Goal: Task Accomplishment & Management: Manage account settings

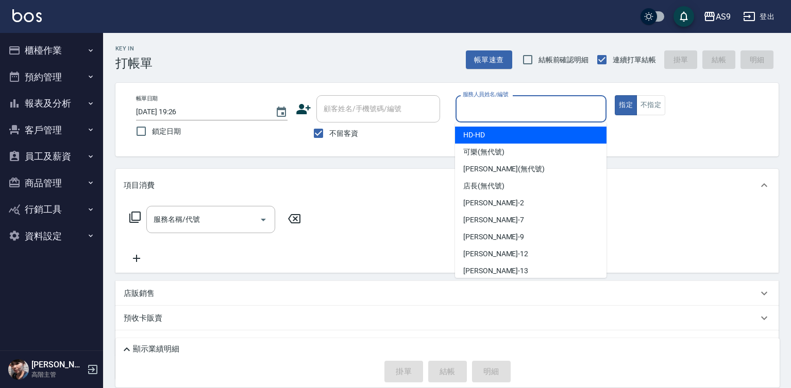
click at [528, 106] on input "服務人員姓名/編號" at bounding box center [531, 109] width 142 height 18
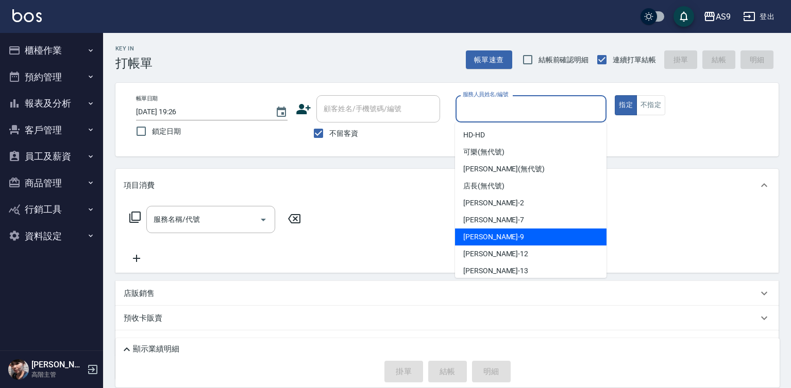
click at [494, 239] on div "[PERSON_NAME] -9" at bounding box center [530, 237] width 151 height 17
type input "[PERSON_NAME]-9"
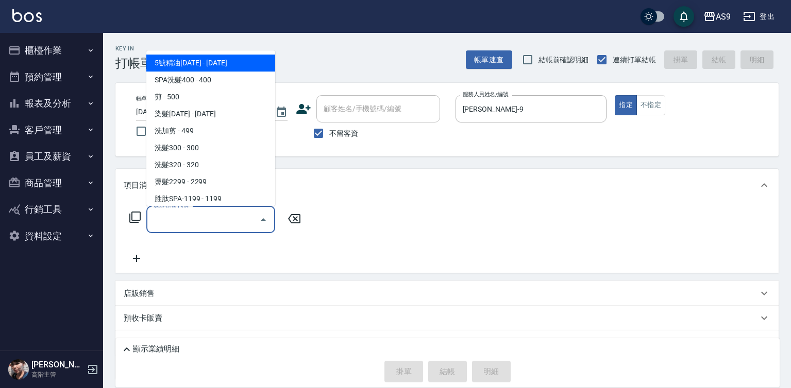
click at [230, 225] on input "服務名稱/代號" at bounding box center [203, 220] width 104 height 18
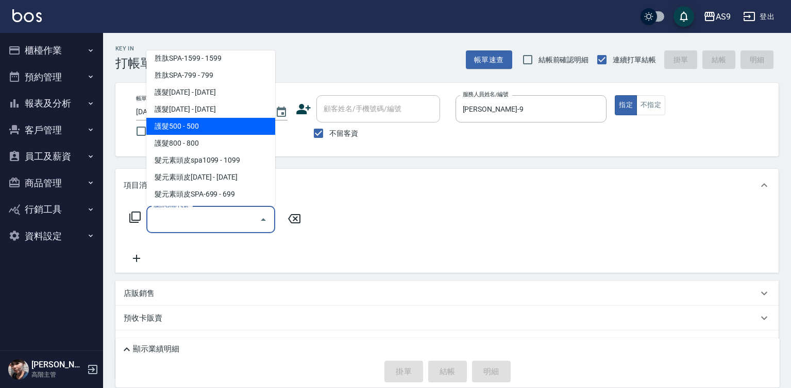
scroll to position [159, 0]
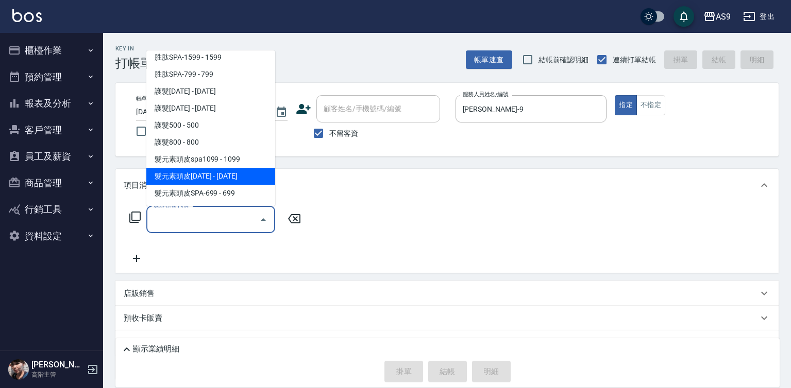
click at [216, 178] on span "髮元素頭皮[DATE] - [DATE]" at bounding box center [210, 176] width 129 height 17
type input "髮元素頭皮1399(髮元素頭皮spa1399)"
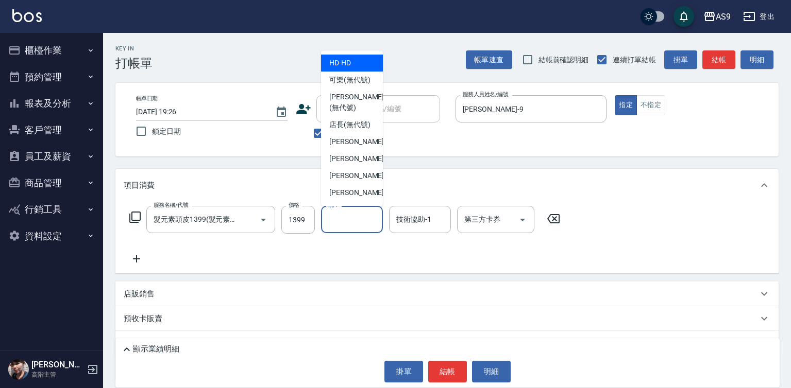
click at [342, 223] on input "洗-1" at bounding box center [352, 220] width 53 height 18
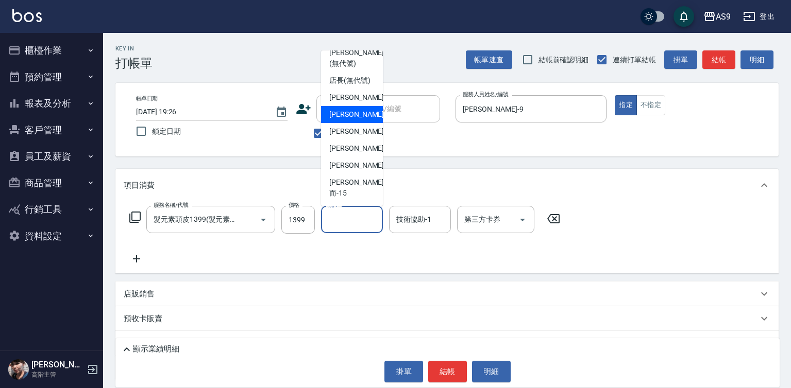
scroll to position [66, 0]
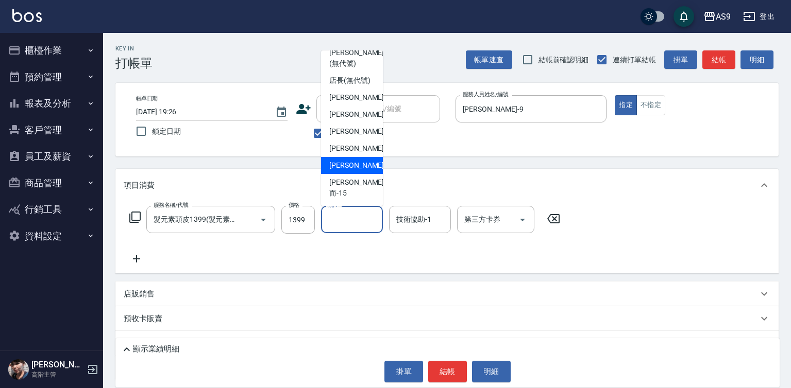
click at [360, 171] on span "[PERSON_NAME] -13" at bounding box center [361, 165] width 65 height 11
type input "[PERSON_NAME]-13"
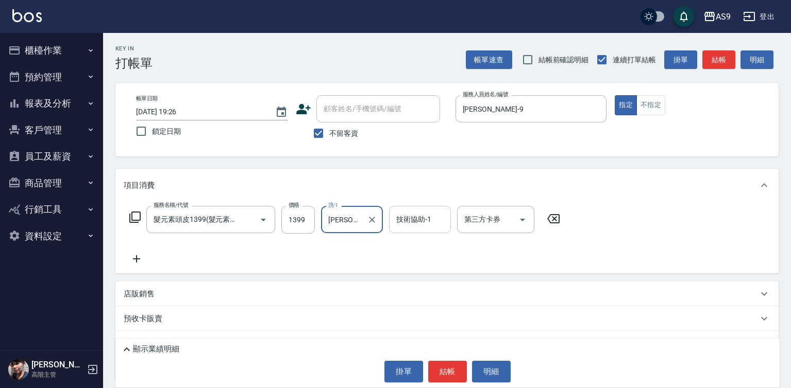
click at [412, 221] on div "技術協助-1 技術協助-1" at bounding box center [420, 219] width 62 height 27
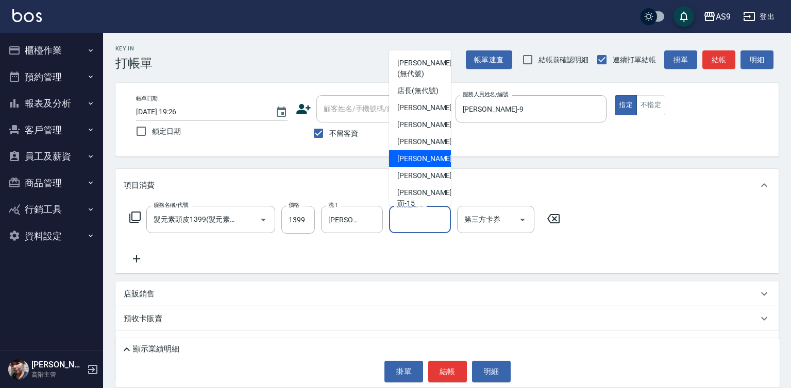
scroll to position [52, 0]
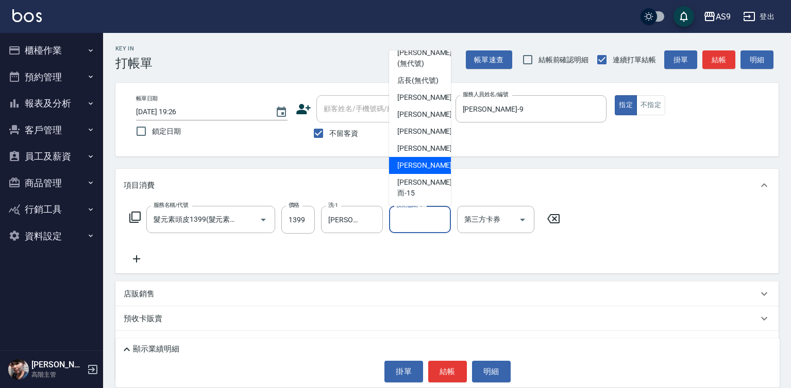
drag, startPoint x: 432, startPoint y: 185, endPoint x: 561, endPoint y: 140, distance: 137.0
click at [432, 174] on div "[PERSON_NAME] -13" at bounding box center [420, 165] width 62 height 17
type input "[PERSON_NAME]-13"
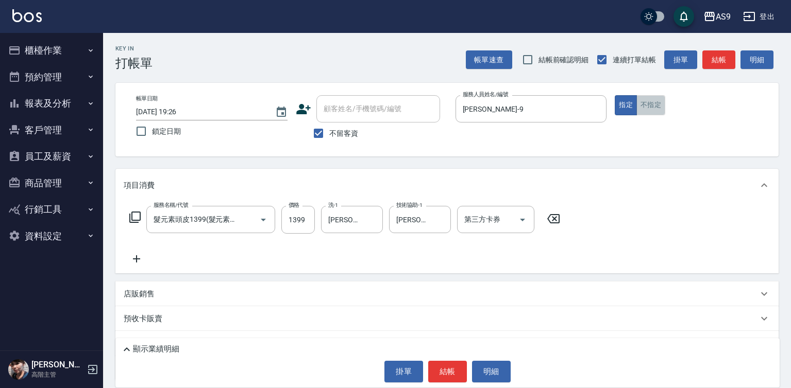
click at [650, 105] on button "不指定" at bounding box center [650, 105] width 29 height 20
click at [442, 371] on button "結帳" at bounding box center [447, 372] width 39 height 22
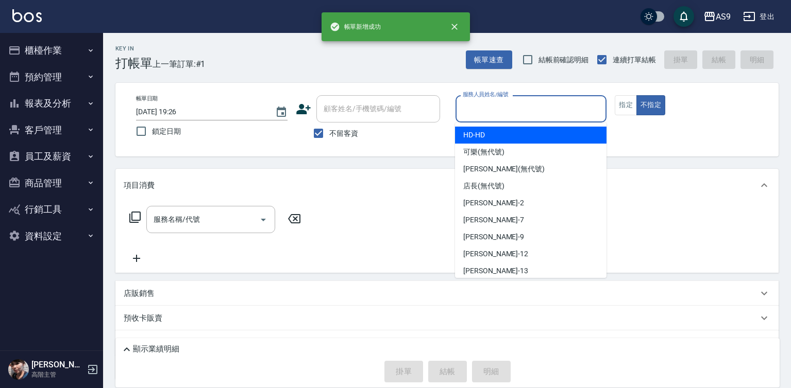
click at [497, 109] on input "服務人員姓名/編號" at bounding box center [531, 109] width 142 height 18
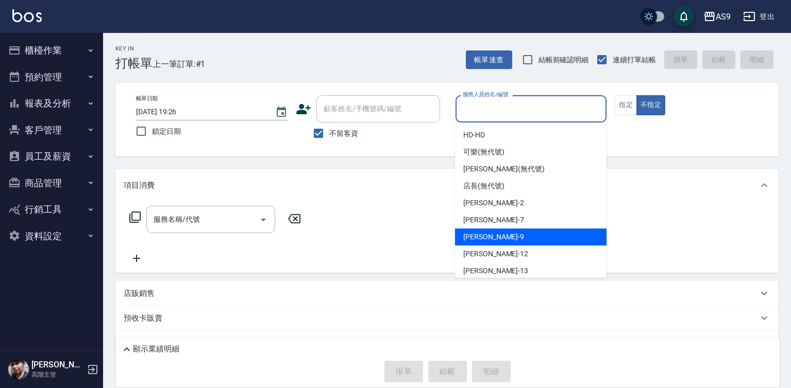
click at [502, 235] on div "[PERSON_NAME] -9" at bounding box center [530, 237] width 151 height 17
type input "[PERSON_NAME]-9"
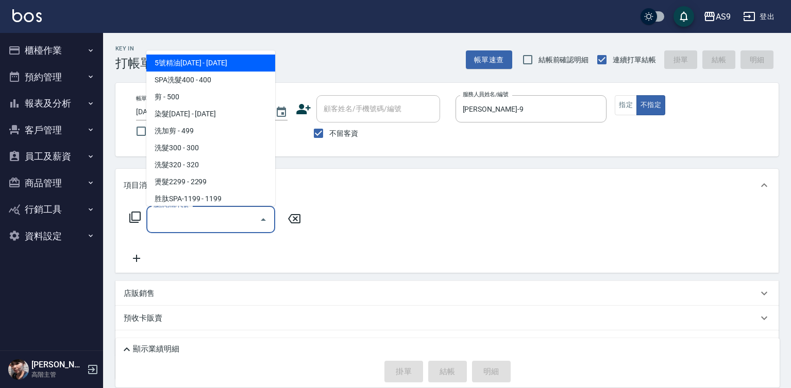
click at [231, 214] on input "服務名稱/代號" at bounding box center [203, 220] width 104 height 18
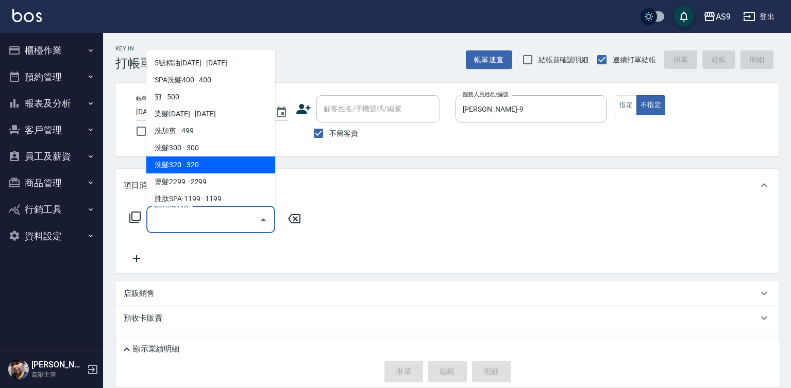
click at [200, 168] on span "洗髮320 - 320" at bounding box center [210, 165] width 129 height 17
type input "洗髮320(洗髮320)"
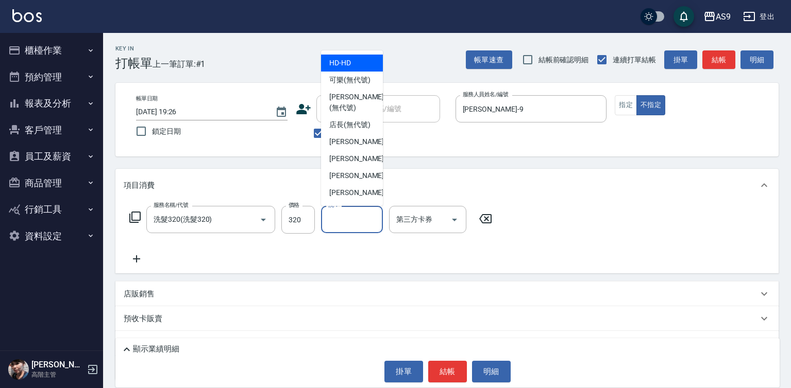
click at [339, 219] on input "洗-1" at bounding box center [352, 220] width 53 height 18
click at [346, 76] on span "可樂 (無代號)" at bounding box center [349, 80] width 41 height 11
type input "可樂(無代號)"
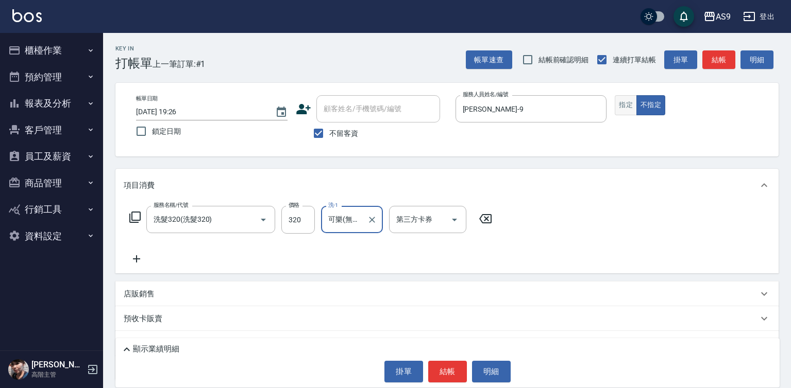
click at [626, 104] on button "指定" at bounding box center [626, 105] width 22 height 20
click at [434, 375] on button "結帳" at bounding box center [447, 372] width 39 height 22
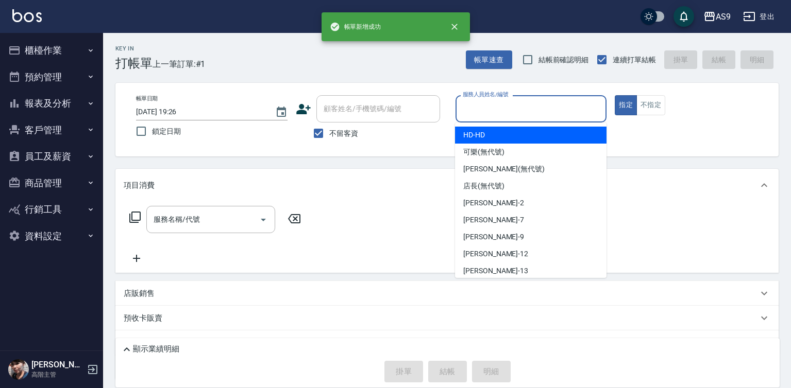
click at [497, 108] on input "服務人員姓名/編號" at bounding box center [531, 109] width 142 height 18
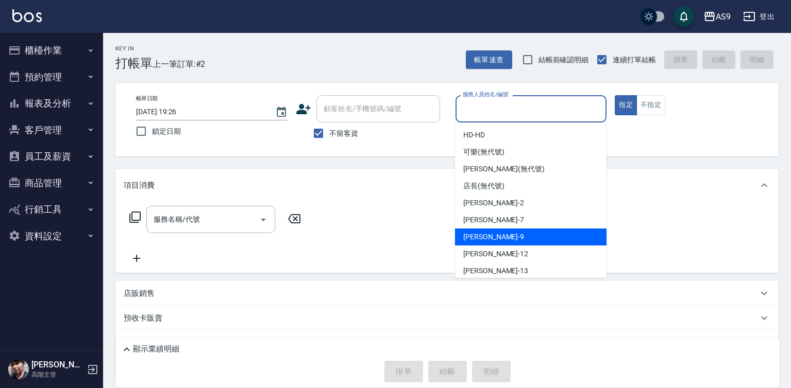
click at [506, 236] on div "[PERSON_NAME] -9" at bounding box center [530, 237] width 151 height 17
type input "[PERSON_NAME]-9"
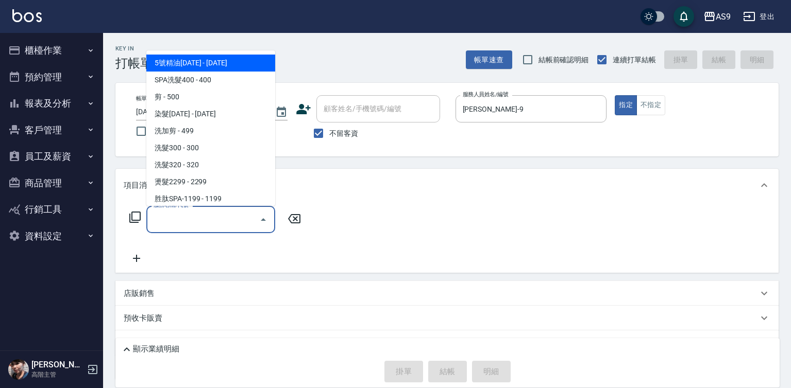
click at [231, 223] on input "服務名稱/代號" at bounding box center [203, 220] width 104 height 18
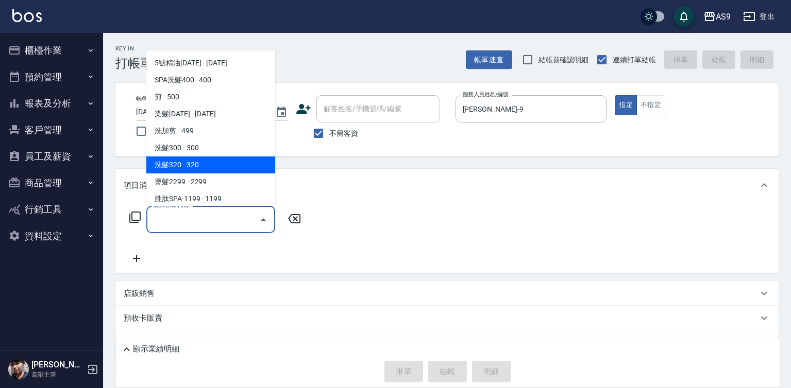
click at [201, 163] on span "洗髮320 - 320" at bounding box center [210, 165] width 129 height 17
type input "洗髮320(洗髮320)"
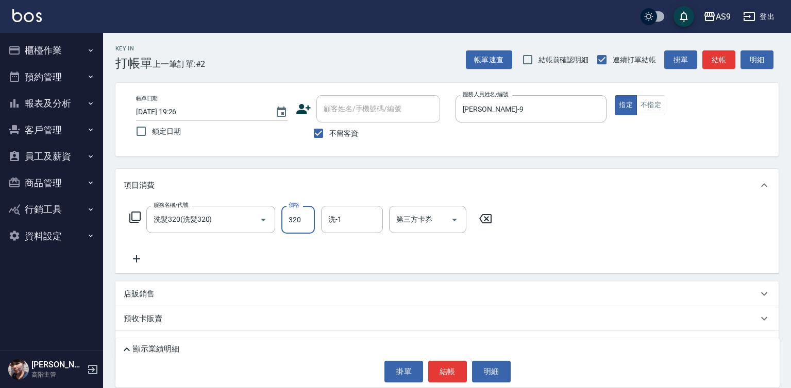
click at [306, 220] on input "320" at bounding box center [297, 220] width 33 height 28
drag, startPoint x: 306, startPoint y: 220, endPoint x: 301, endPoint y: 215, distance: 7.3
click at [305, 220] on input "320" at bounding box center [297, 220] width 33 height 28
type input "270"
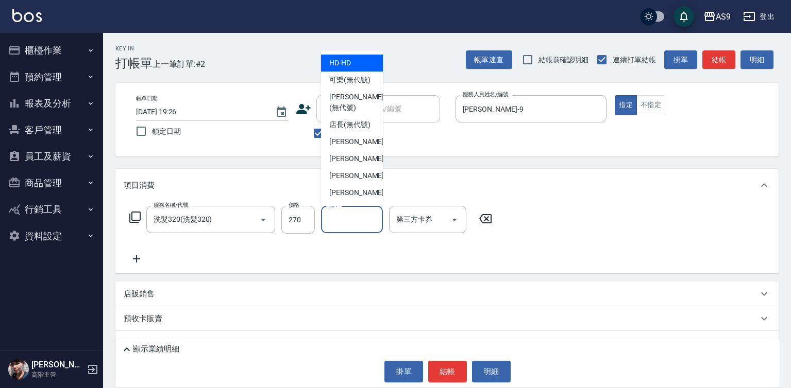
click at [335, 214] on div "洗-1 洗-1" at bounding box center [352, 219] width 62 height 27
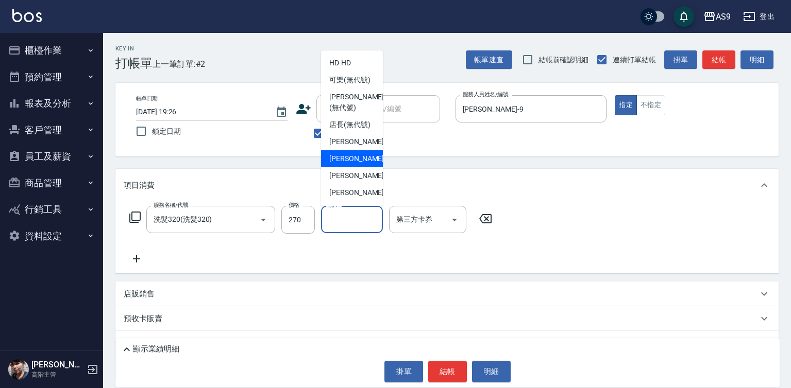
click at [338, 164] on span "Peggy -7" at bounding box center [359, 159] width 61 height 11
type input "Peggy-7"
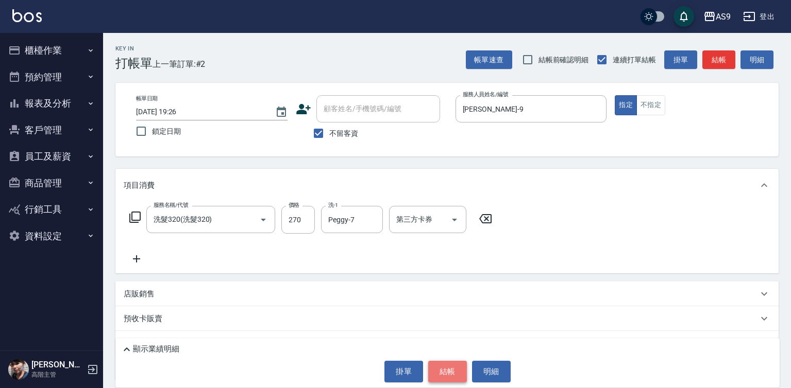
click at [442, 368] on button "結帳" at bounding box center [447, 372] width 39 height 22
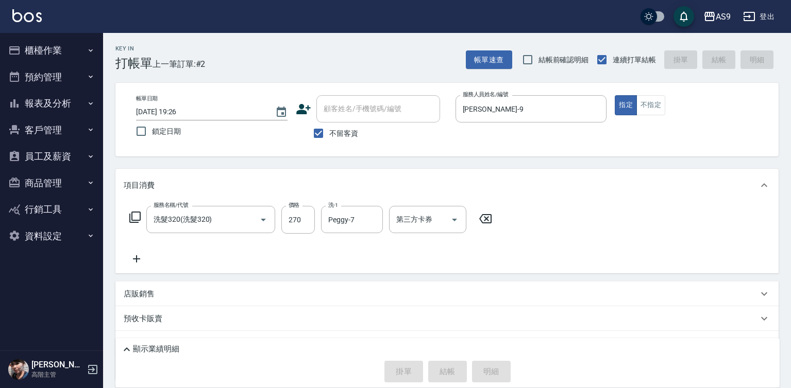
type input "[DATE] 19:27"
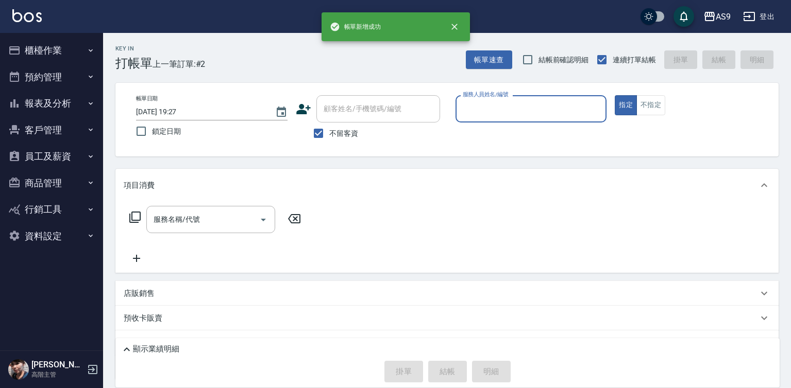
click at [505, 110] on input "服務人員姓名/編號" at bounding box center [531, 109] width 142 height 18
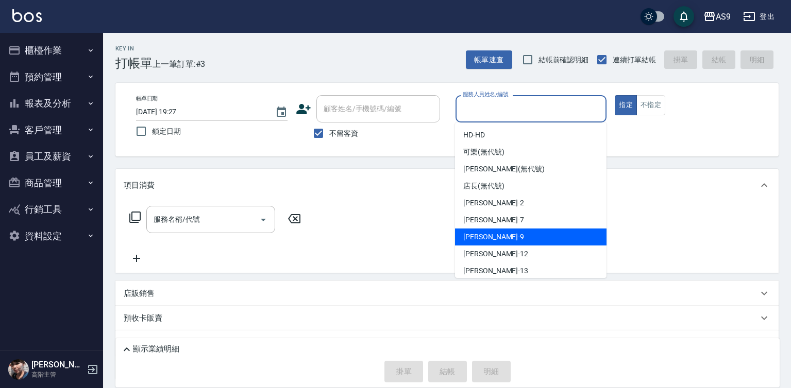
click at [506, 238] on div "[PERSON_NAME] -9" at bounding box center [530, 237] width 151 height 17
type input "[PERSON_NAME]-9"
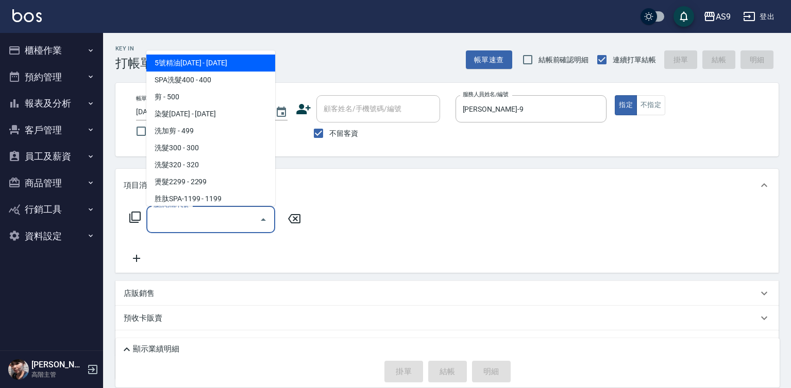
click at [240, 213] on input "服務名稱/代號" at bounding box center [203, 220] width 104 height 18
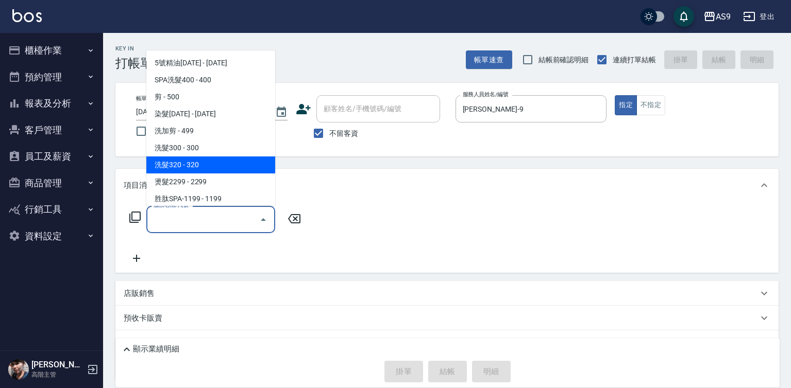
click at [206, 172] on span "洗髮320 - 320" at bounding box center [210, 165] width 129 height 17
type input "洗髮320(洗髮320)"
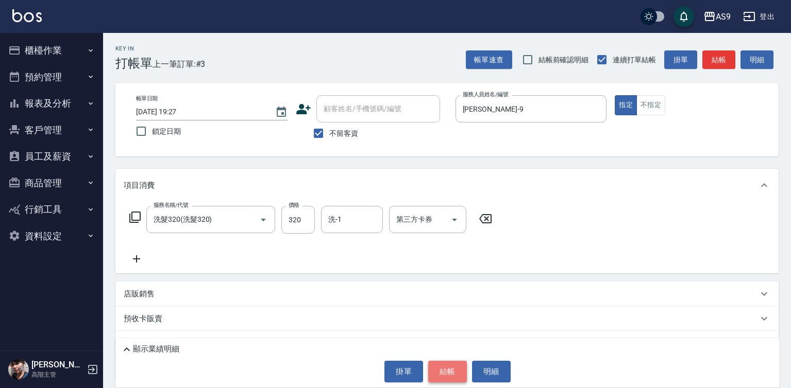
click at [456, 364] on button "結帳" at bounding box center [447, 372] width 39 height 22
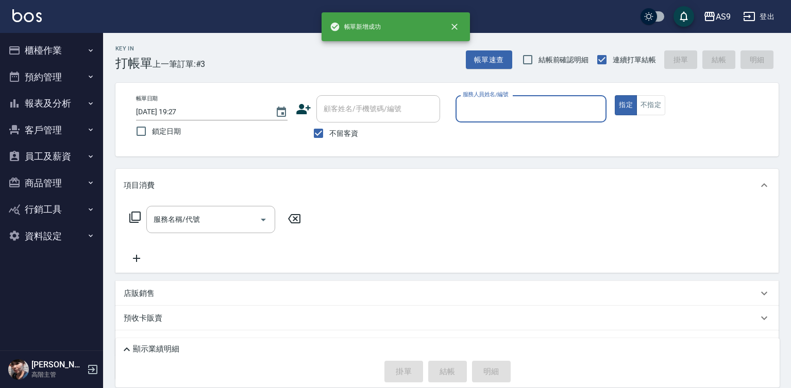
click at [483, 111] on input "服務人員姓名/編號" at bounding box center [531, 109] width 142 height 18
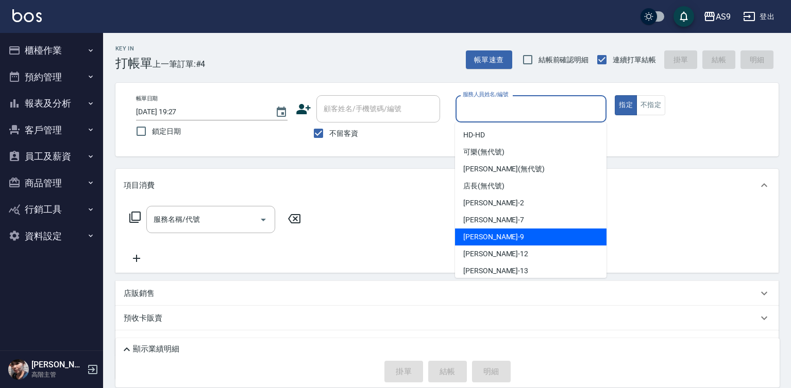
click at [483, 240] on span "[PERSON_NAME] -9" at bounding box center [493, 237] width 61 height 11
type input "[PERSON_NAME]-9"
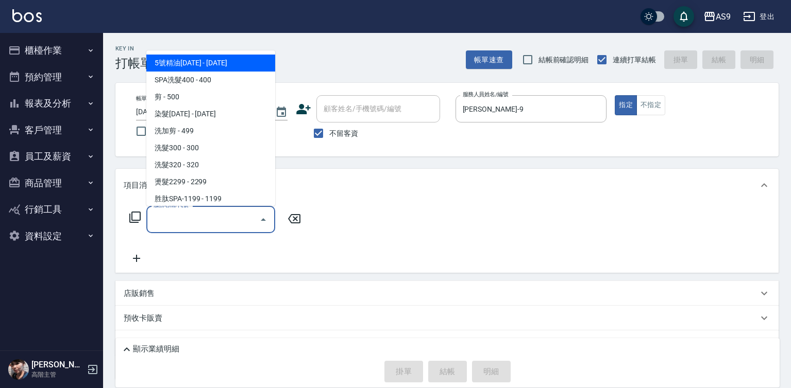
click at [227, 223] on input "服務名稱/代號" at bounding box center [203, 220] width 104 height 18
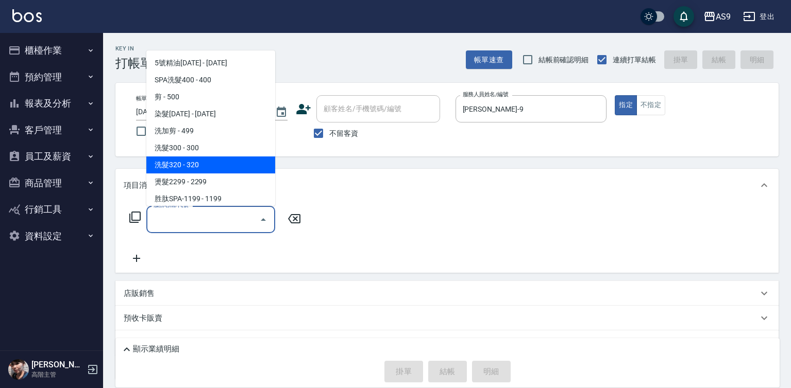
click at [190, 161] on span "洗髮320 - 320" at bounding box center [210, 165] width 129 height 17
type input "洗髮320(洗髮320)"
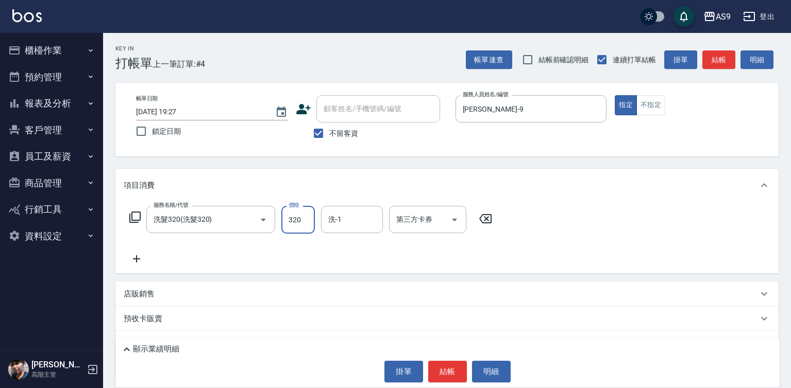
click at [285, 224] on input "320" at bounding box center [297, 220] width 33 height 28
type input "290"
click at [343, 220] on input "洗-1" at bounding box center [352, 220] width 53 height 18
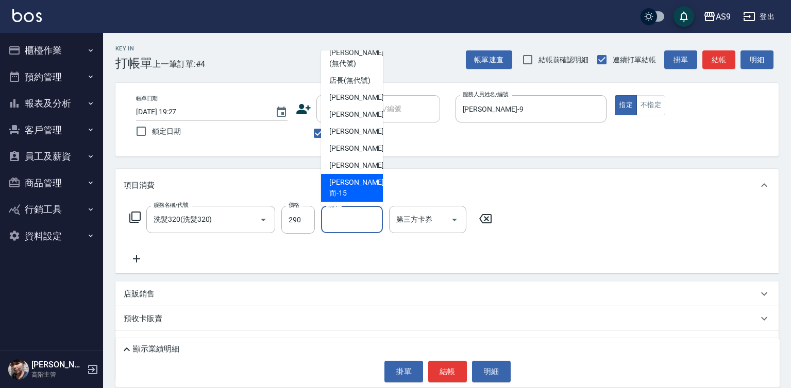
scroll to position [66, 0]
click at [362, 174] on div "[PERSON_NAME] -13" at bounding box center [352, 165] width 62 height 17
type input "[PERSON_NAME]-13"
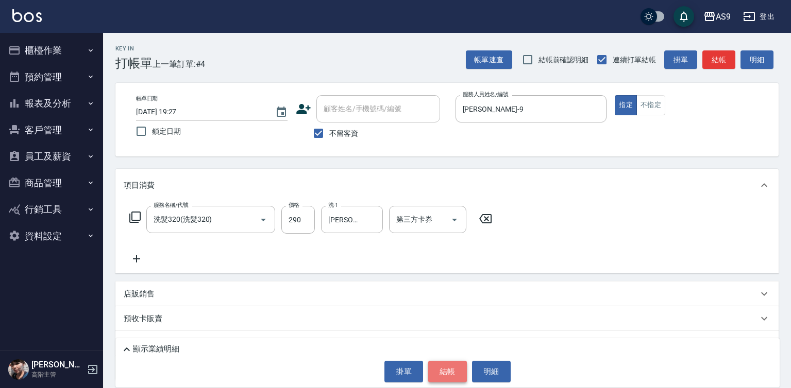
click at [437, 373] on button "結帳" at bounding box center [447, 372] width 39 height 22
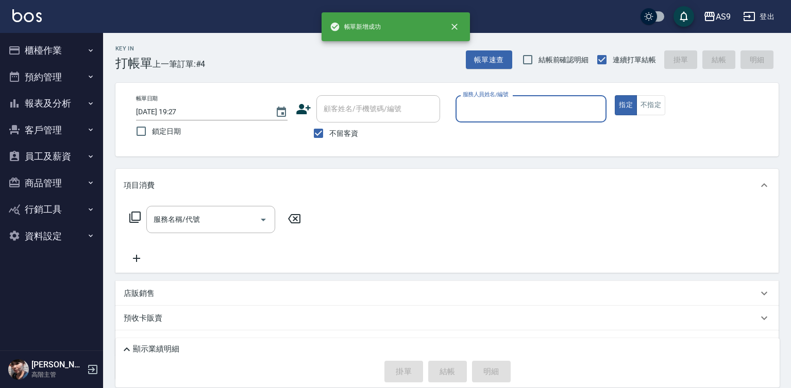
click at [496, 117] on input "服務人員姓名/編號" at bounding box center [531, 109] width 142 height 18
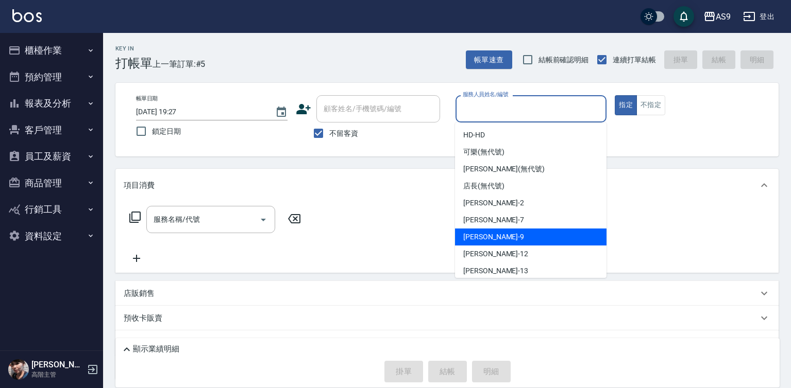
drag, startPoint x: 492, startPoint y: 242, endPoint x: 466, endPoint y: 242, distance: 25.2
click at [490, 243] on div "[PERSON_NAME] -9" at bounding box center [530, 237] width 151 height 17
type input "[PERSON_NAME]-9"
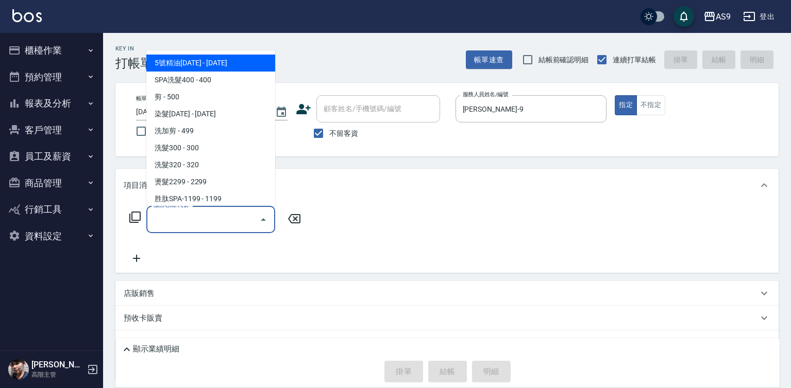
click at [215, 222] on input "服務名稱/代號" at bounding box center [203, 220] width 104 height 18
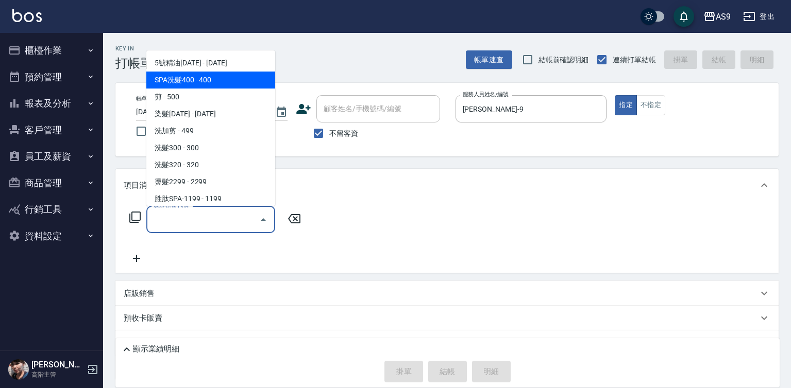
click at [203, 82] on span "SPA洗髮400 - 400" at bounding box center [210, 80] width 129 height 17
type input "SPA洗髮400(SPA洗髮400)"
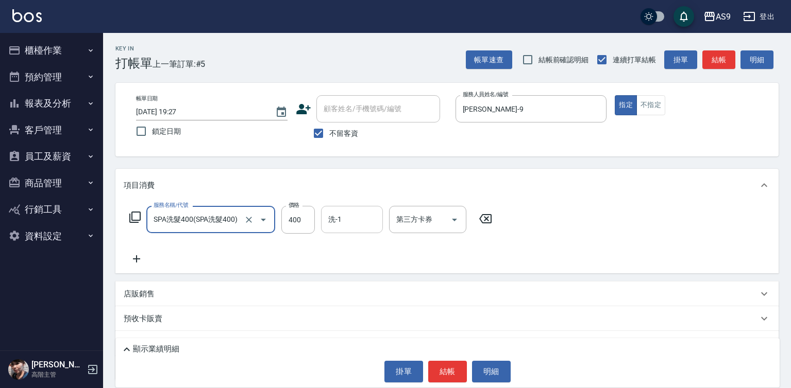
click at [340, 223] on input "洗-1" at bounding box center [352, 220] width 53 height 18
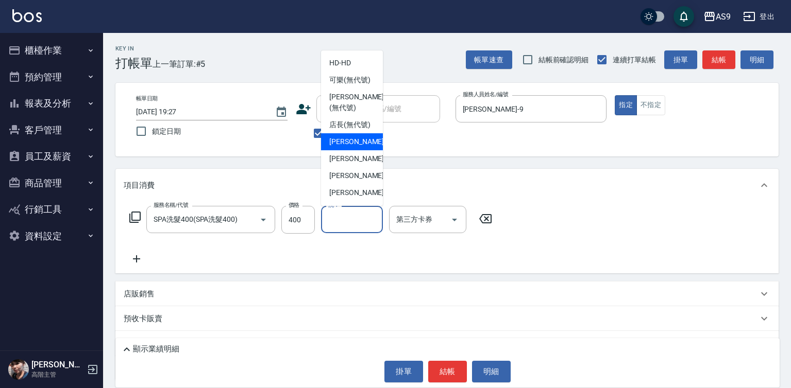
scroll to position [52, 0]
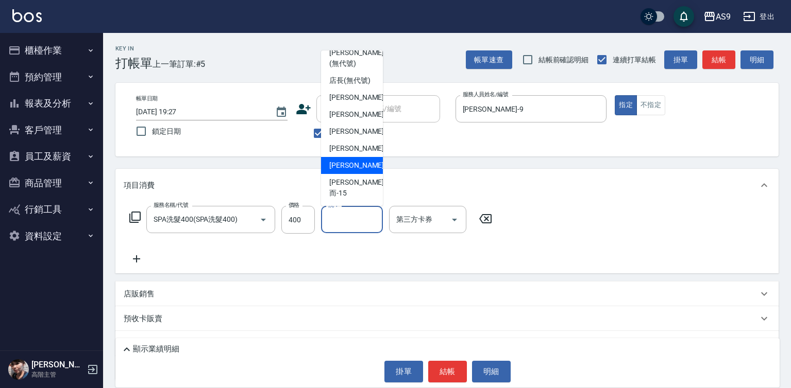
click at [357, 171] on span "[PERSON_NAME] -13" at bounding box center [361, 165] width 65 height 11
type input "[PERSON_NAME]-13"
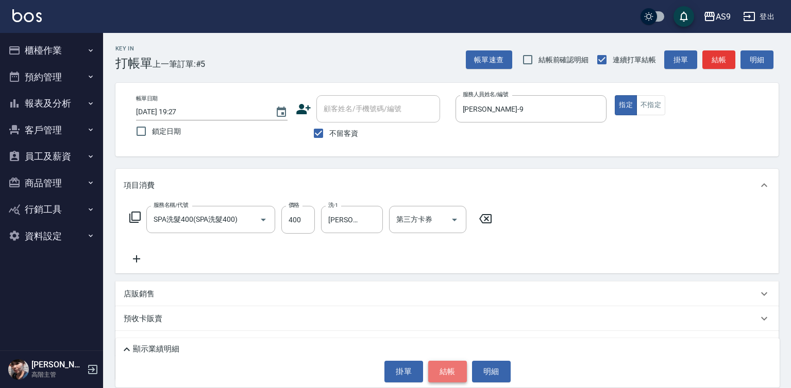
click at [443, 371] on button "結帳" at bounding box center [447, 372] width 39 height 22
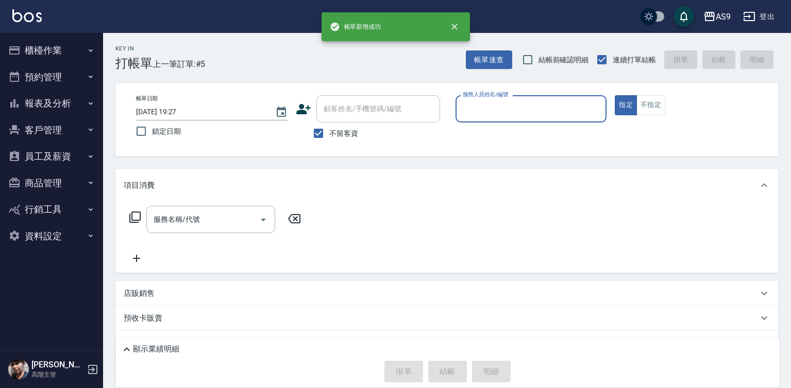
click at [506, 108] on input "服務人員姓名/編號" at bounding box center [531, 109] width 142 height 18
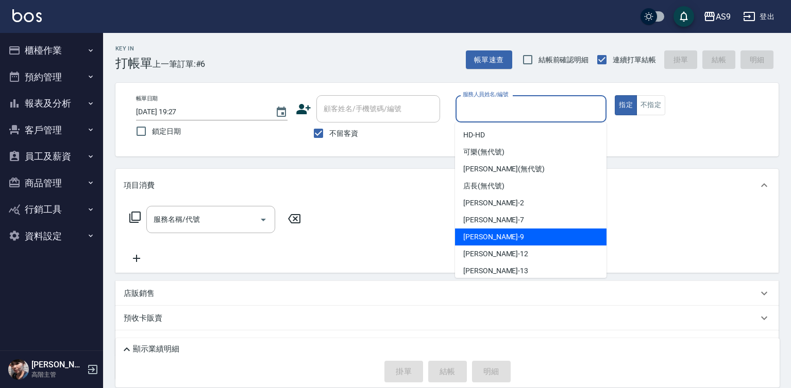
drag, startPoint x: 489, startPoint y: 235, endPoint x: 432, endPoint y: 233, distance: 57.2
click at [489, 236] on span "[PERSON_NAME] -9" at bounding box center [493, 237] width 61 height 11
type input "[PERSON_NAME]-9"
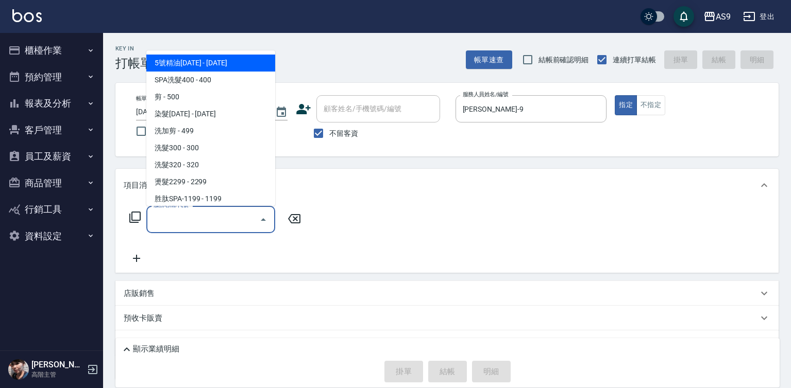
click at [250, 216] on input "服務名稱/代號" at bounding box center [203, 220] width 104 height 18
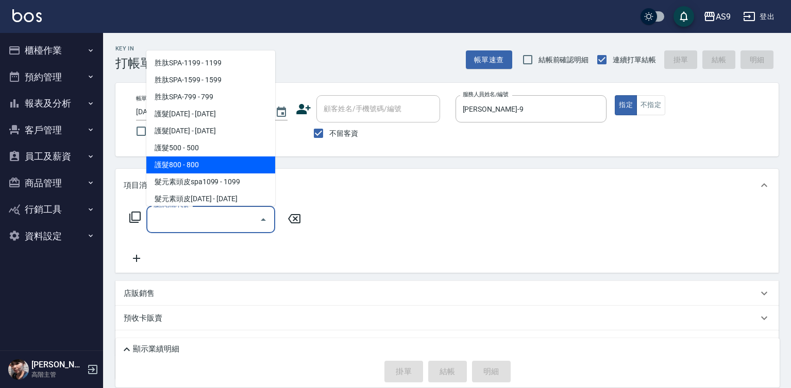
scroll to position [155, 0]
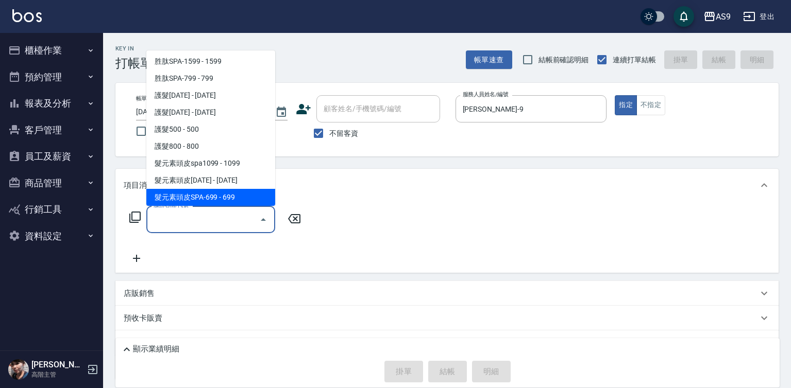
click at [236, 197] on span "髮元素頭皮SPA-699 - 699" at bounding box center [210, 197] width 129 height 17
type input "髮元素頭皮SPA-699(髮元素頭皮SPA-699)"
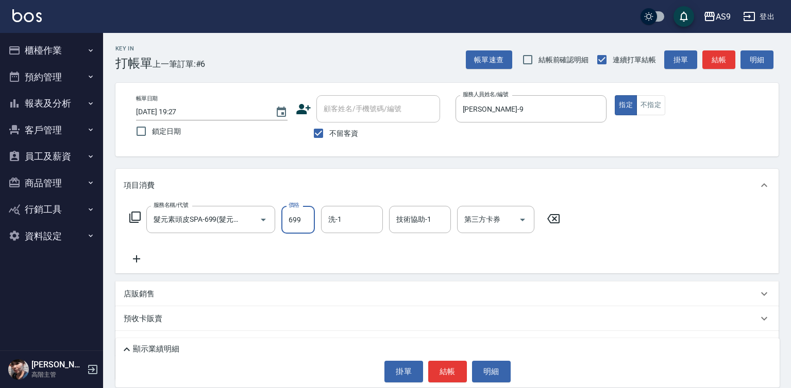
click at [300, 215] on input "699" at bounding box center [297, 220] width 33 height 28
type input "599"
click at [349, 218] on input "洗-1" at bounding box center [352, 220] width 53 height 18
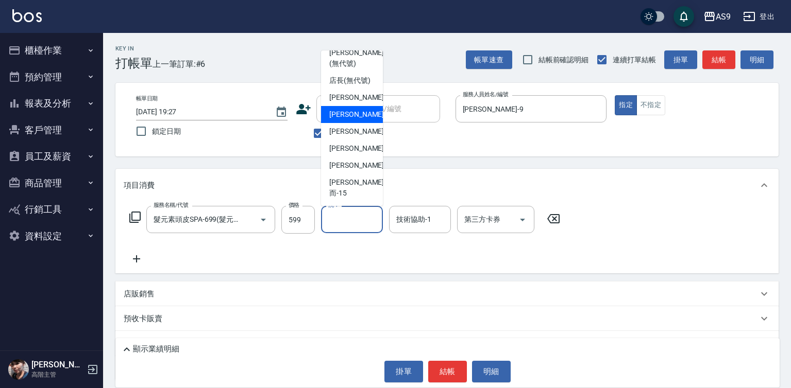
scroll to position [66, 0]
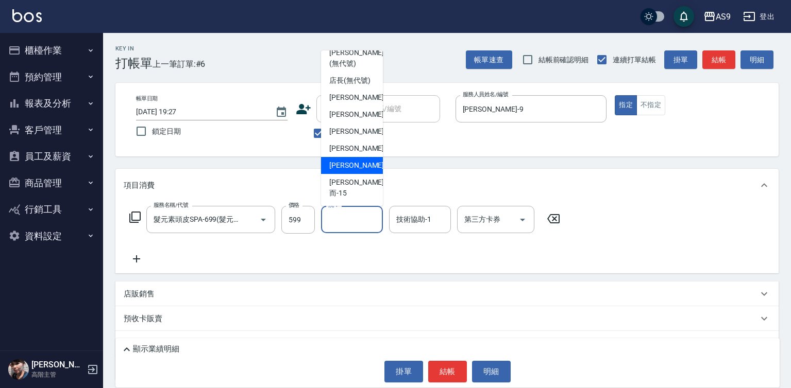
click at [359, 171] on span "[PERSON_NAME] -13" at bounding box center [361, 165] width 65 height 11
type input "[PERSON_NAME]-13"
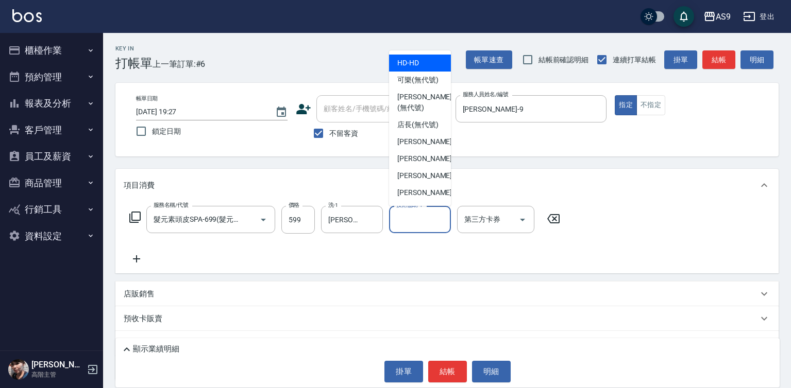
click at [402, 225] on input "技術協助-1" at bounding box center [420, 220] width 53 height 18
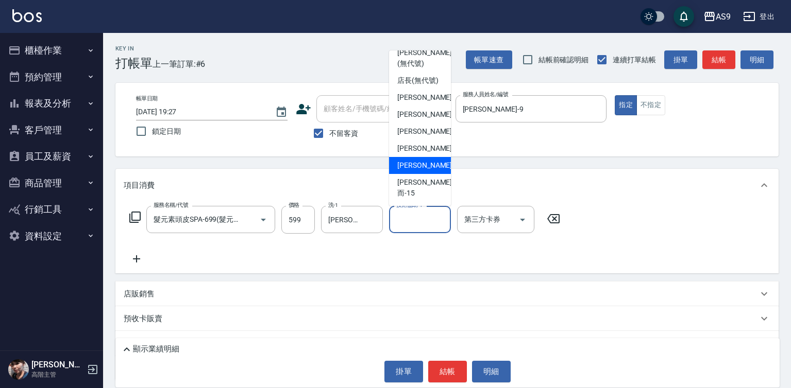
click at [430, 174] on div "[PERSON_NAME] -13" at bounding box center [420, 165] width 62 height 17
type input "[PERSON_NAME]-13"
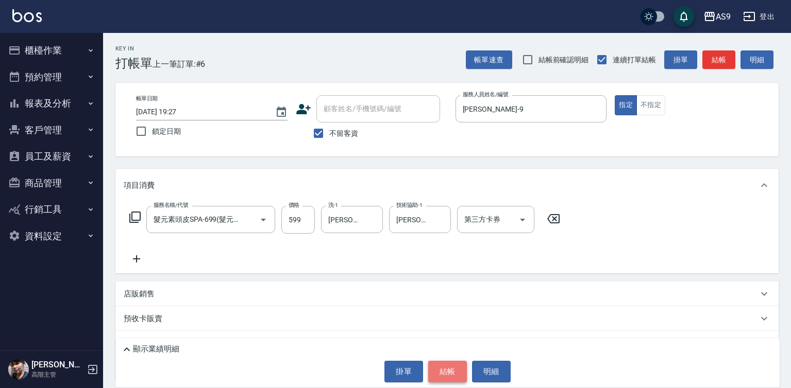
click at [444, 373] on button "結帳" at bounding box center [447, 372] width 39 height 22
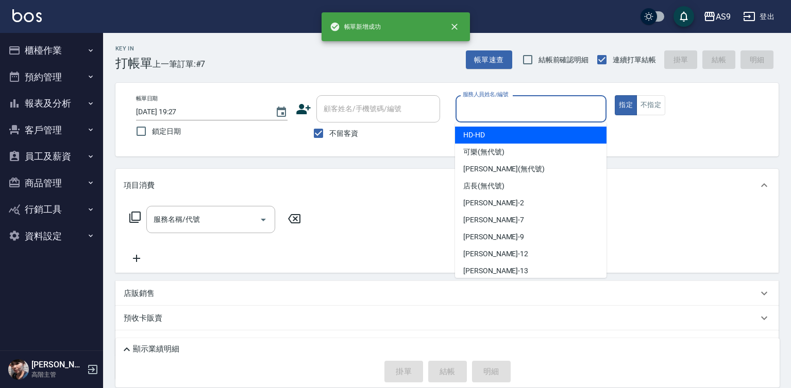
drag, startPoint x: 472, startPoint y: 101, endPoint x: 472, endPoint y: 108, distance: 6.7
click at [472, 106] on input "服務人員姓名/編號" at bounding box center [531, 109] width 142 height 18
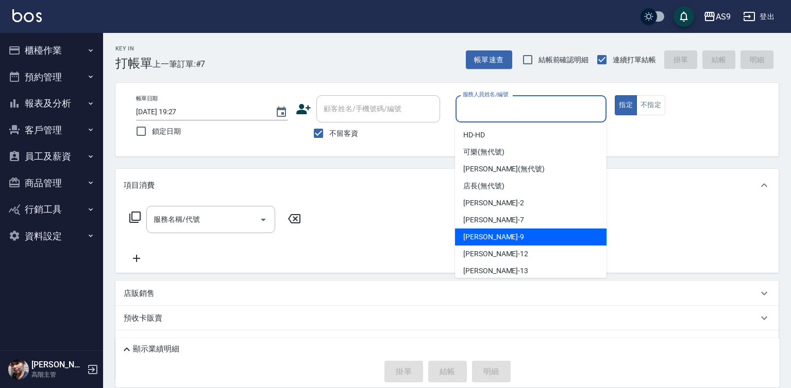
click at [487, 236] on span "[PERSON_NAME] -9" at bounding box center [493, 237] width 61 height 11
type input "[PERSON_NAME]-9"
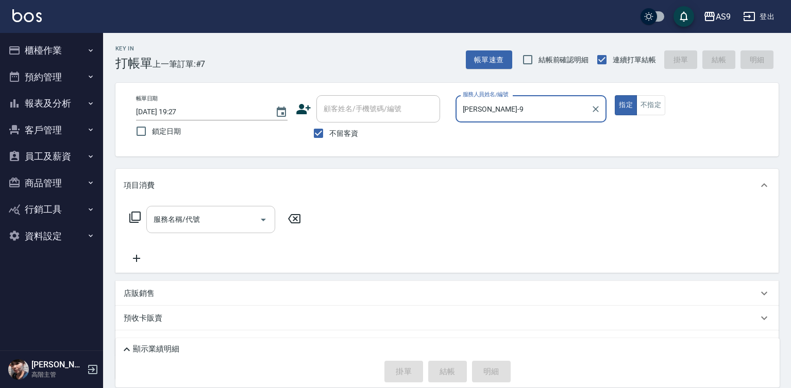
click at [226, 218] on input "服務名稱/代號" at bounding box center [203, 220] width 104 height 18
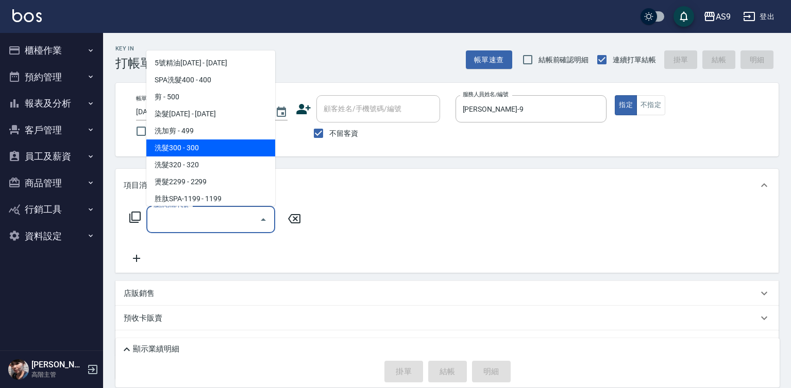
click at [195, 150] on span "洗髮300 - 300" at bounding box center [210, 148] width 129 height 17
type input "洗髮300(洗 髮300)"
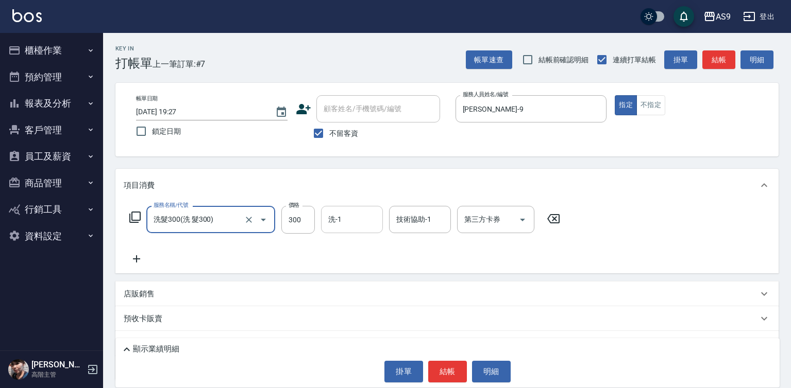
click at [349, 222] on input "洗-1" at bounding box center [352, 220] width 53 height 18
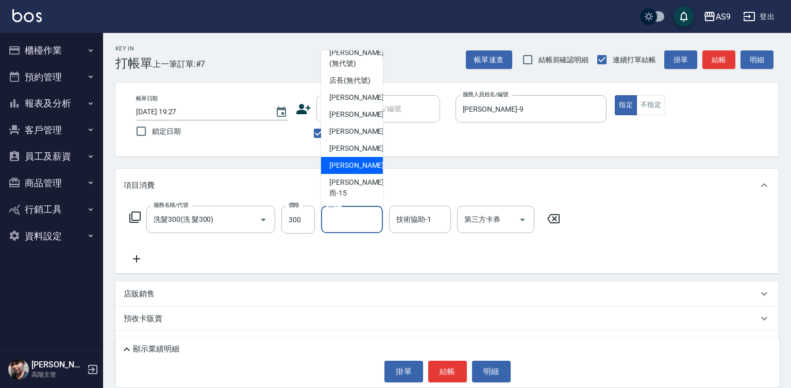
click at [355, 171] on span "[PERSON_NAME] -13" at bounding box center [361, 165] width 65 height 11
type input "[PERSON_NAME]-13"
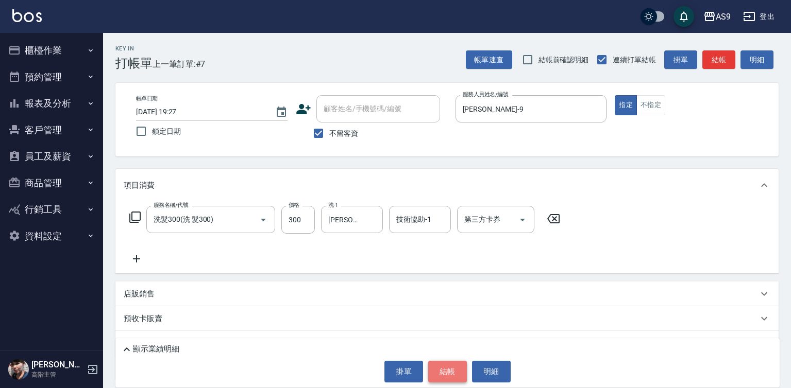
click at [453, 368] on button "結帳" at bounding box center [447, 372] width 39 height 22
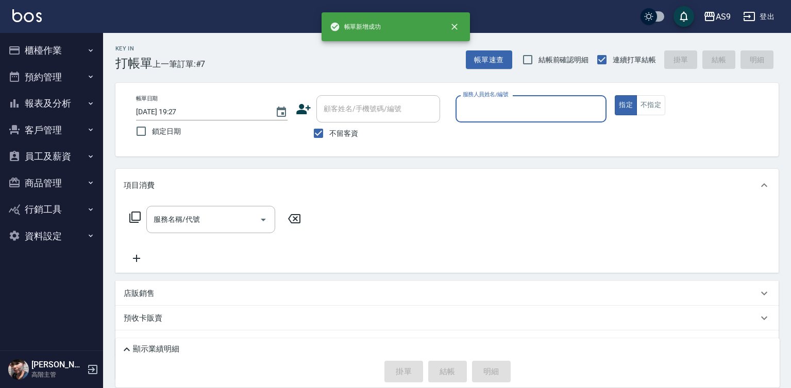
drag, startPoint x: 489, startPoint y: 113, endPoint x: 490, endPoint y: 121, distance: 7.8
click at [490, 117] on input "服務人員姓名/編號" at bounding box center [531, 109] width 142 height 18
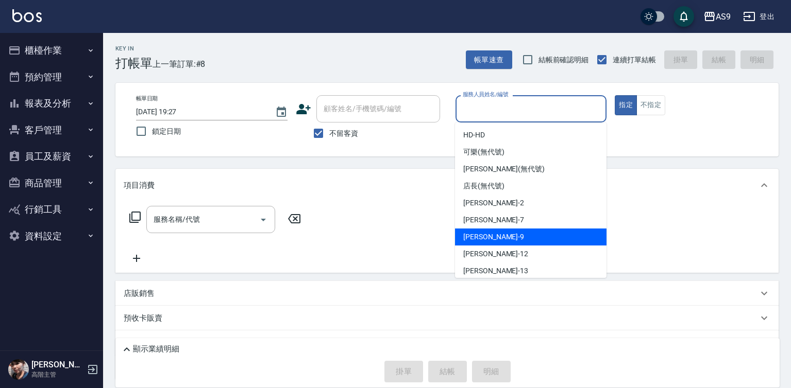
click at [496, 242] on div "[PERSON_NAME] -9" at bounding box center [530, 237] width 151 height 17
type input "[PERSON_NAME]-9"
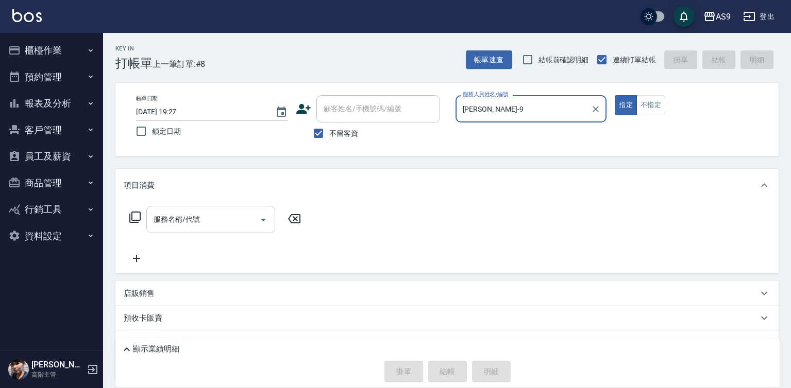
click at [209, 221] on input "服務名稱/代號" at bounding box center [203, 220] width 104 height 18
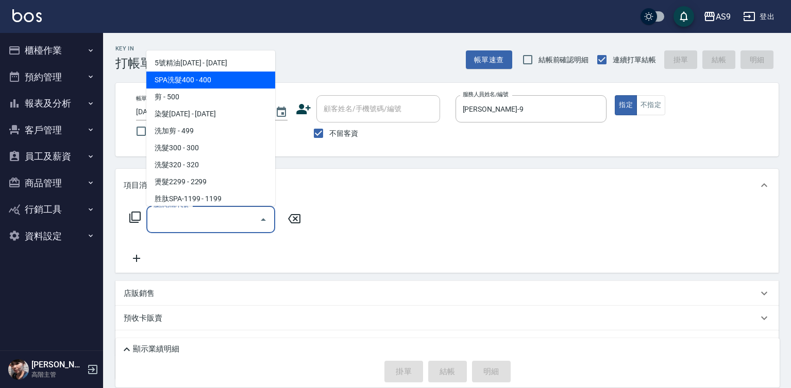
click at [210, 78] on span "SPA洗髮400 - 400" at bounding box center [210, 80] width 129 height 17
type input "SPA洗髮400(SPA洗髮400)"
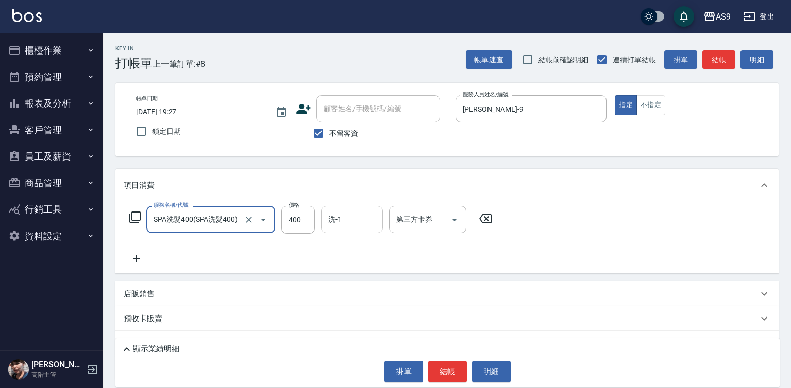
click at [335, 222] on div "洗-1 洗-1" at bounding box center [352, 219] width 62 height 27
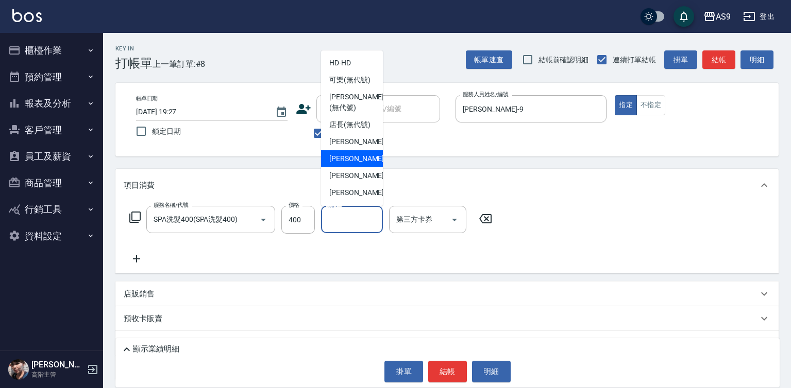
click at [349, 164] on span "Peggy -7" at bounding box center [359, 159] width 61 height 11
type input "Peggy-7"
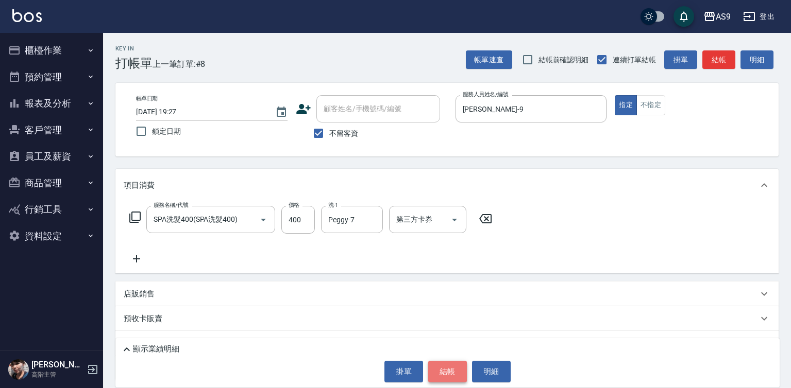
click at [437, 370] on button "結帳" at bounding box center [447, 372] width 39 height 22
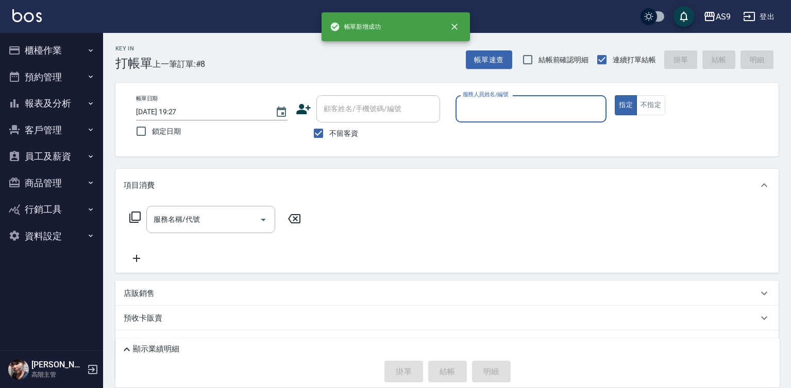
click at [489, 111] on input "服務人員姓名/編號" at bounding box center [531, 109] width 142 height 18
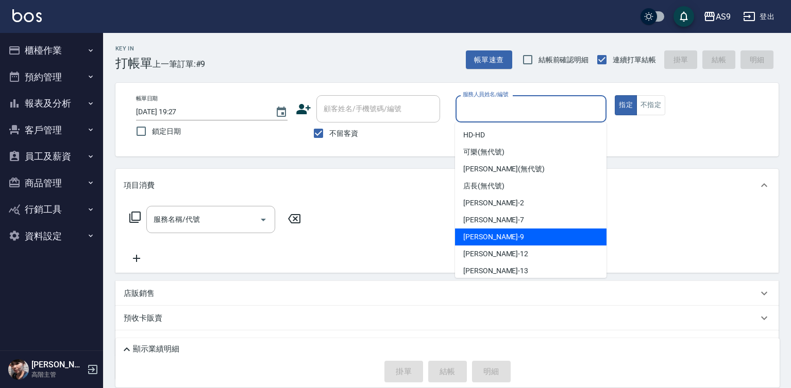
click at [500, 239] on div "[PERSON_NAME] -9" at bounding box center [530, 237] width 151 height 17
type input "[PERSON_NAME]-9"
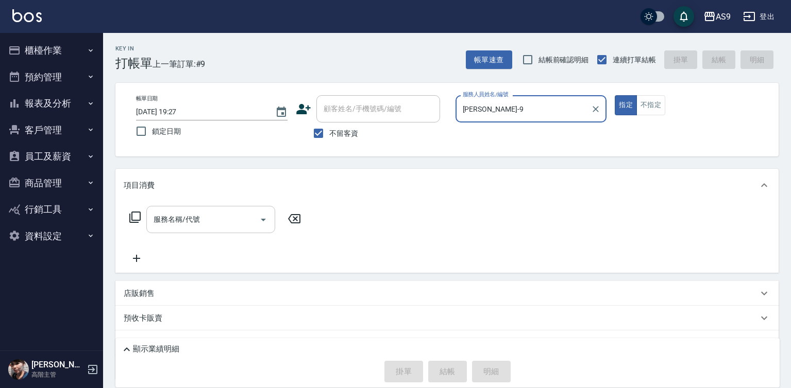
click at [207, 218] on input "服務名稱/代號" at bounding box center [203, 220] width 104 height 18
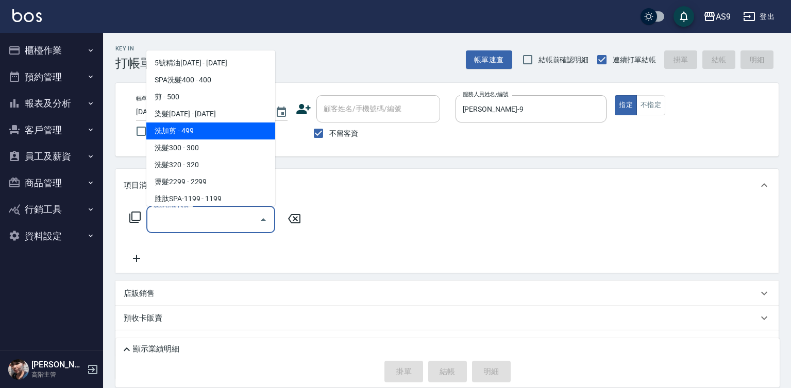
click at [193, 135] on span "洗加剪 - 499" at bounding box center [210, 131] width 129 height 17
type input "洗加剪(洗加剪)"
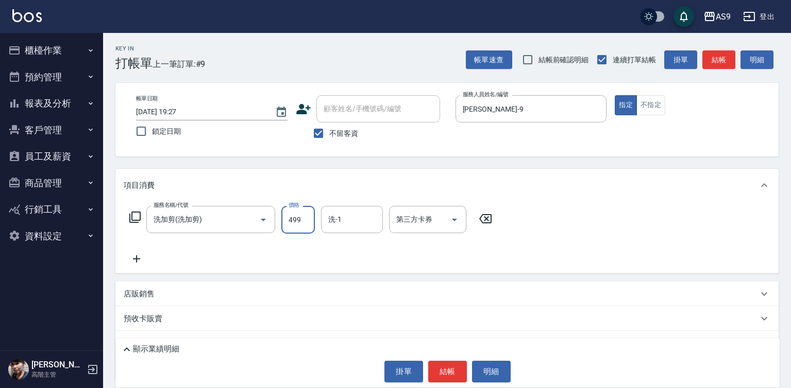
click at [295, 224] on input "499" at bounding box center [297, 220] width 33 height 28
click at [299, 218] on input "6209" at bounding box center [297, 220] width 33 height 28
click at [299, 219] on input "6209" at bounding box center [297, 220] width 33 height 28
type input "620"
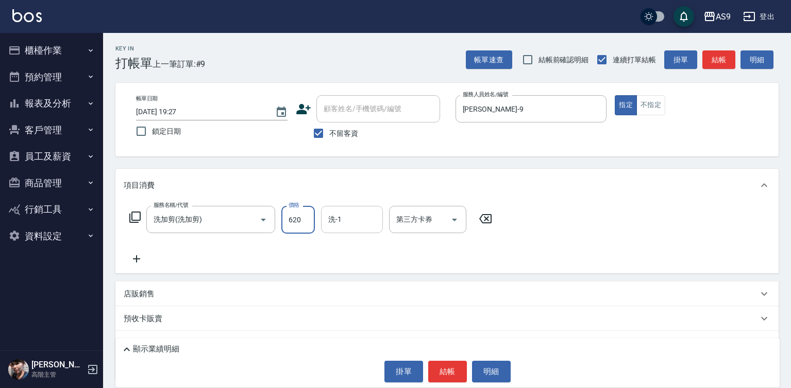
click at [349, 212] on input "洗-1" at bounding box center [352, 220] width 53 height 18
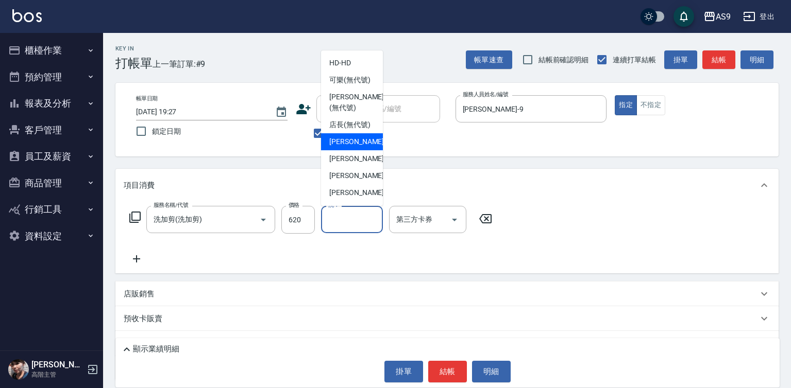
click at [356, 147] on span "[PERSON_NAME]蘭 -2" at bounding box center [359, 142] width 61 height 11
type input "[PERSON_NAME]蘭-2"
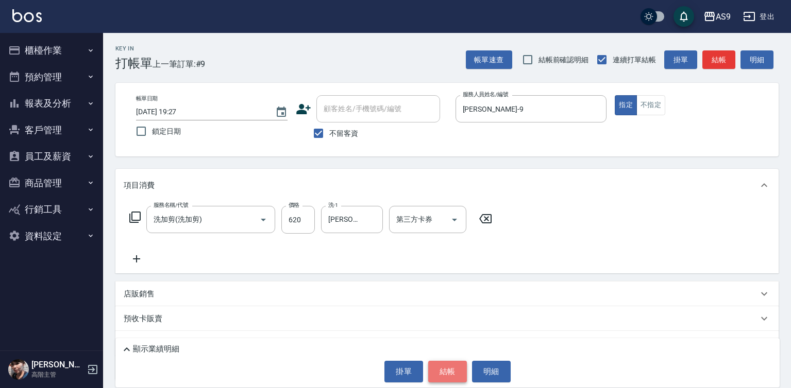
click at [447, 374] on button "結帳" at bounding box center [447, 372] width 39 height 22
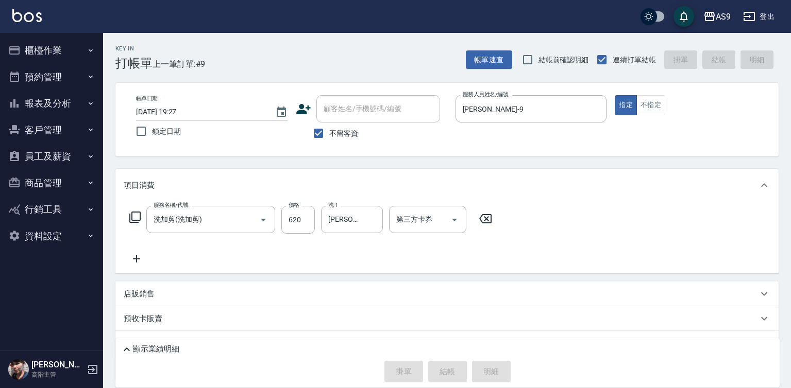
type input "[DATE] 19:28"
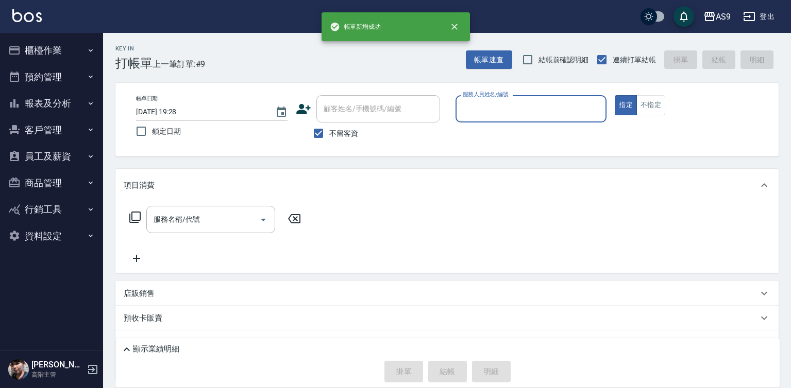
click at [500, 113] on input "服務人員姓名/編號" at bounding box center [531, 109] width 142 height 18
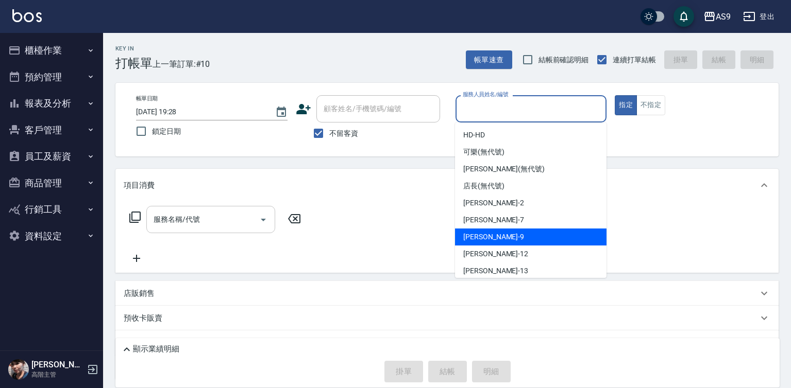
drag, startPoint x: 495, startPoint y: 240, endPoint x: 269, endPoint y: 222, distance: 225.9
click at [494, 241] on div "[PERSON_NAME] -9" at bounding box center [530, 237] width 151 height 17
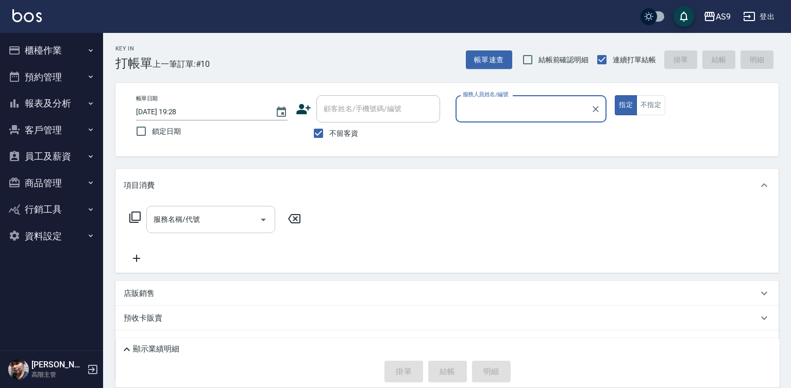
type input "[PERSON_NAME]-9"
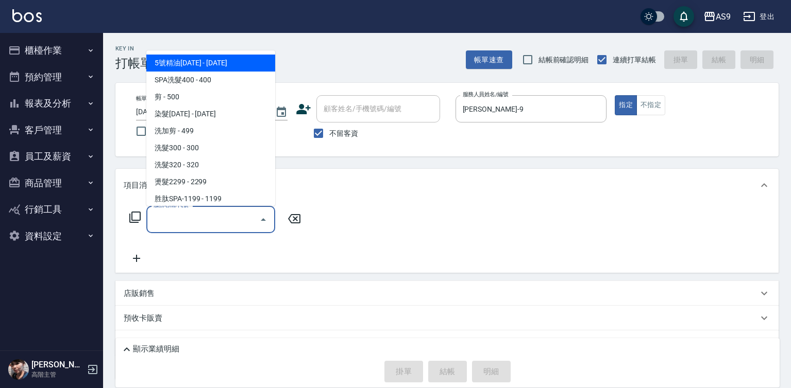
click at [222, 223] on input "服務名稱/代號" at bounding box center [203, 220] width 104 height 18
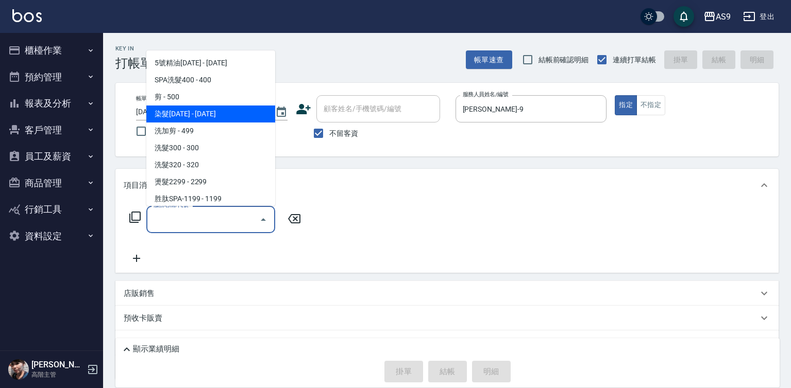
click at [192, 112] on span "染髮[DATE] - [DATE]" at bounding box center [210, 114] width 129 height 17
type input "染髮1500(染髮1500)"
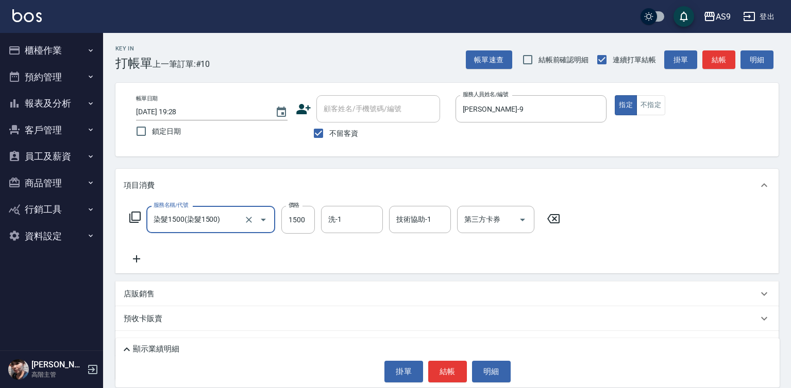
click at [132, 263] on icon at bounding box center [137, 259] width 26 height 12
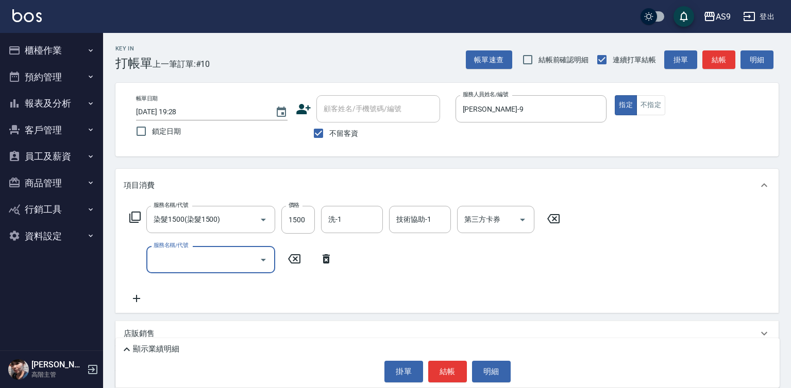
click at [176, 258] on input "服務名稱/代號" at bounding box center [203, 260] width 104 height 18
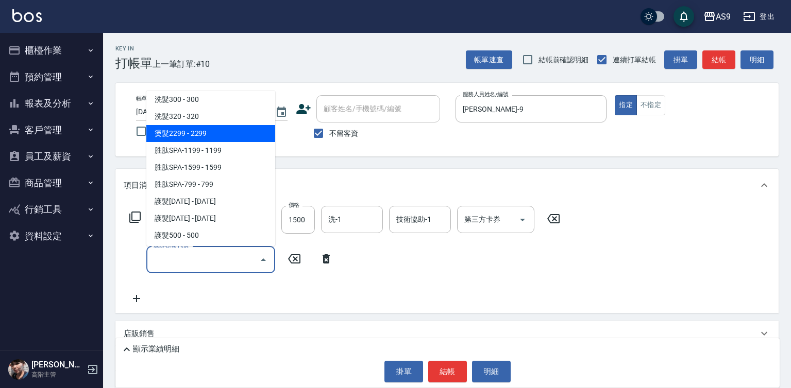
scroll to position [103, 0]
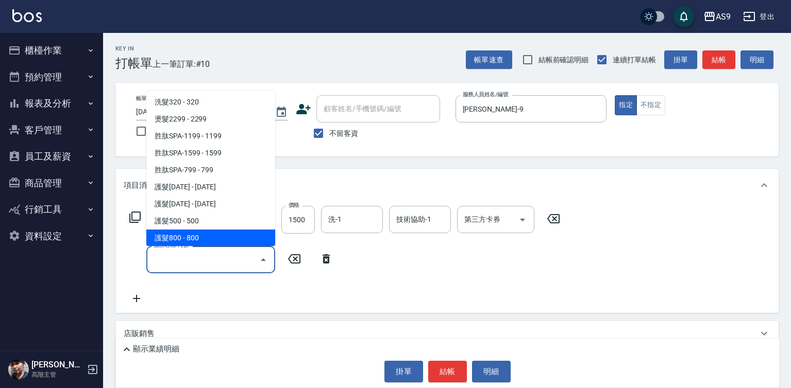
click at [199, 235] on span "護髮800 - 800" at bounding box center [210, 238] width 129 height 17
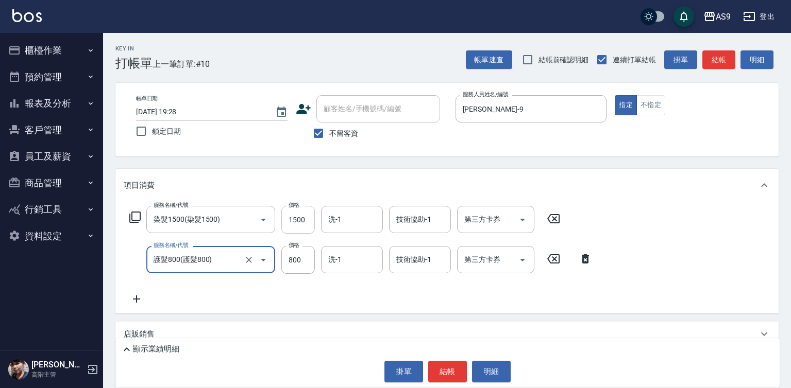
type input "護髮800"
click at [304, 223] on input "1500" at bounding box center [297, 220] width 33 height 28
type input "3000"
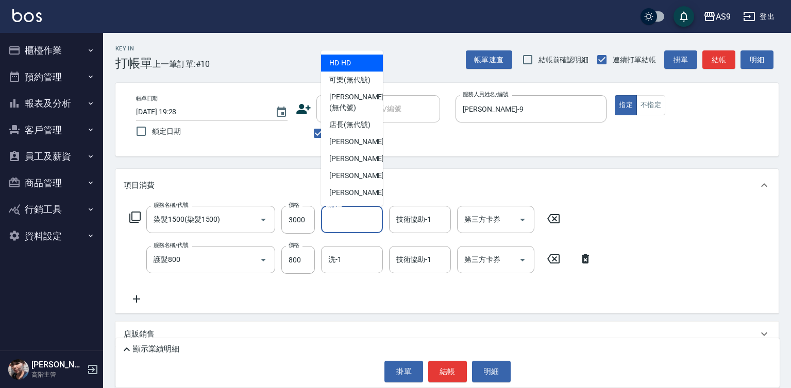
click at [355, 218] on input "洗-1" at bounding box center [352, 220] width 53 height 18
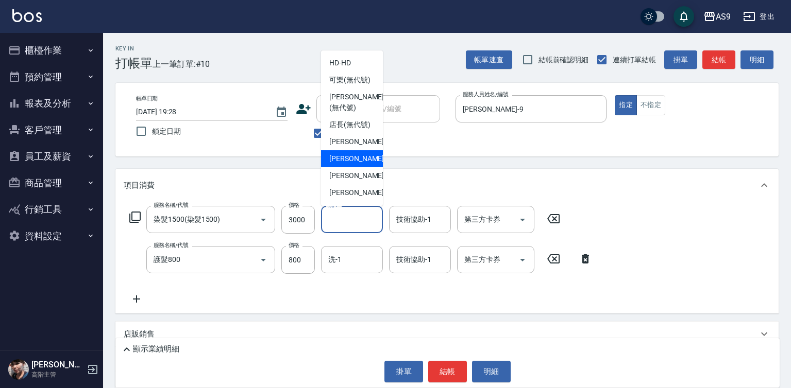
click at [362, 167] on div "Peggy -7" at bounding box center [352, 158] width 62 height 17
type input "Peggy-7"
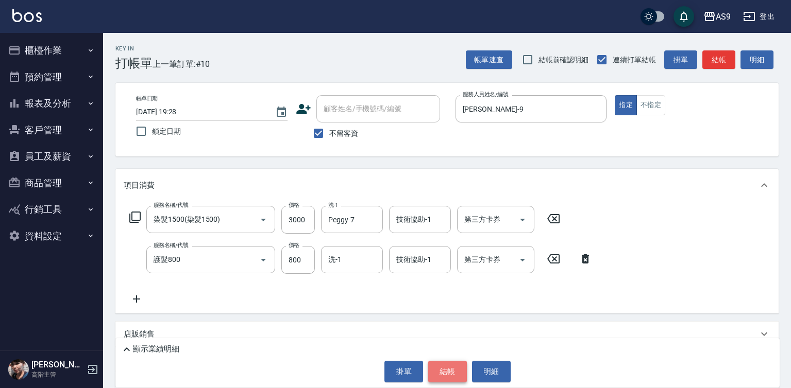
click at [450, 370] on button "結帳" at bounding box center [447, 372] width 39 height 22
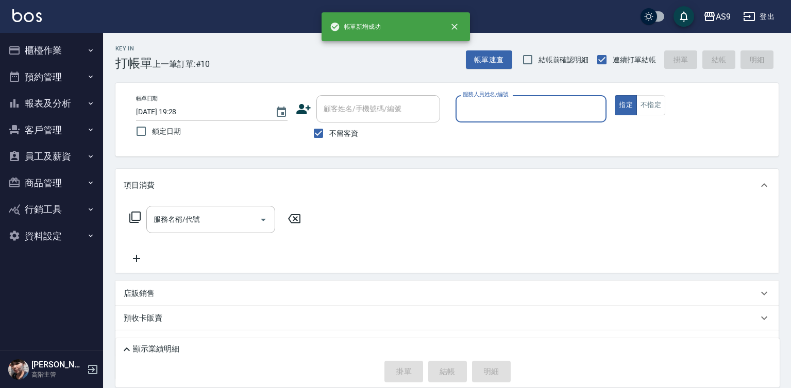
click at [475, 113] on input "服務人員姓名/編號" at bounding box center [531, 109] width 142 height 18
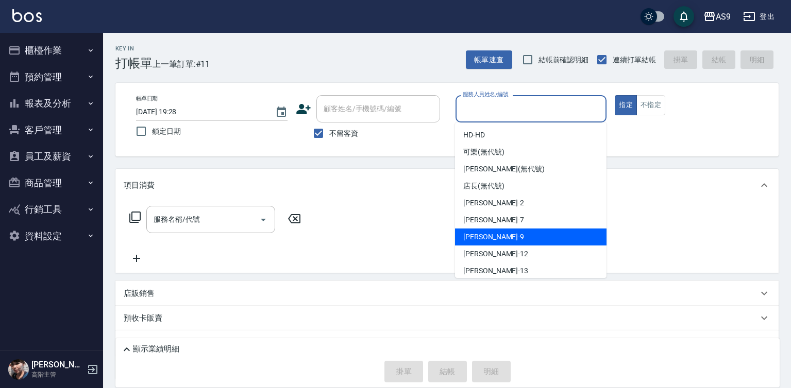
click at [504, 238] on div "[PERSON_NAME] -9" at bounding box center [530, 237] width 151 height 17
type input "[PERSON_NAME]-9"
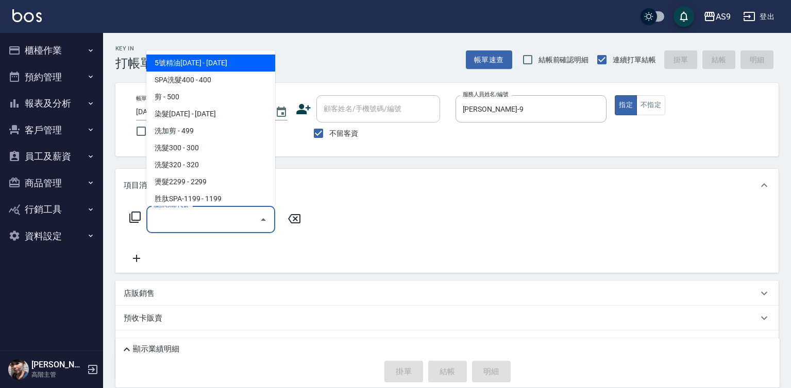
click at [228, 219] on input "服務名稱/代號" at bounding box center [203, 220] width 104 height 18
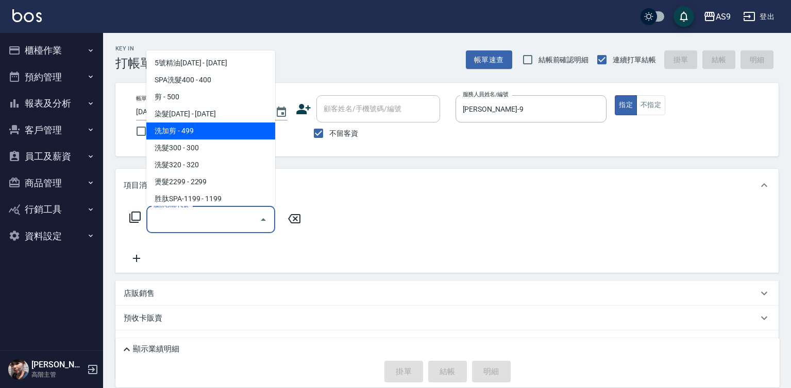
click at [207, 130] on span "洗加剪 - 499" at bounding box center [210, 131] width 129 height 17
type input "洗加剪(洗加剪)"
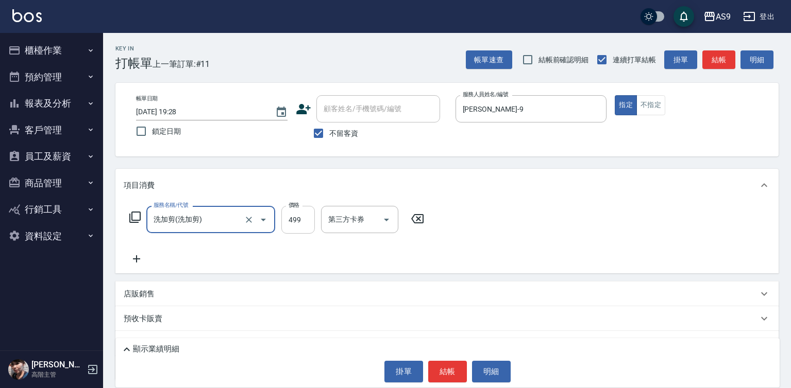
click at [283, 214] on input "499" at bounding box center [297, 220] width 33 height 28
click at [295, 219] on input "499" at bounding box center [297, 220] width 33 height 28
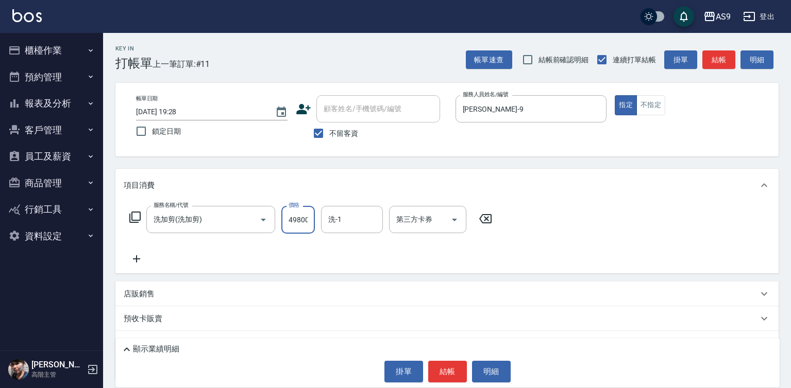
scroll to position [0, 2]
click at [287, 230] on input "498009" at bounding box center [297, 220] width 33 height 28
click at [288, 229] on input "498009" at bounding box center [297, 220] width 33 height 28
click at [288, 224] on input "498009" at bounding box center [297, 220] width 33 height 28
click at [289, 224] on input "498009" at bounding box center [297, 220] width 33 height 28
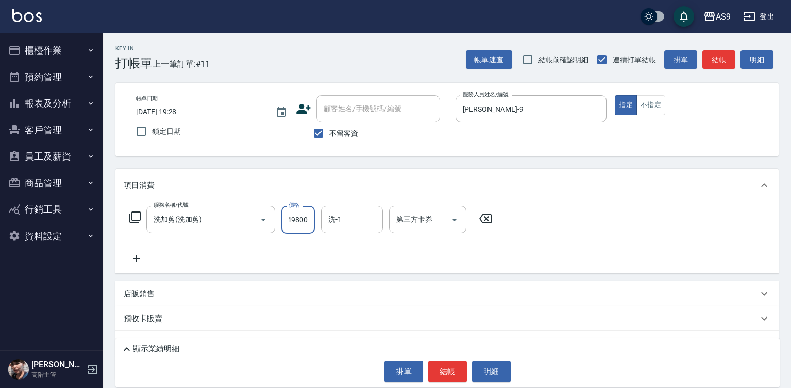
click at [289, 224] on input "498009" at bounding box center [297, 220] width 33 height 28
type input "800"
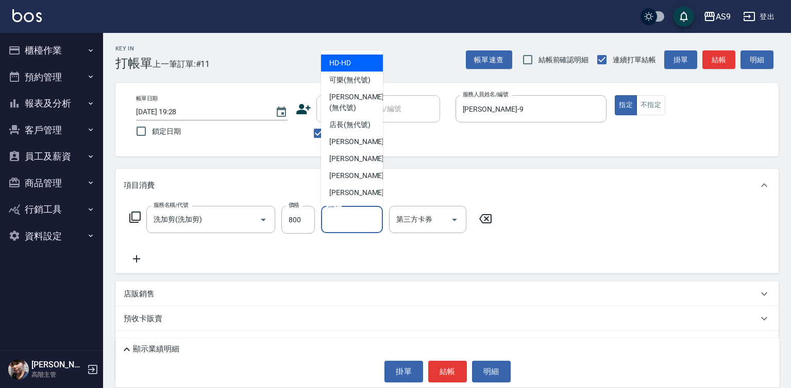
click at [332, 215] on input "洗-1" at bounding box center [352, 220] width 53 height 18
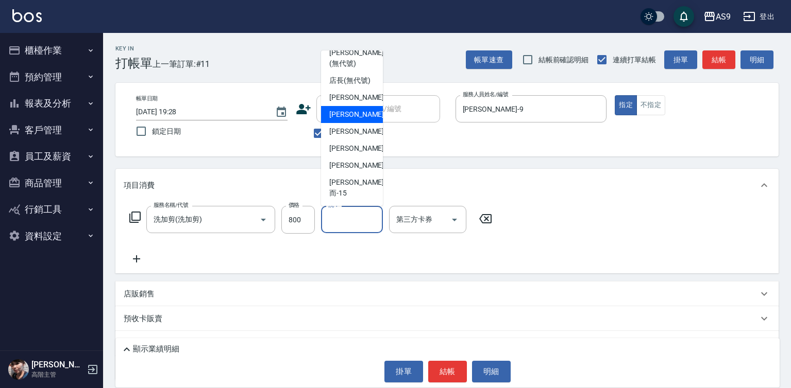
scroll to position [66, 0]
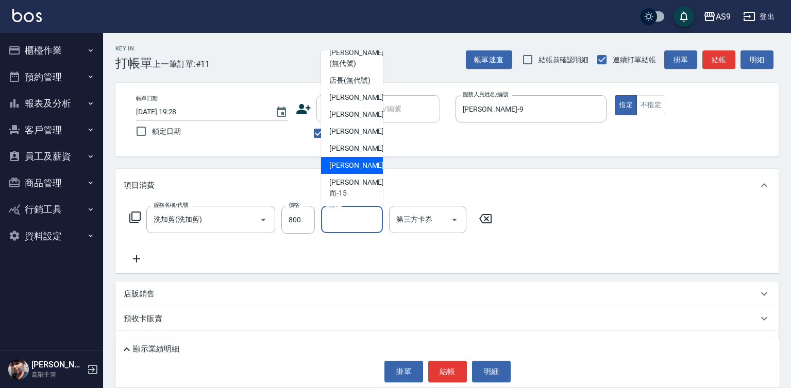
click at [355, 171] on span "[PERSON_NAME] -13" at bounding box center [361, 165] width 65 height 11
type input "[PERSON_NAME]-13"
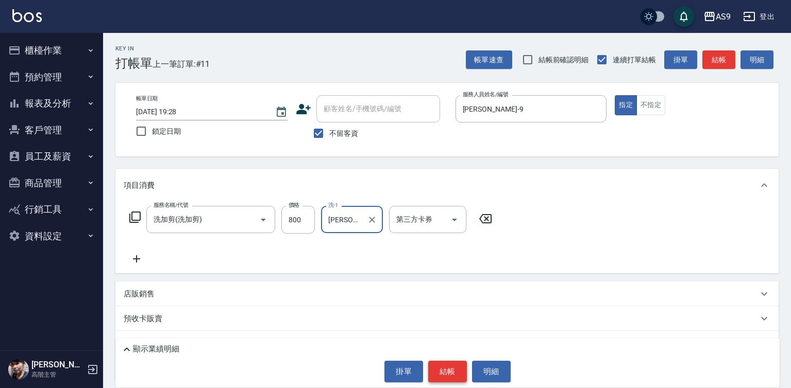
click at [441, 373] on button "結帳" at bounding box center [447, 372] width 39 height 22
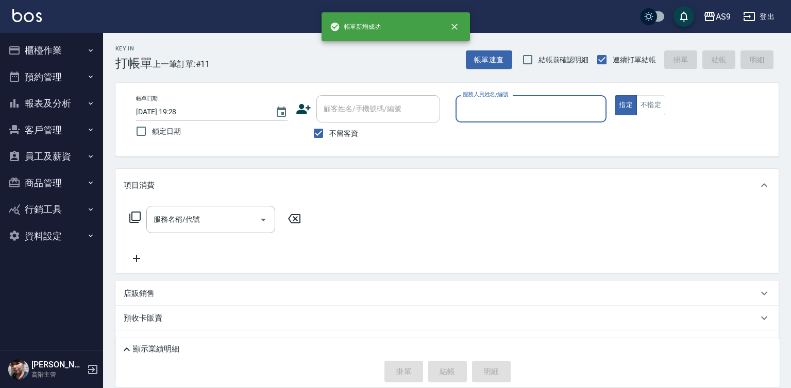
click at [512, 115] on input "服務人員姓名/編號" at bounding box center [531, 109] width 142 height 18
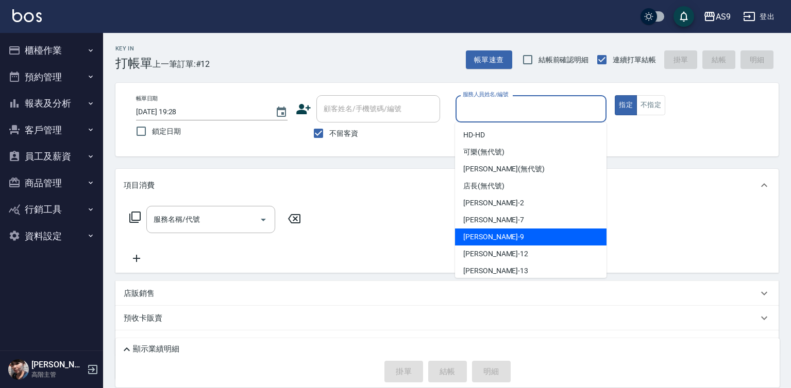
click at [500, 234] on div "[PERSON_NAME] -9" at bounding box center [530, 237] width 151 height 17
type input "[PERSON_NAME]-9"
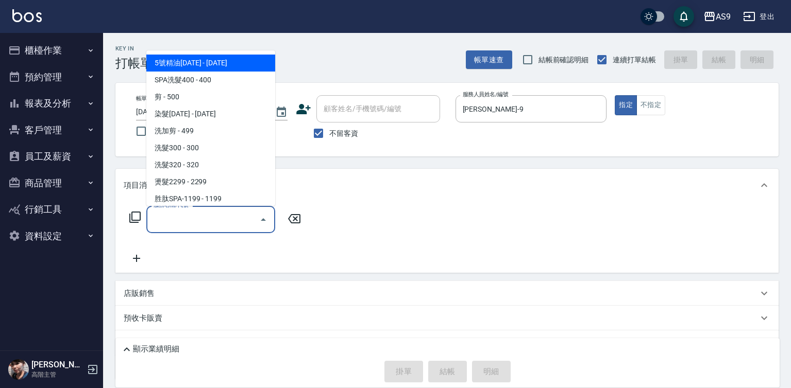
click at [210, 221] on input "服務名稱/代號" at bounding box center [203, 220] width 104 height 18
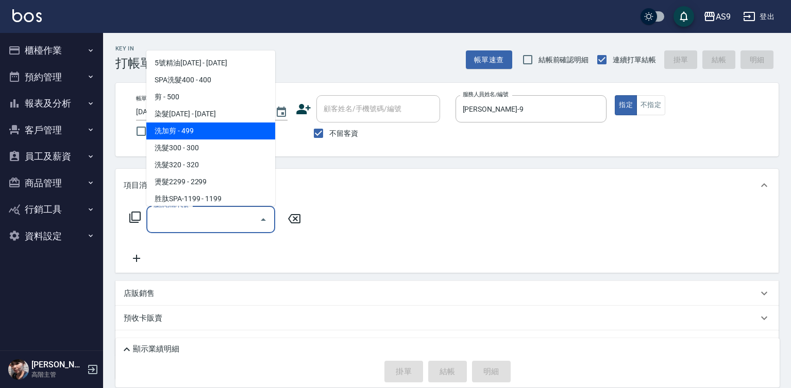
click at [196, 126] on span "洗加剪 - 499" at bounding box center [210, 131] width 129 height 17
type input "洗加剪(洗加剪)"
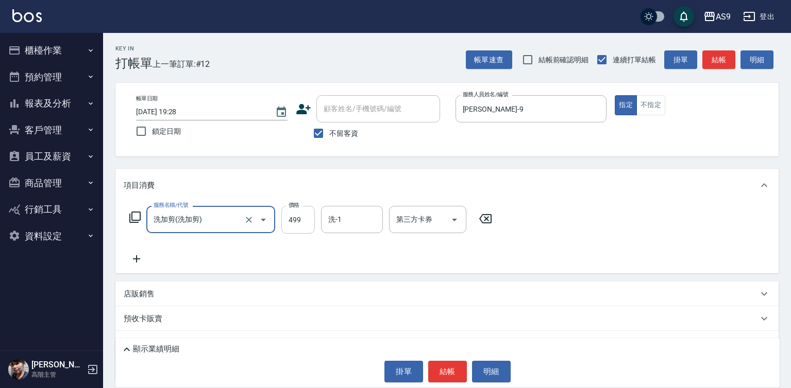
click at [299, 224] on input "499" at bounding box center [297, 220] width 33 height 28
type input "800"
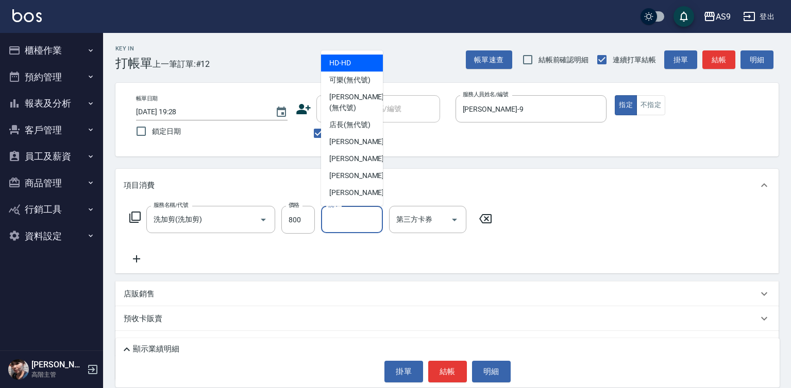
click at [336, 223] on input "洗-1" at bounding box center [352, 220] width 53 height 18
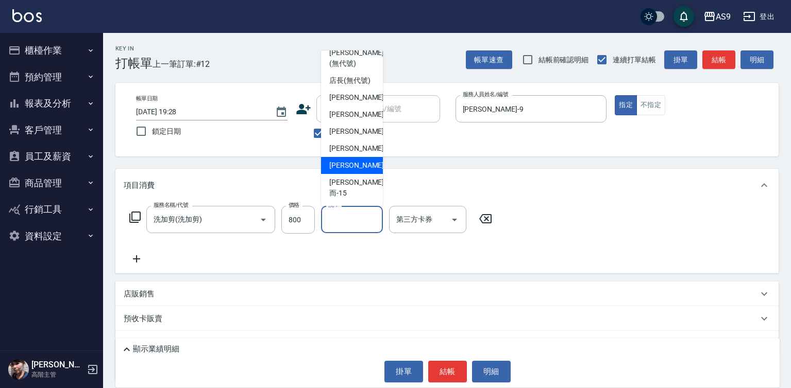
drag, startPoint x: 363, startPoint y: 172, endPoint x: 409, endPoint y: 264, distance: 102.5
click at [364, 172] on div "[PERSON_NAME] -13" at bounding box center [352, 165] width 62 height 17
type input "[PERSON_NAME]-13"
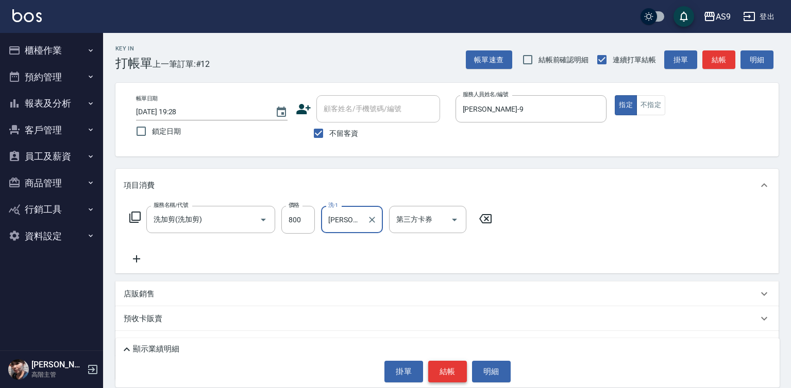
click at [436, 374] on button "結帳" at bounding box center [447, 372] width 39 height 22
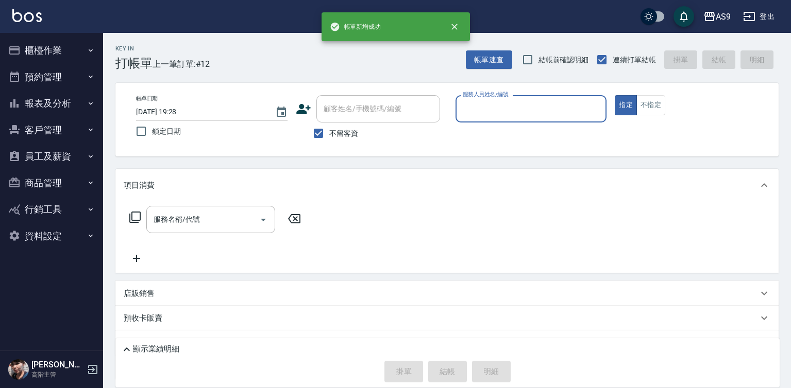
click at [495, 111] on input "服務人員姓名/編號" at bounding box center [531, 109] width 142 height 18
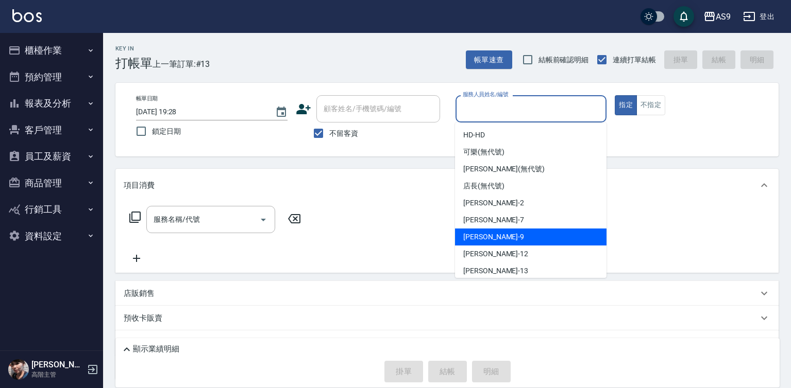
click at [488, 238] on span "[PERSON_NAME] -9" at bounding box center [493, 237] width 61 height 11
type input "[PERSON_NAME]-9"
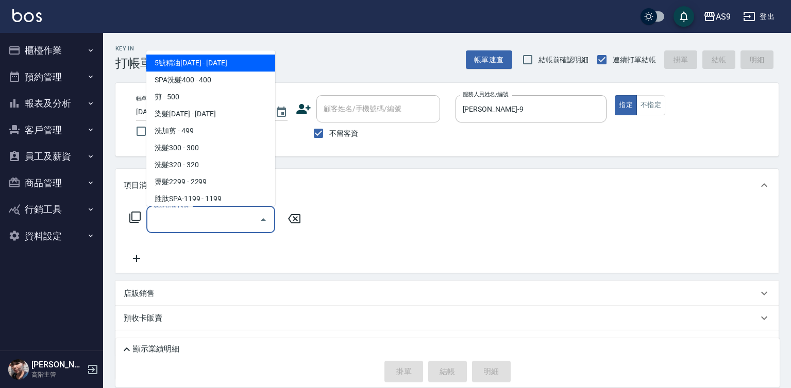
click at [225, 216] on input "服務名稱/代號" at bounding box center [203, 220] width 104 height 18
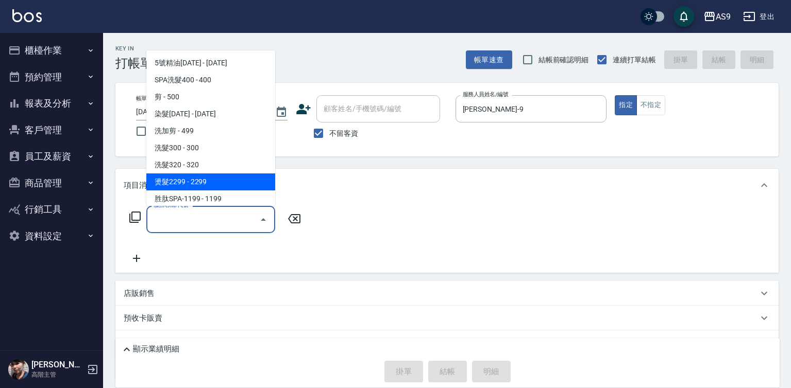
drag, startPoint x: 210, startPoint y: 182, endPoint x: 173, endPoint y: 248, distance: 75.9
click at [210, 183] on span "燙髮2299 - 2299" at bounding box center [210, 182] width 129 height 17
type input "燙髮2299(燙2299)"
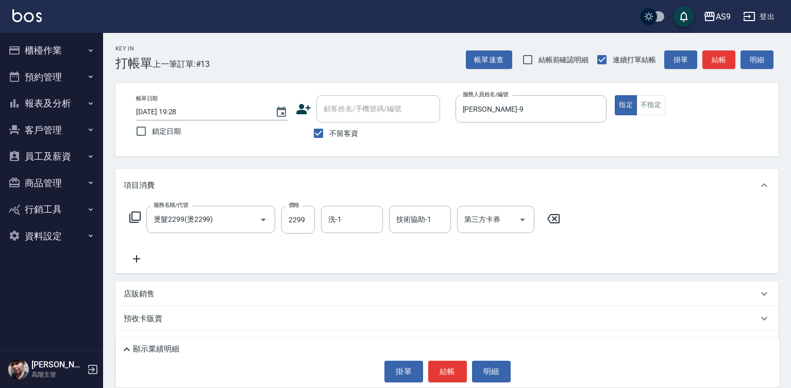
click at [132, 261] on icon at bounding box center [137, 259] width 26 height 12
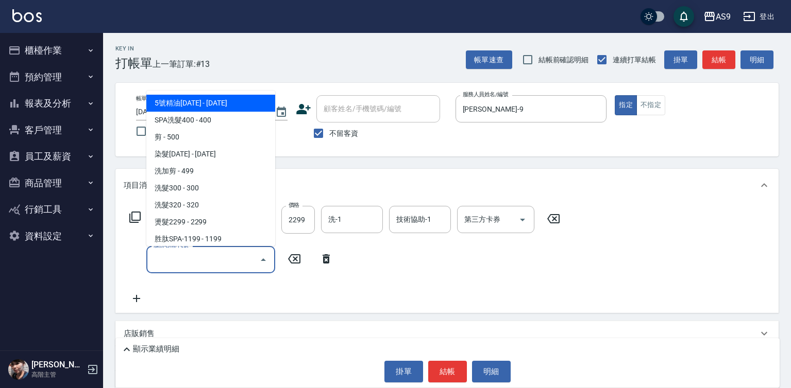
click at [171, 261] on input "服務名稱/代號" at bounding box center [203, 260] width 104 height 18
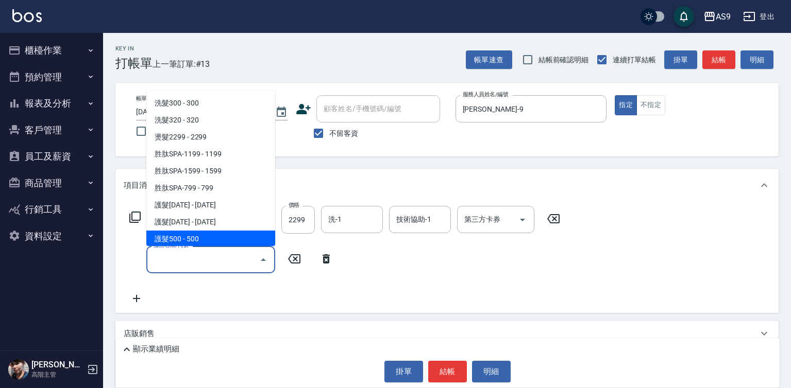
scroll to position [103, 0]
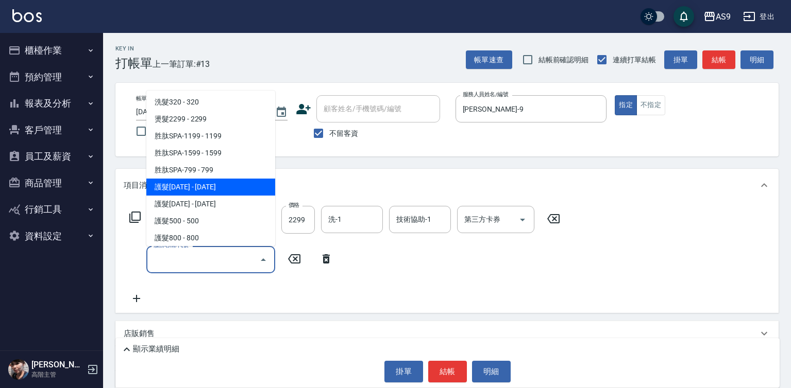
click at [201, 191] on span "護髮[DATE] - [DATE]" at bounding box center [210, 187] width 129 height 17
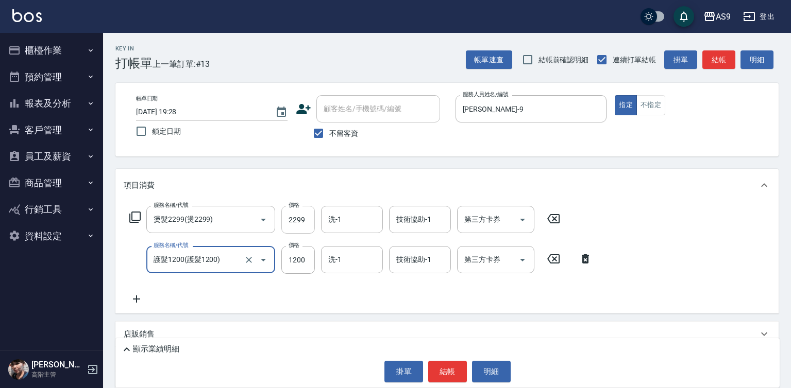
click at [298, 217] on input "2299" at bounding box center [297, 220] width 33 height 28
type input "護髮1200"
click at [298, 217] on input "2299" at bounding box center [297, 220] width 33 height 28
type input "3500"
click at [343, 218] on input "洗-1" at bounding box center [352, 220] width 53 height 18
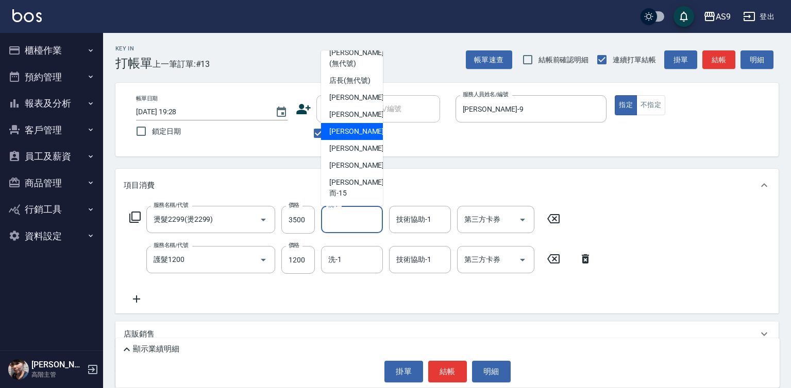
scroll to position [66, 0]
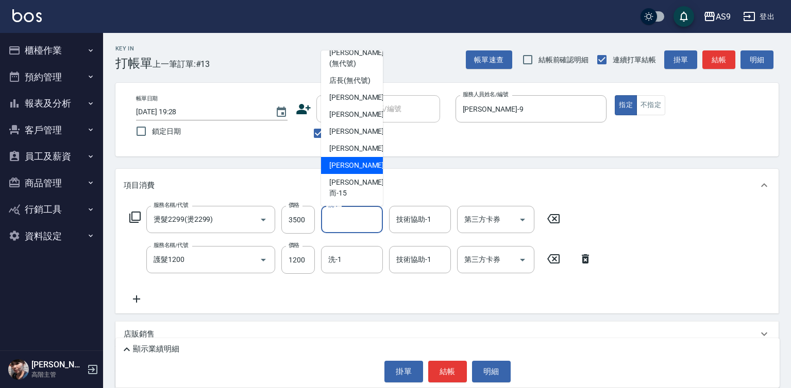
click at [357, 171] on span "[PERSON_NAME] -13" at bounding box center [361, 165] width 65 height 11
type input "[PERSON_NAME]-13"
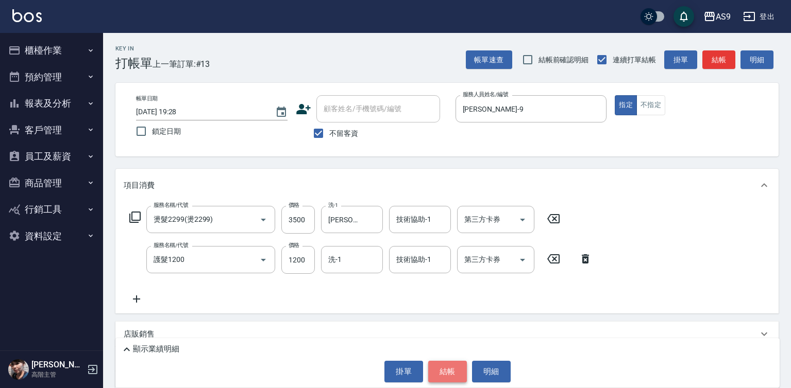
click at [443, 363] on button "結帳" at bounding box center [447, 372] width 39 height 22
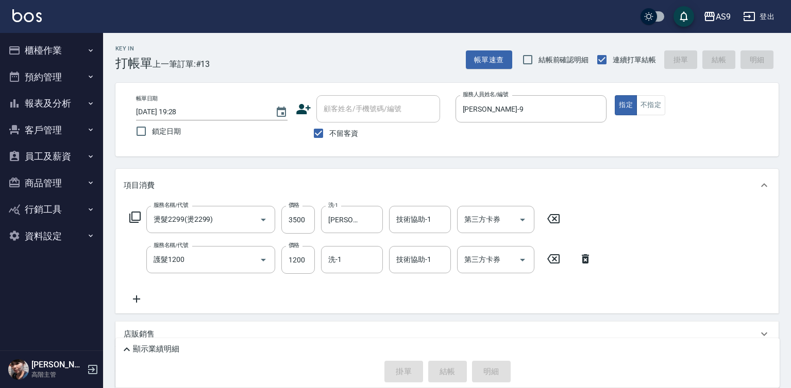
type input "[DATE] 19:29"
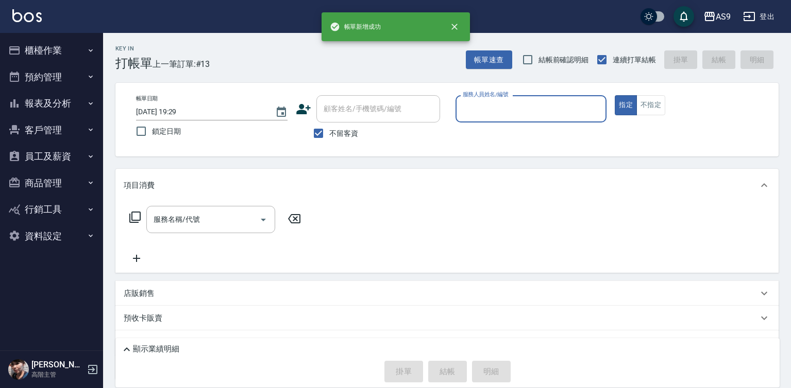
click at [489, 100] on input "服務人員姓名/編號" at bounding box center [531, 109] width 142 height 18
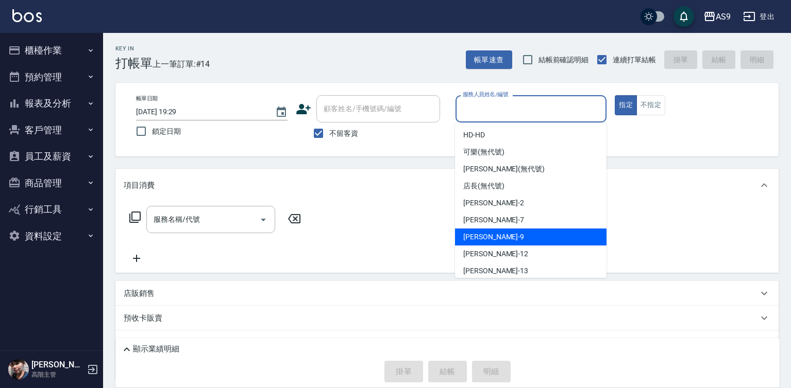
click at [505, 237] on div "[PERSON_NAME] -9" at bounding box center [530, 237] width 151 height 17
type input "[PERSON_NAME]-9"
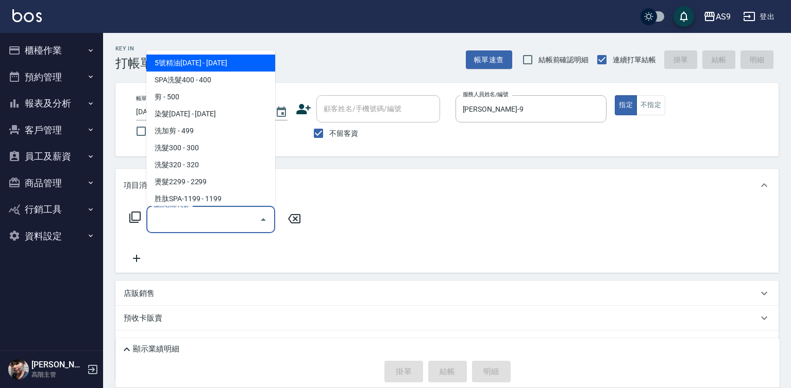
click at [222, 218] on input "服務名稱/代號" at bounding box center [203, 220] width 104 height 18
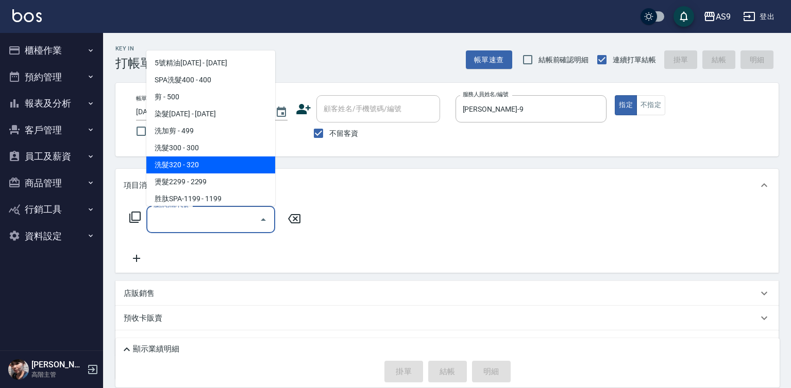
click at [194, 167] on span "洗髮320 - 320" at bounding box center [210, 165] width 129 height 17
type input "洗髮320(洗髮320)"
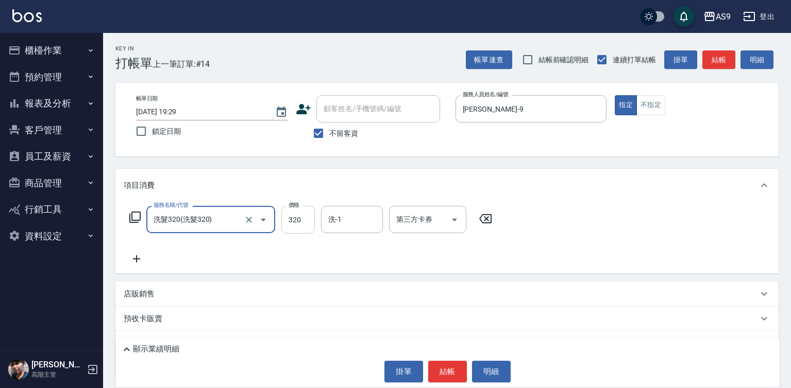
click at [291, 221] on input "320" at bounding box center [297, 220] width 33 height 28
click at [300, 222] on input "22720" at bounding box center [297, 220] width 33 height 28
type input "227"
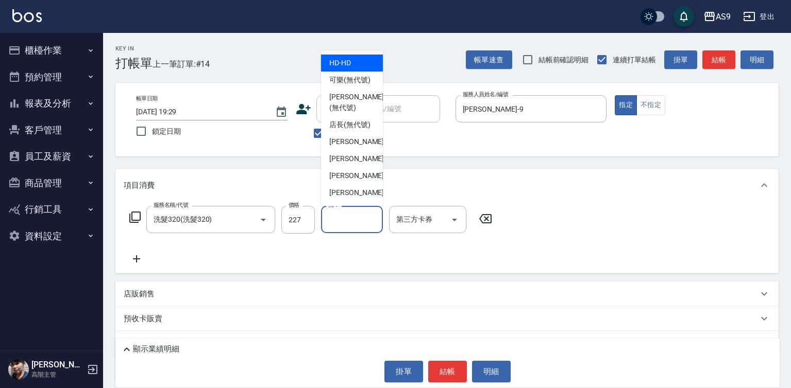
click at [336, 223] on input "洗-1" at bounding box center [352, 220] width 53 height 18
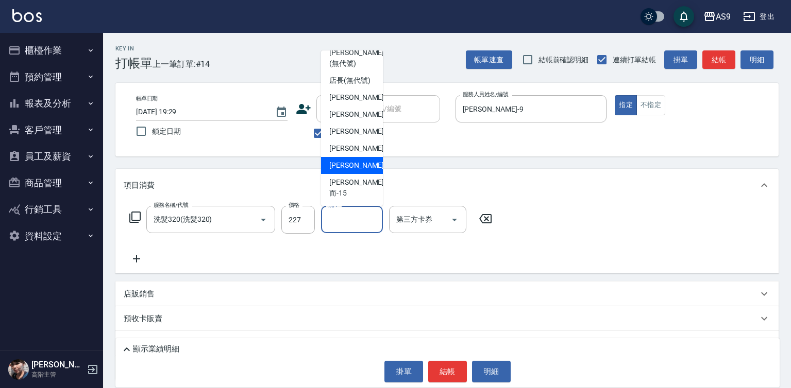
click at [361, 171] on span "[PERSON_NAME] -13" at bounding box center [361, 165] width 65 height 11
type input "[PERSON_NAME]-13"
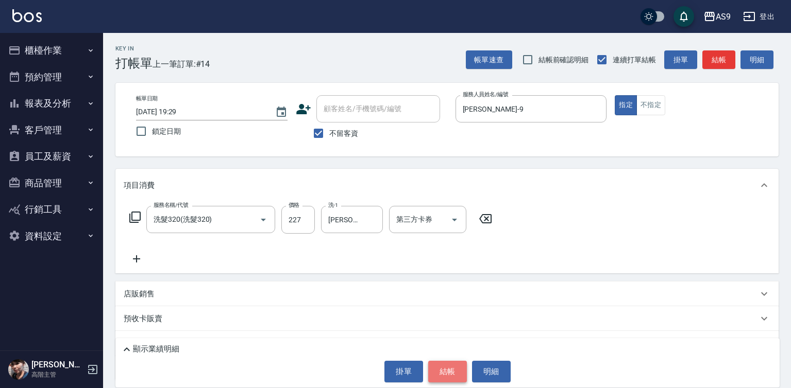
click at [436, 368] on button "結帳" at bounding box center [447, 372] width 39 height 22
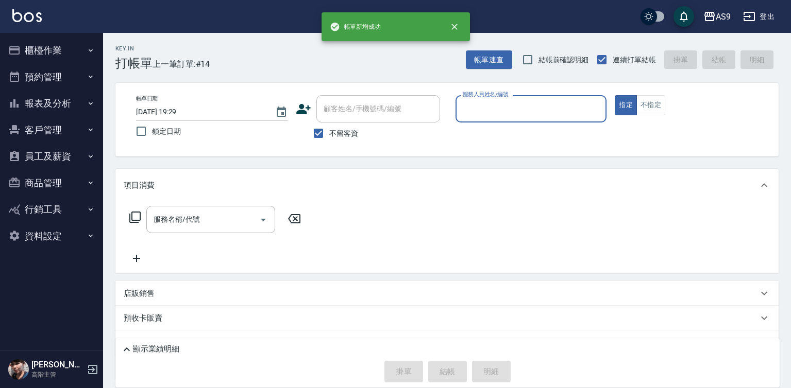
click at [490, 111] on input "服務人員姓名/編號" at bounding box center [531, 109] width 142 height 18
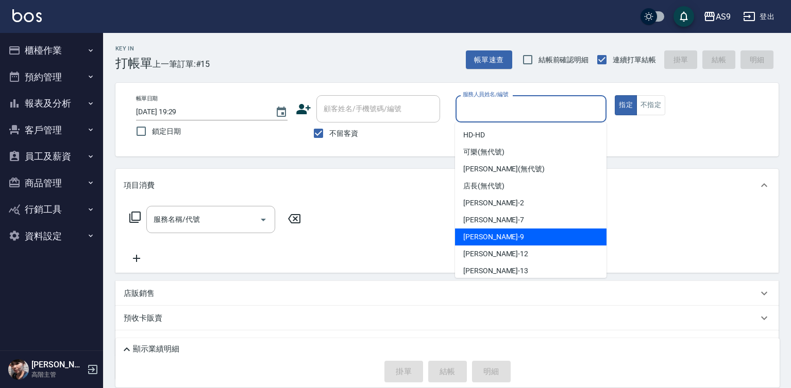
drag, startPoint x: 490, startPoint y: 238, endPoint x: 395, endPoint y: 230, distance: 95.6
click at [490, 239] on span "[PERSON_NAME] -9" at bounding box center [493, 237] width 61 height 11
type input "[PERSON_NAME]-9"
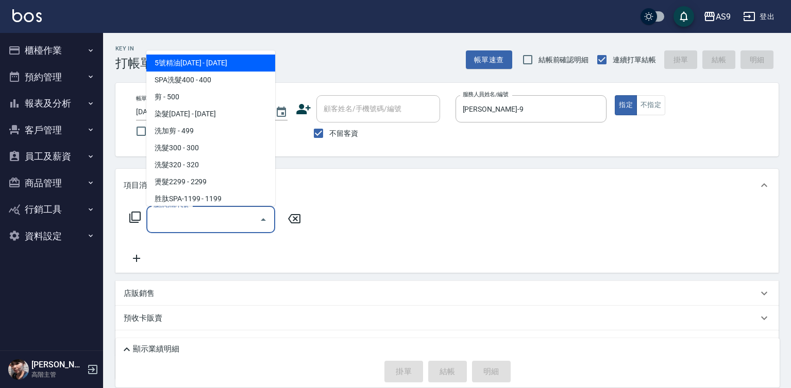
click at [199, 218] on input "服務名稱/代號" at bounding box center [203, 220] width 104 height 18
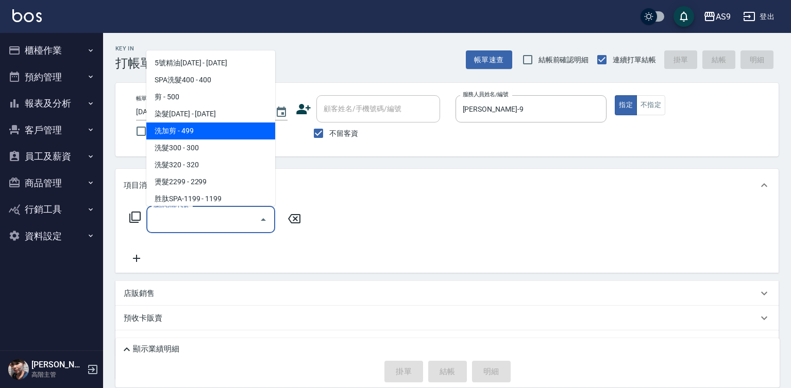
click at [194, 132] on span "洗加剪 - 499" at bounding box center [210, 131] width 129 height 17
type input "洗加剪(洗加剪)"
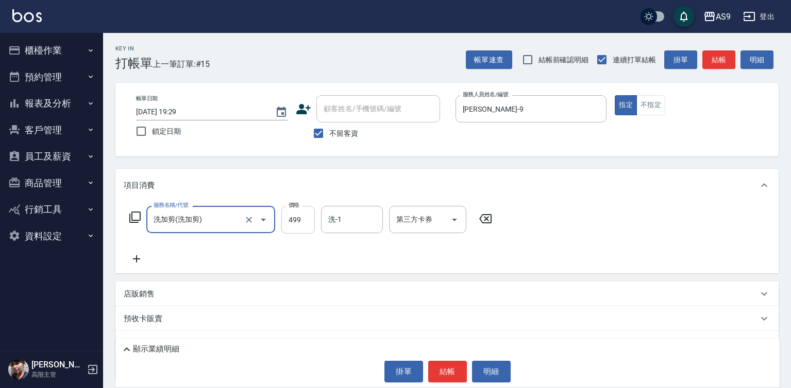
click at [296, 225] on input "499" at bounding box center [297, 220] width 33 height 28
type input "700"
click at [344, 224] on input "洗-1" at bounding box center [352, 220] width 53 height 18
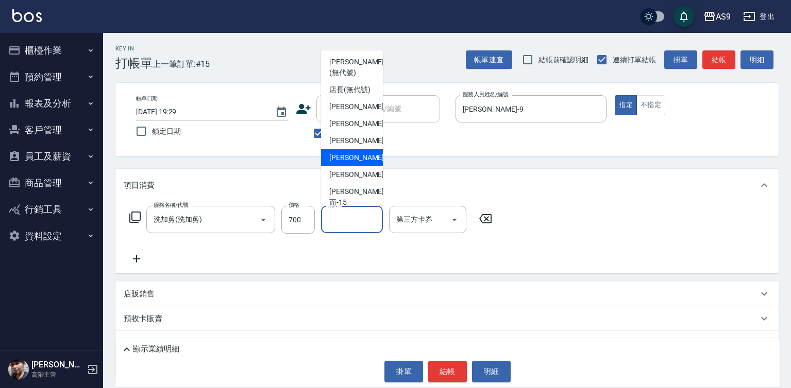
scroll to position [52, 0]
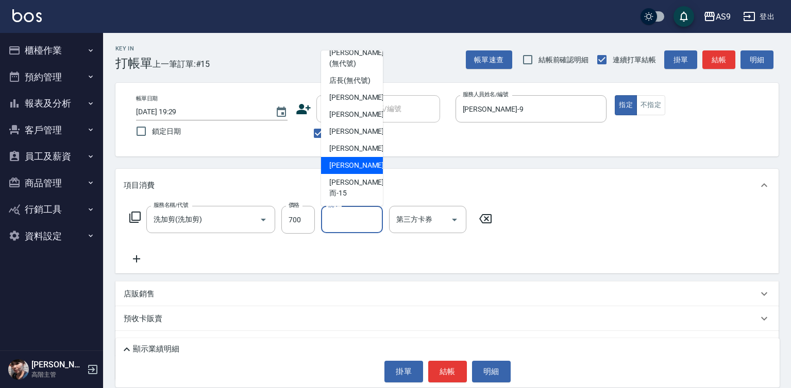
click at [363, 174] on div "[PERSON_NAME] -13" at bounding box center [352, 165] width 62 height 17
type input "[PERSON_NAME]-13"
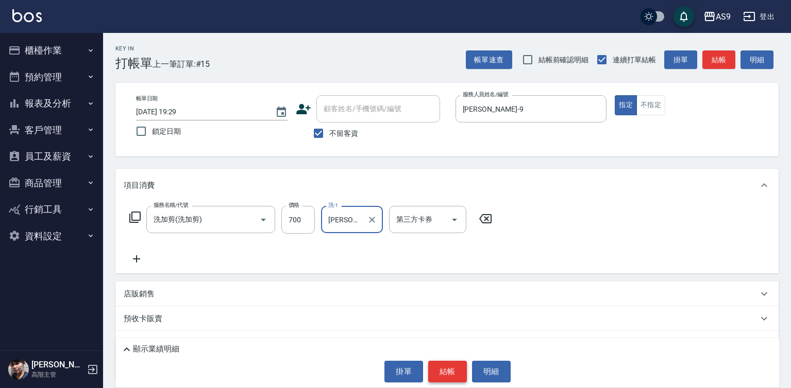
click at [446, 374] on button "結帳" at bounding box center [447, 372] width 39 height 22
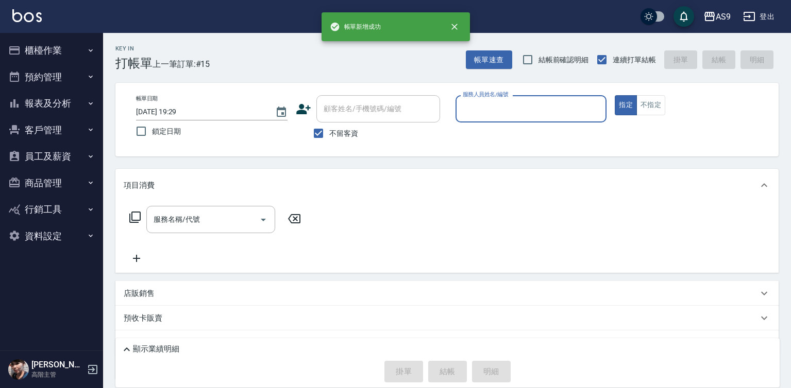
click at [495, 110] on input "服務人員姓名/編號" at bounding box center [531, 109] width 142 height 18
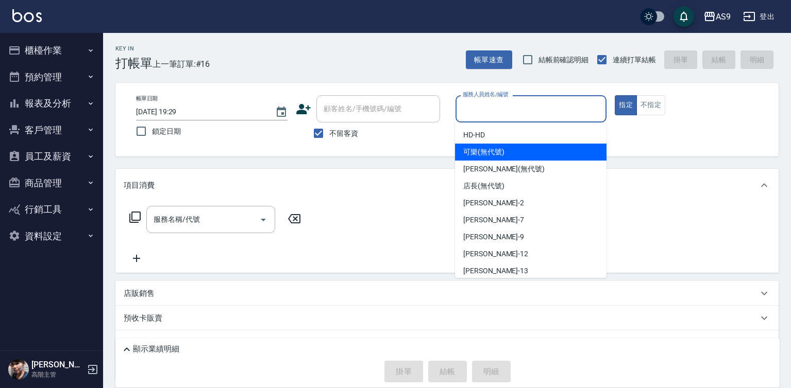
click at [488, 154] on span "可樂 (無代號)" at bounding box center [483, 152] width 41 height 11
type input "可樂(無代號)"
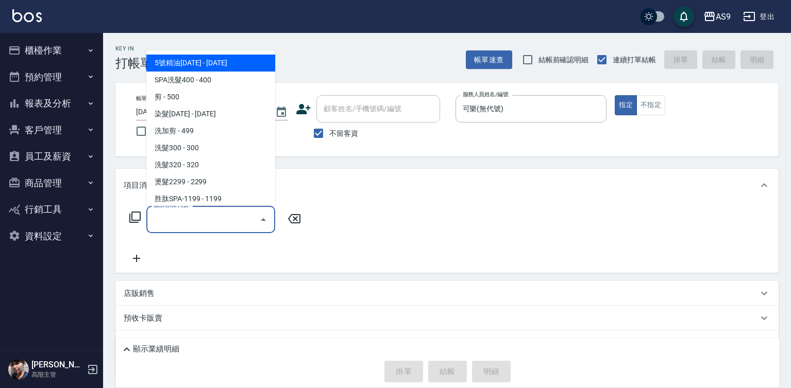
click at [228, 220] on input "服務名稱/代號" at bounding box center [203, 220] width 104 height 18
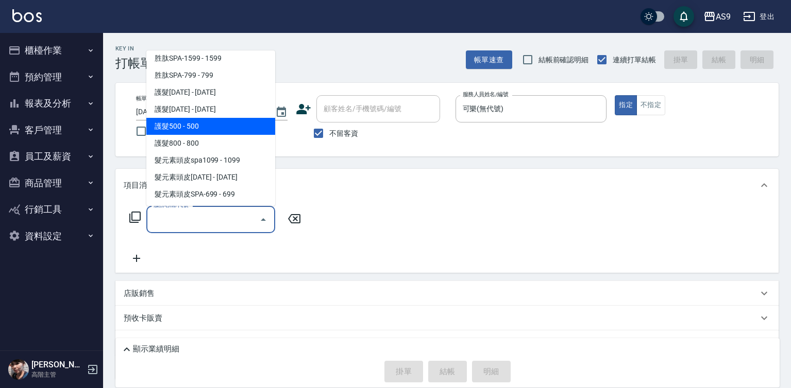
scroll to position [159, 0]
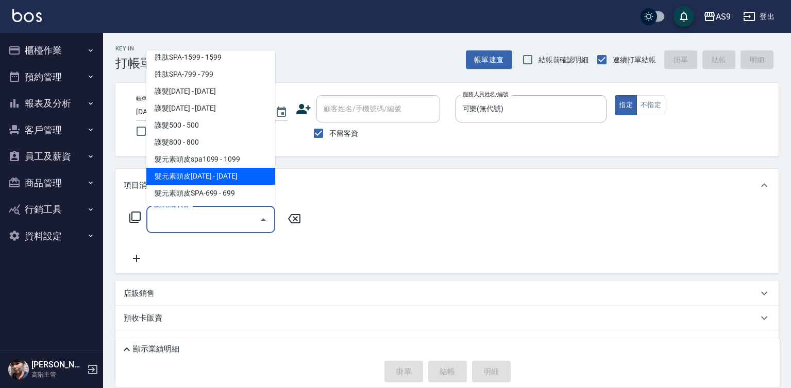
click at [227, 175] on span "髮元素頭皮[DATE] - [DATE]" at bounding box center [210, 176] width 129 height 17
type input "髮元素頭皮1399(髮元素頭皮spa1399)"
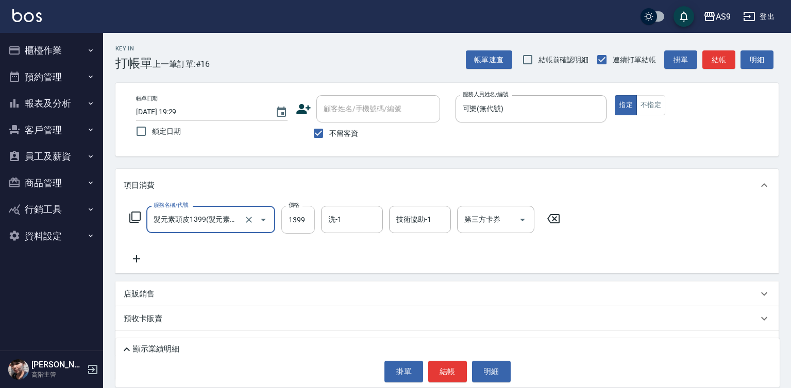
click at [300, 219] on input "1399" at bounding box center [297, 220] width 33 height 28
drag, startPoint x: 300, startPoint y: 219, endPoint x: 300, endPoint y: 208, distance: 11.3
click at [299, 218] on input "1399" at bounding box center [297, 220] width 33 height 28
type input "1449"
click at [640, 102] on button "不指定" at bounding box center [650, 105] width 29 height 20
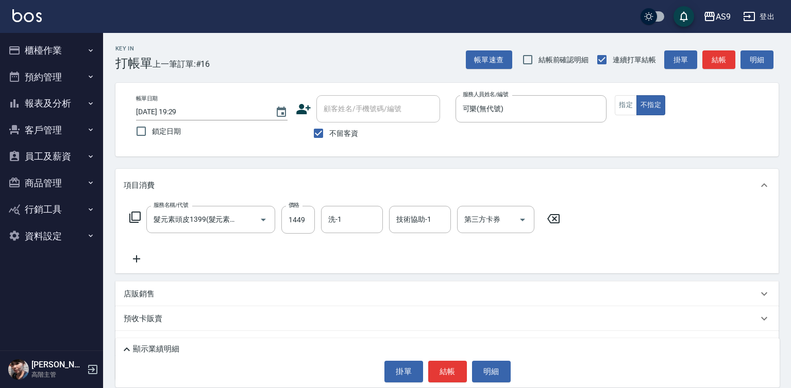
click at [438, 375] on button "結帳" at bounding box center [447, 372] width 39 height 22
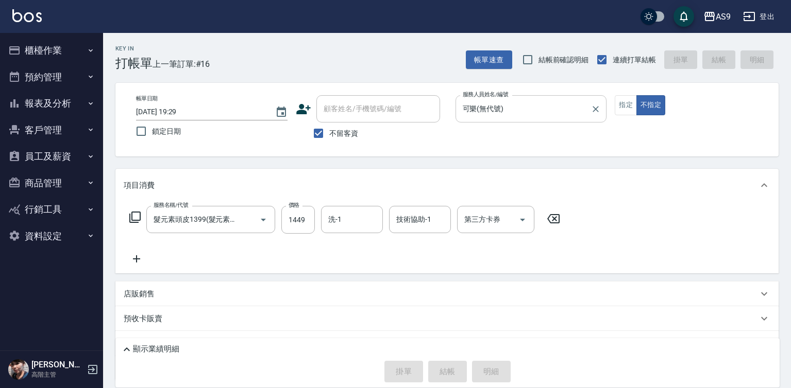
type input "[DATE] 19:30"
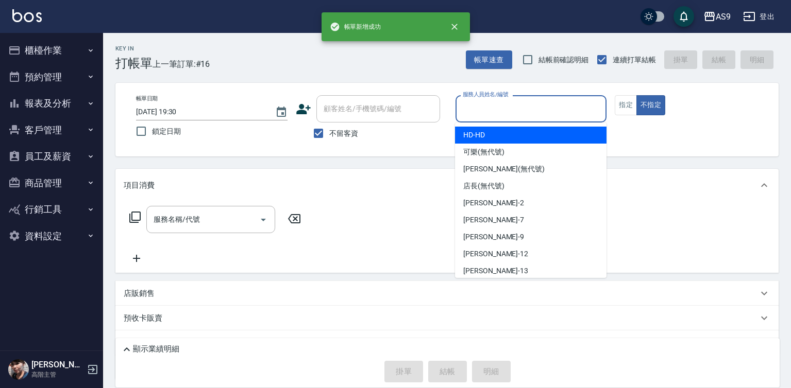
click at [489, 114] on input "服務人員姓名/編號" at bounding box center [531, 109] width 142 height 18
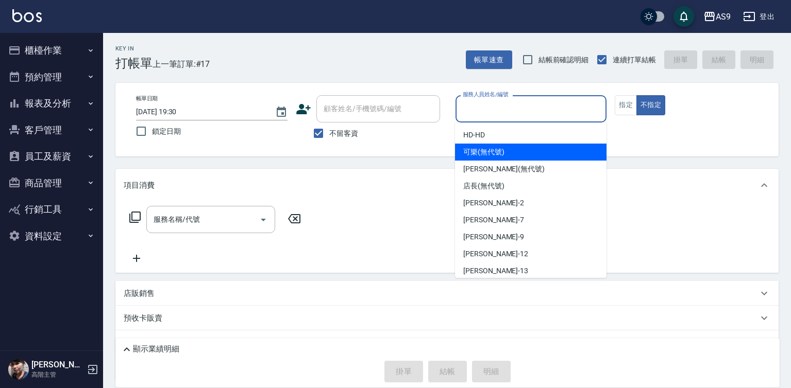
click at [487, 151] on span "可樂 (無代號)" at bounding box center [483, 152] width 41 height 11
type input "可樂(無代號)"
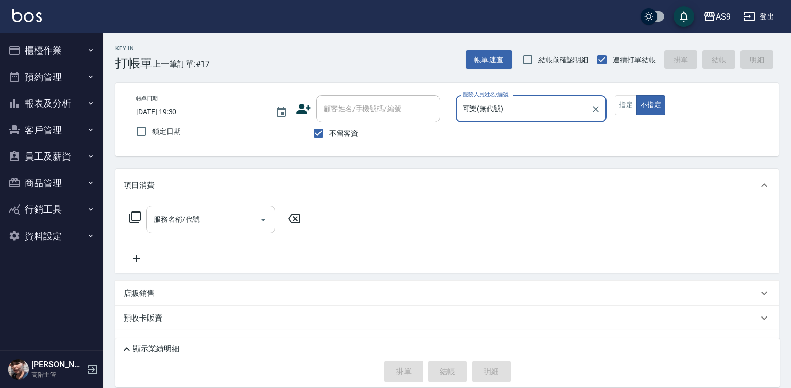
click at [191, 219] on input "服務名稱/代號" at bounding box center [203, 220] width 104 height 18
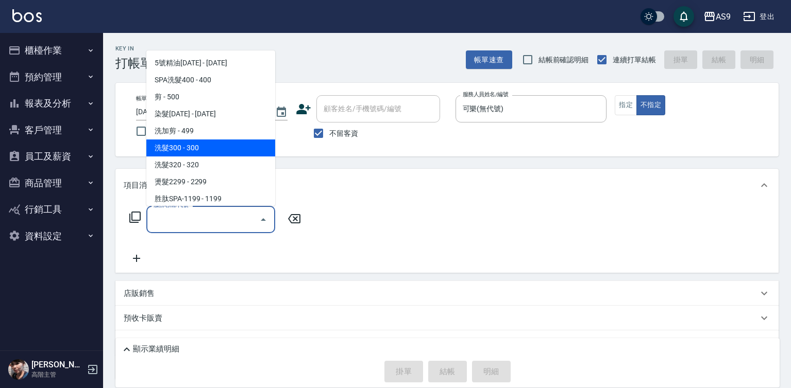
click at [200, 148] on span "洗髮300 - 300" at bounding box center [210, 148] width 129 height 17
type input "洗髮300(洗 髮300)"
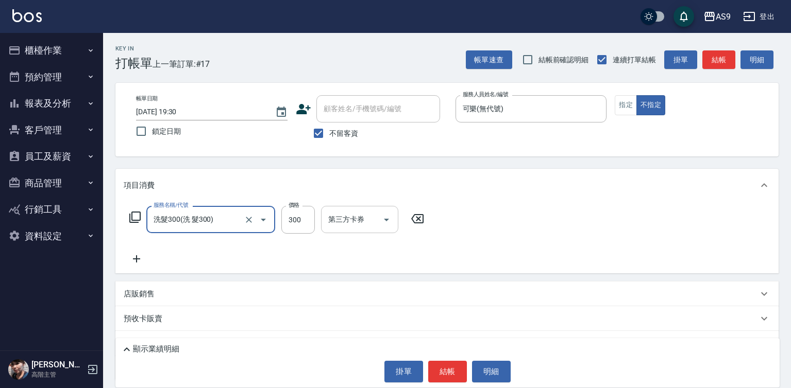
click at [349, 218] on input "第三方卡券" at bounding box center [352, 220] width 53 height 18
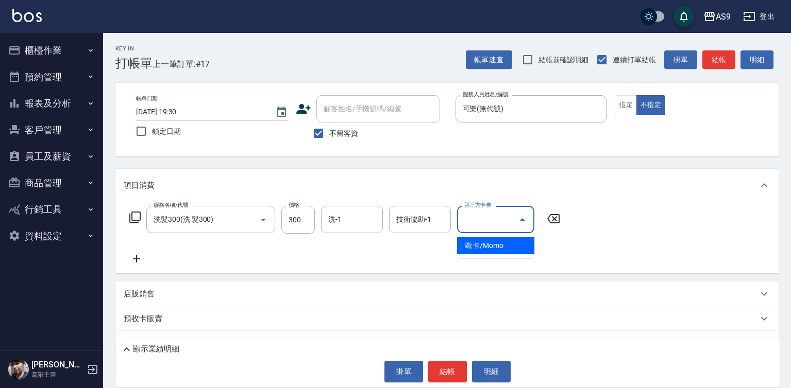
click at [350, 218] on input "洗-1" at bounding box center [352, 220] width 53 height 18
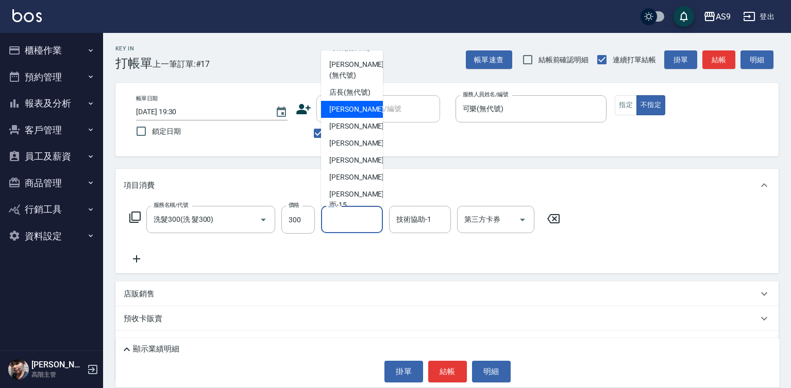
scroll to position [66, 0]
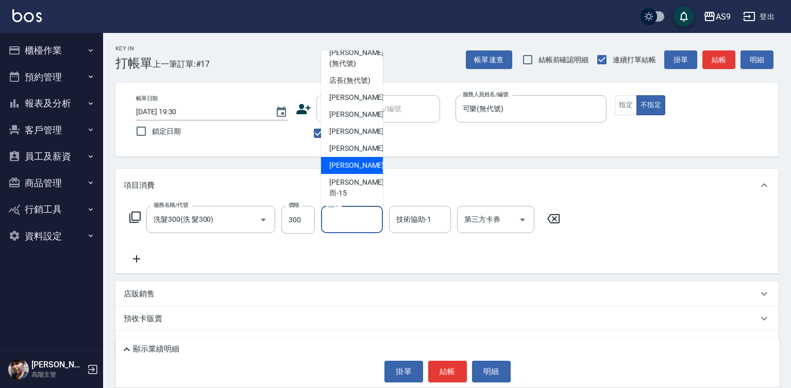
click at [358, 171] on span "[PERSON_NAME] -13" at bounding box center [361, 165] width 65 height 11
type input "[PERSON_NAME]-13"
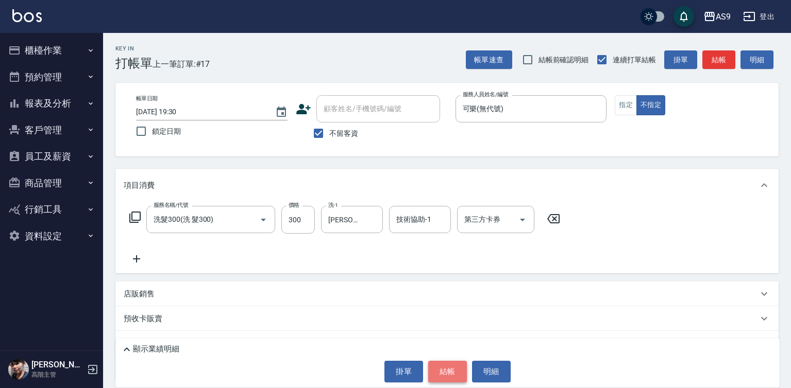
click at [441, 377] on button "結帳" at bounding box center [447, 372] width 39 height 22
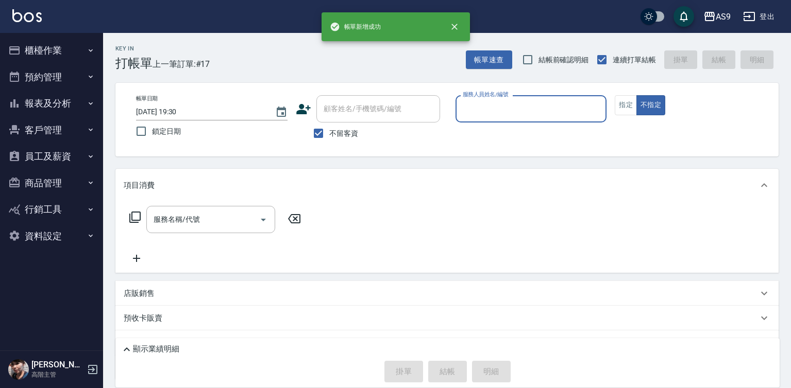
click at [476, 108] on input "服務人員姓名/編號" at bounding box center [531, 109] width 142 height 18
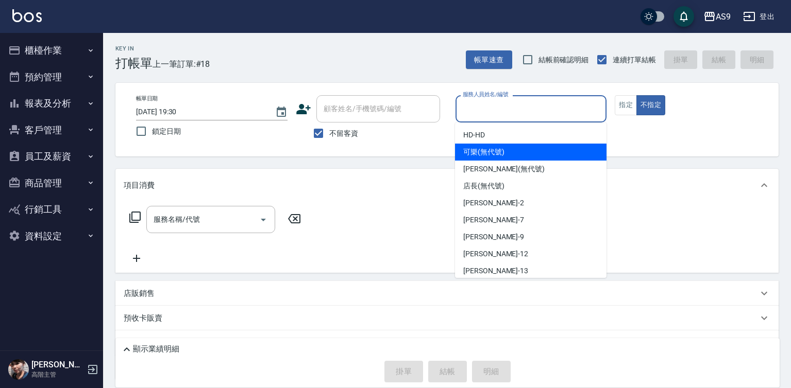
click at [483, 154] on span "可樂 (無代號)" at bounding box center [483, 152] width 41 height 11
type input "可樂(無代號)"
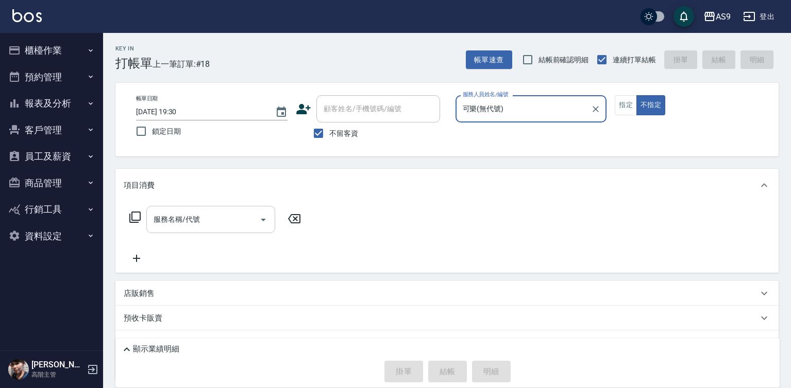
click at [234, 228] on input "服務名稱/代號" at bounding box center [203, 220] width 104 height 18
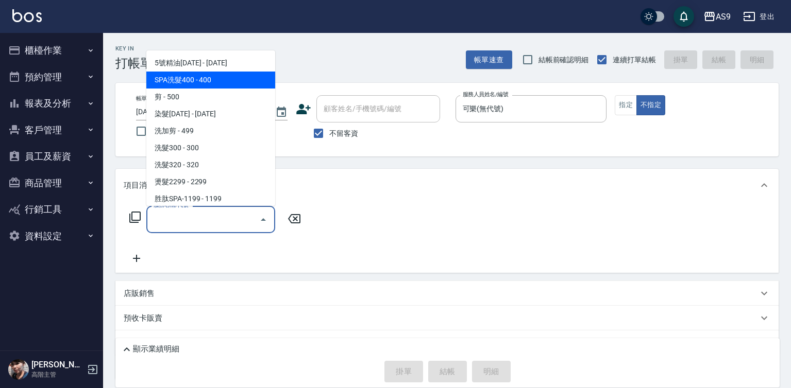
click at [212, 81] on span "SPA洗髮400 - 400" at bounding box center [210, 80] width 129 height 17
type input "SPA洗髮400(SPA洗髮400)"
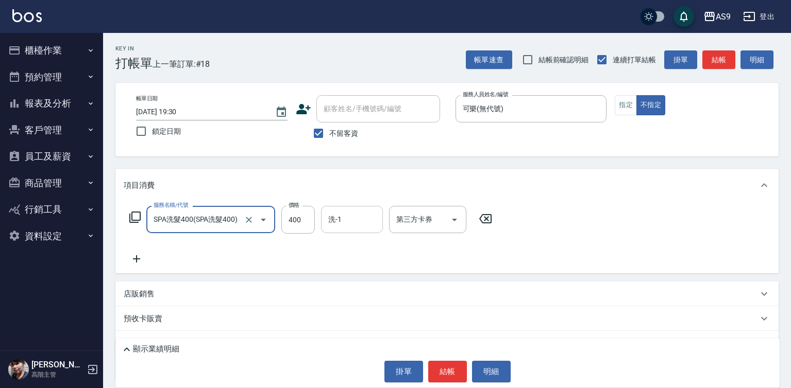
click at [350, 221] on input "洗-1" at bounding box center [352, 220] width 53 height 18
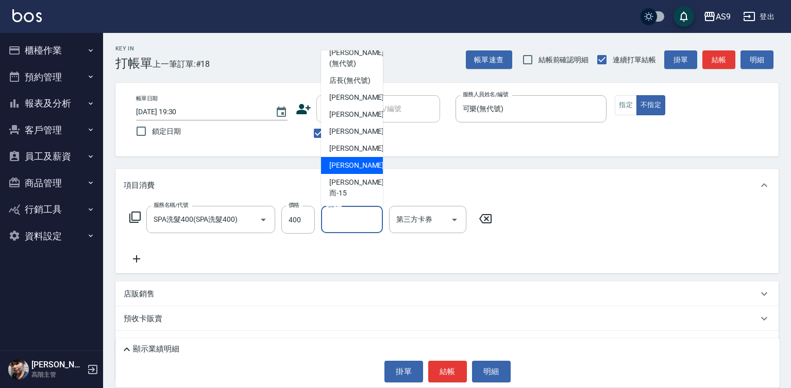
click at [363, 174] on div "[PERSON_NAME] -13" at bounding box center [352, 165] width 62 height 17
type input "[PERSON_NAME]-13"
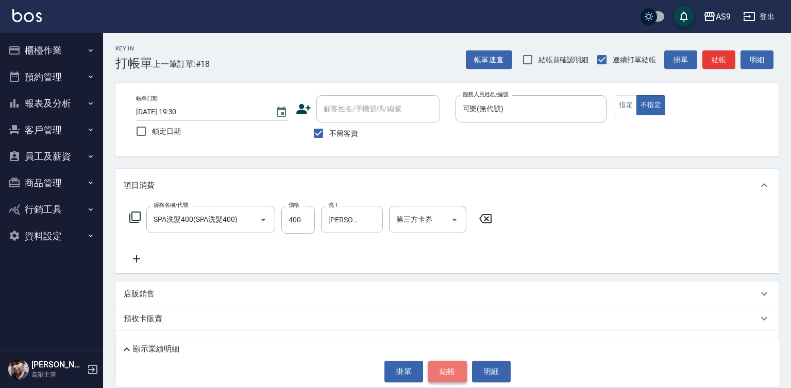
click at [451, 364] on button "結帳" at bounding box center [447, 372] width 39 height 22
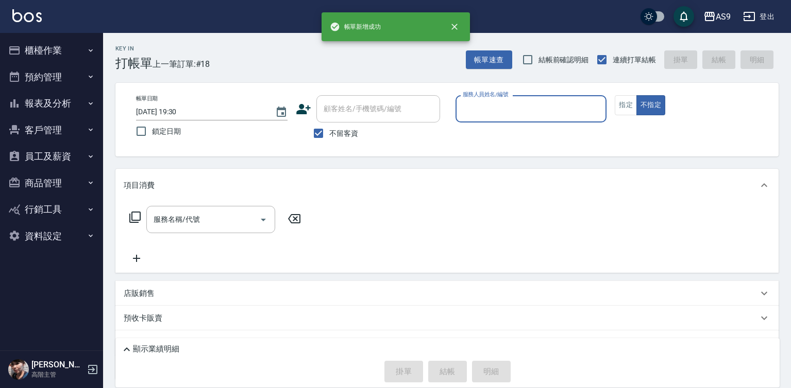
click at [481, 103] on input "服務人員姓名/編號" at bounding box center [531, 109] width 142 height 18
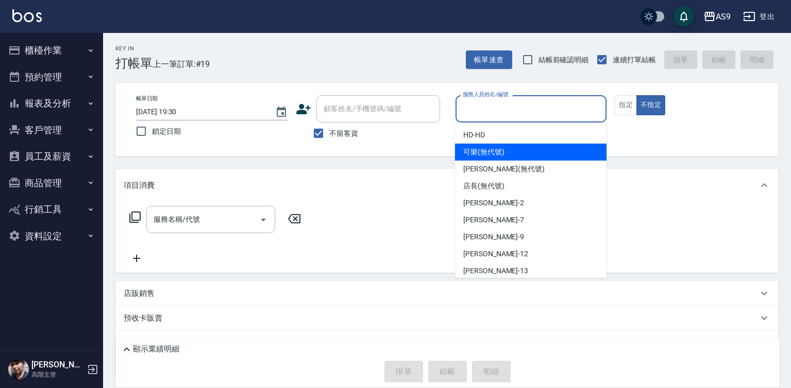
click at [489, 157] on span "可樂 (無代號)" at bounding box center [483, 152] width 41 height 11
type input "可樂(無代號)"
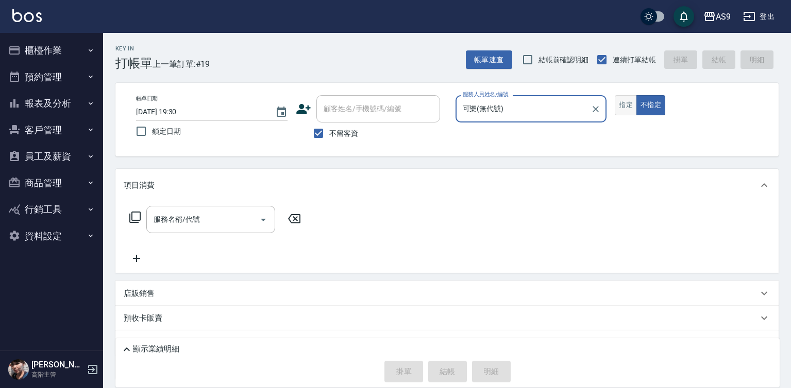
click at [622, 108] on button "指定" at bounding box center [626, 105] width 22 height 20
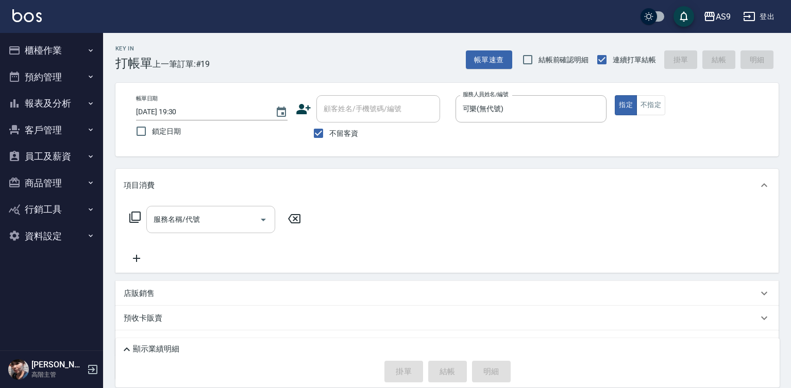
click at [229, 226] on input "服務名稱/代號" at bounding box center [203, 220] width 104 height 18
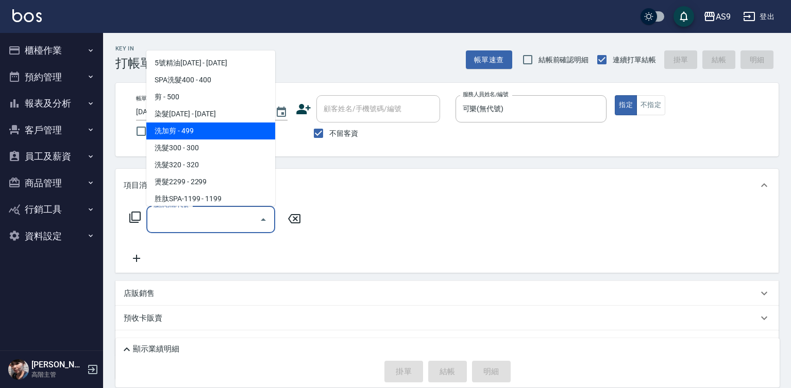
click at [195, 135] on span "洗加剪 - 499" at bounding box center [210, 131] width 129 height 17
type input "洗加剪(洗加剪)"
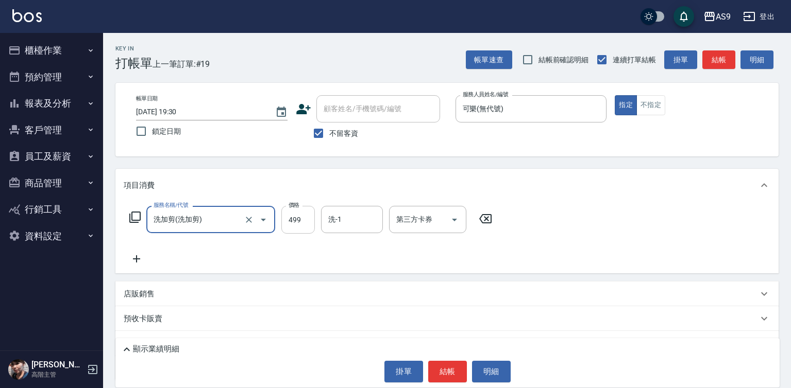
click at [305, 221] on input "499" at bounding box center [297, 220] width 33 height 28
drag, startPoint x: 305, startPoint y: 221, endPoint x: 300, endPoint y: 217, distance: 5.9
click at [300, 218] on input "499" at bounding box center [297, 220] width 33 height 28
type input "700"
click at [354, 221] on input "洗-1" at bounding box center [352, 220] width 53 height 18
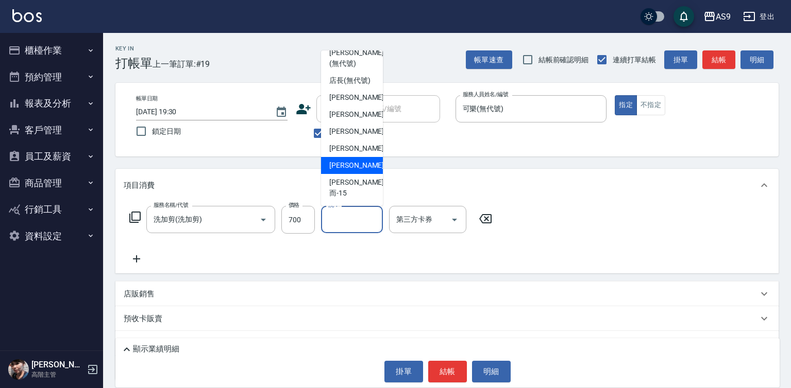
click at [363, 174] on div "[PERSON_NAME] -13" at bounding box center [352, 165] width 62 height 17
type input "[PERSON_NAME]-13"
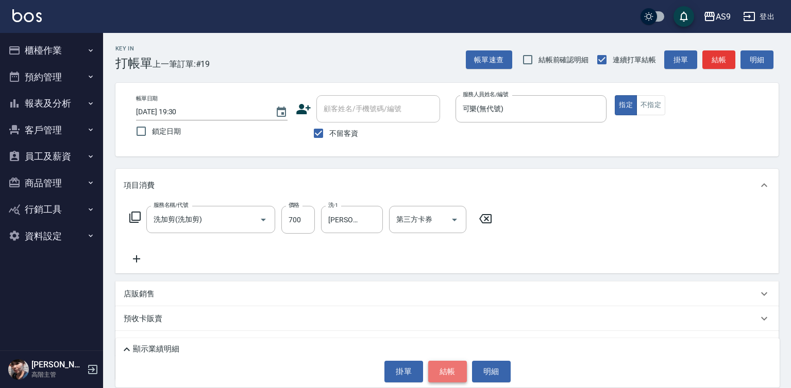
click at [448, 376] on button "結帳" at bounding box center [447, 372] width 39 height 22
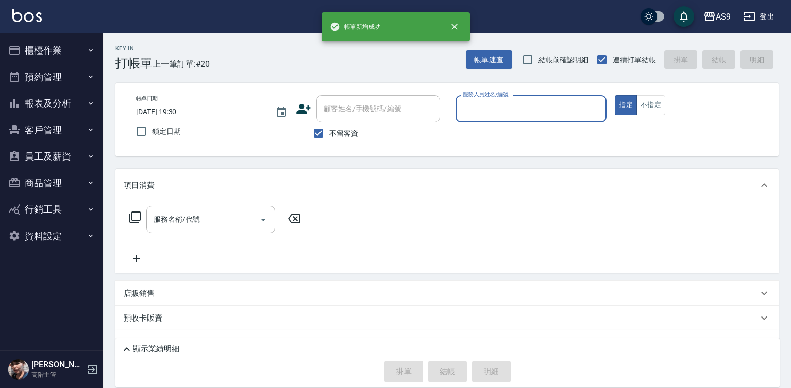
click at [509, 122] on div "服務人員姓名/編號" at bounding box center [530, 108] width 151 height 27
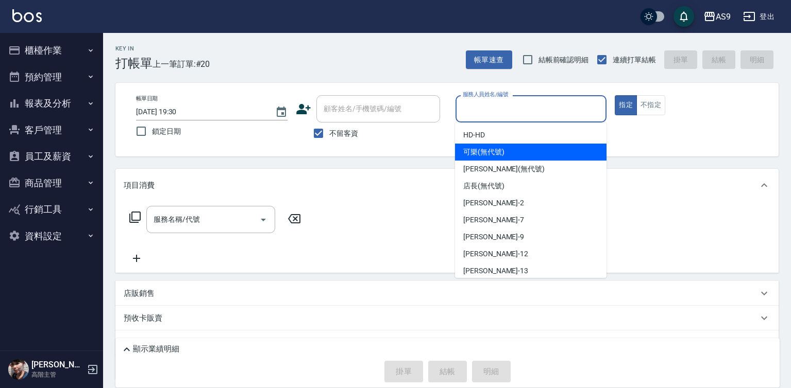
click at [500, 156] on span "可樂 (無代號)" at bounding box center [483, 152] width 41 height 11
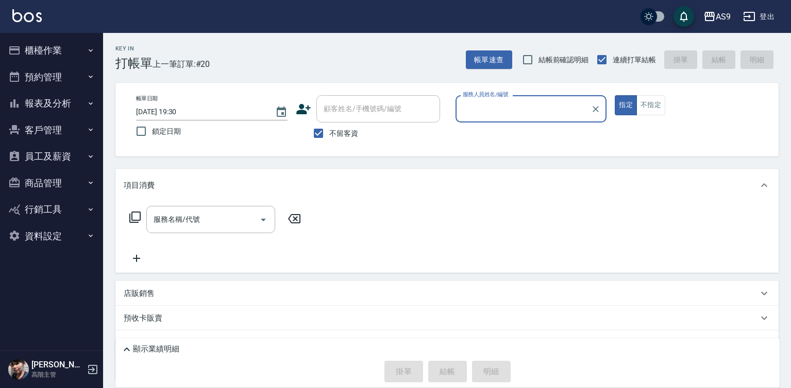
type input "可樂(無代號)"
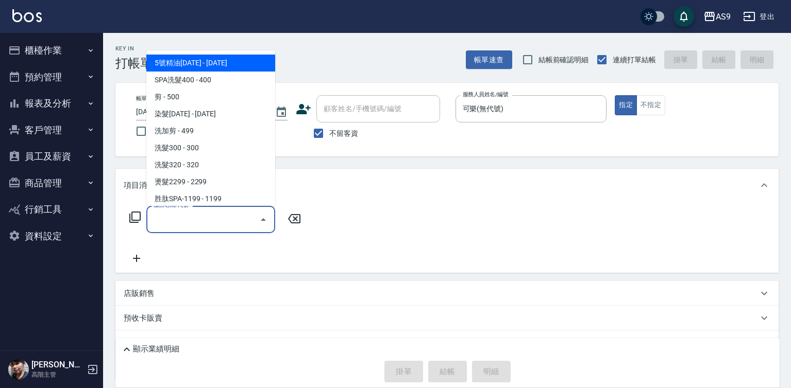
click at [168, 221] on input "服務名稱/代號" at bounding box center [203, 220] width 104 height 18
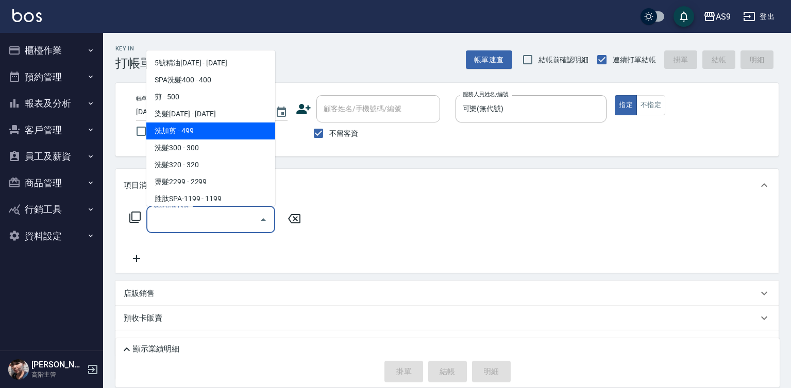
click at [190, 132] on span "洗加剪 - 499" at bounding box center [210, 131] width 129 height 17
type input "洗加剪(洗加剪)"
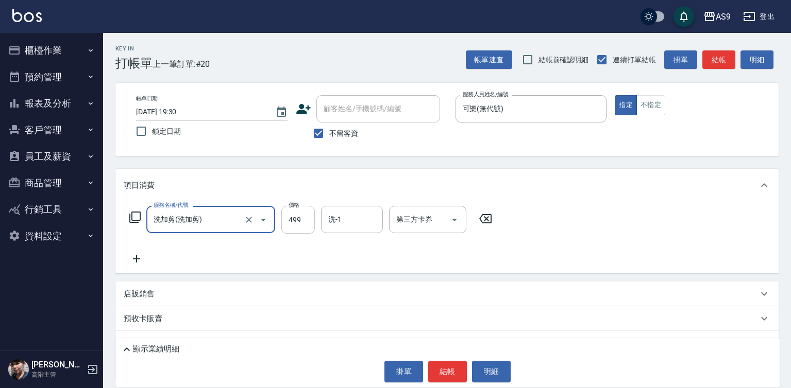
click at [313, 222] on input "499" at bounding box center [297, 220] width 33 height 28
type input "700"
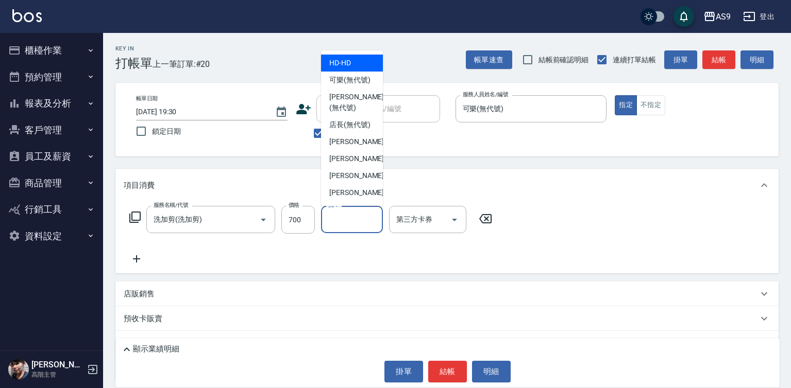
click at [343, 222] on input "洗-1" at bounding box center [352, 220] width 53 height 18
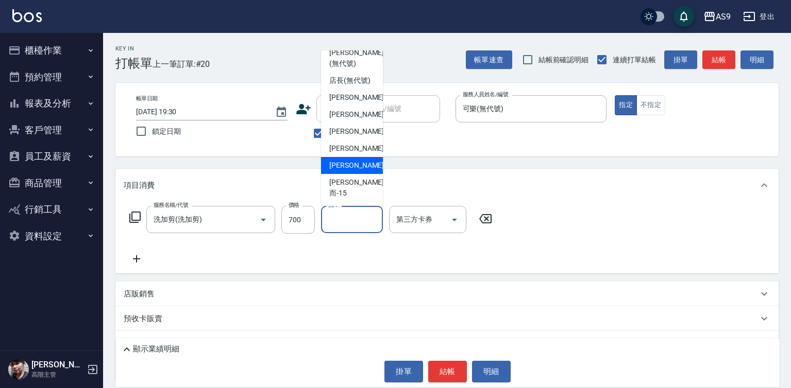
click at [365, 174] on div "[PERSON_NAME] -13" at bounding box center [352, 165] width 62 height 17
type input "[PERSON_NAME]-13"
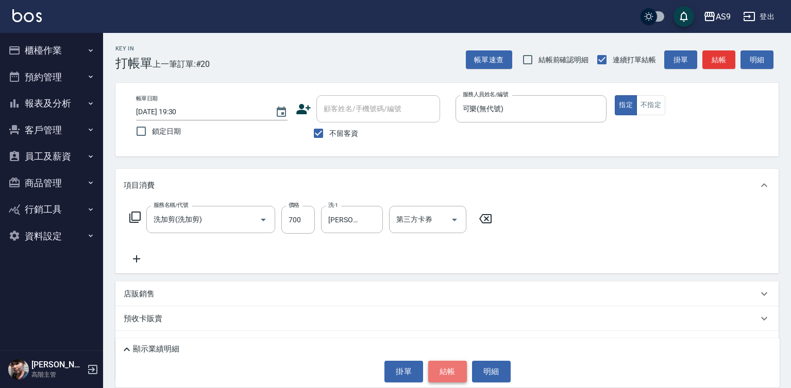
click at [451, 374] on button "結帳" at bounding box center [447, 372] width 39 height 22
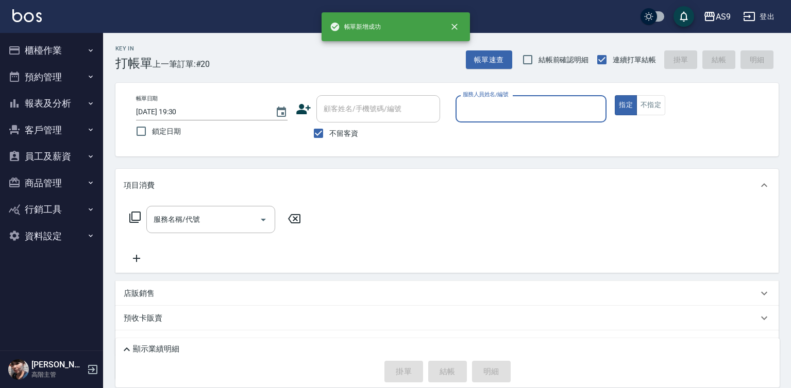
click at [477, 118] on input "服務人員姓名/編號" at bounding box center [531, 109] width 142 height 18
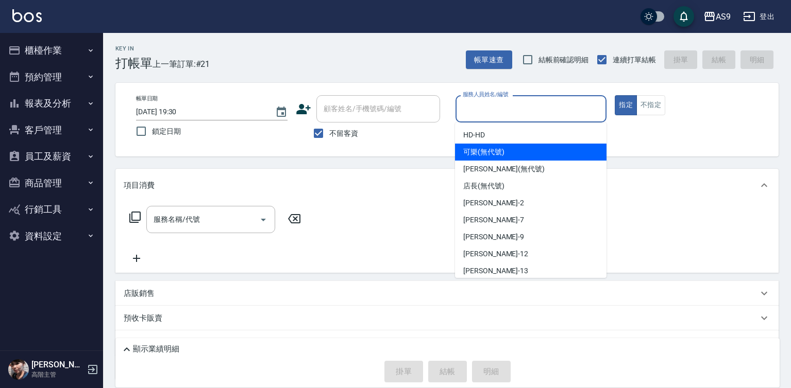
click at [490, 148] on span "可樂 (無代號)" at bounding box center [483, 152] width 41 height 11
type input "可樂(無代號)"
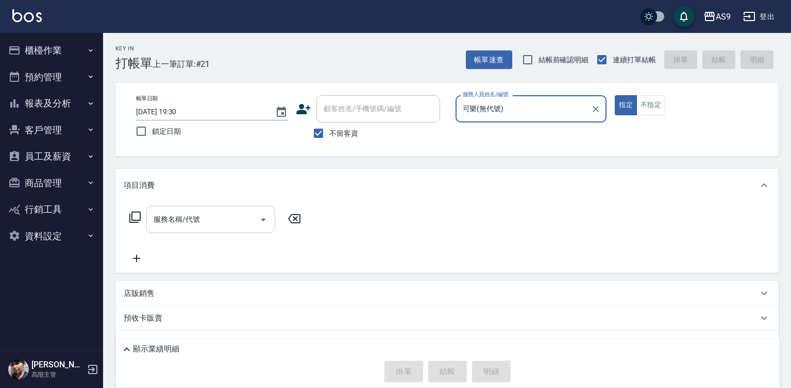
click at [205, 219] on input "服務名稱/代號" at bounding box center [203, 220] width 104 height 18
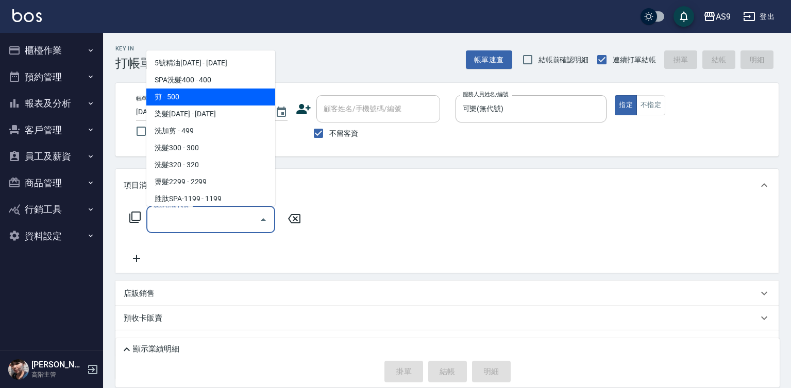
drag, startPoint x: 190, startPoint y: 94, endPoint x: 144, endPoint y: 233, distance: 146.1
click at [190, 95] on span "剪 - 500" at bounding box center [210, 97] width 129 height 17
type input "剪(剪)"
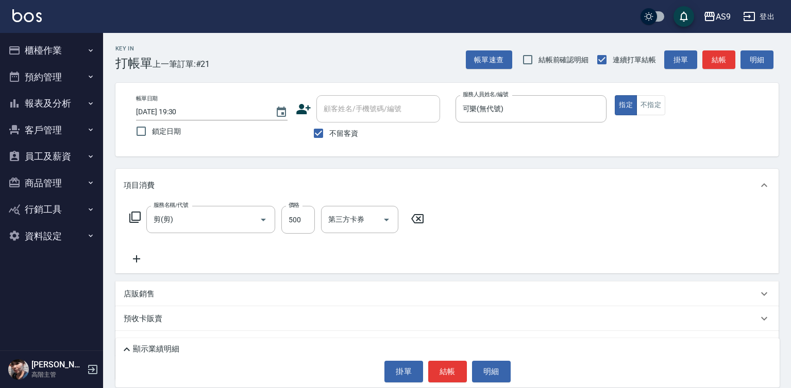
click at [140, 259] on icon at bounding box center [136, 259] width 7 height 7
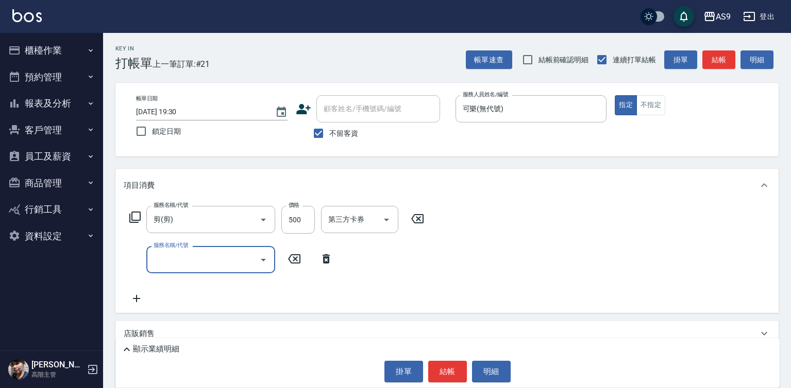
click at [171, 259] on input "服務名稱/代號" at bounding box center [203, 260] width 104 height 18
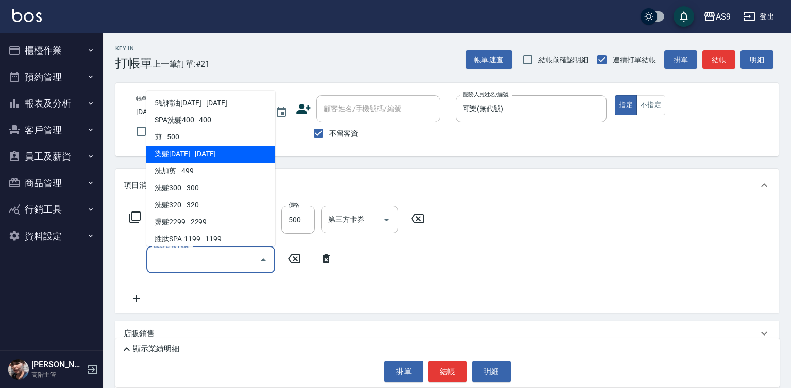
click at [195, 155] on span "染髮[DATE] - [DATE]" at bounding box center [210, 154] width 129 height 17
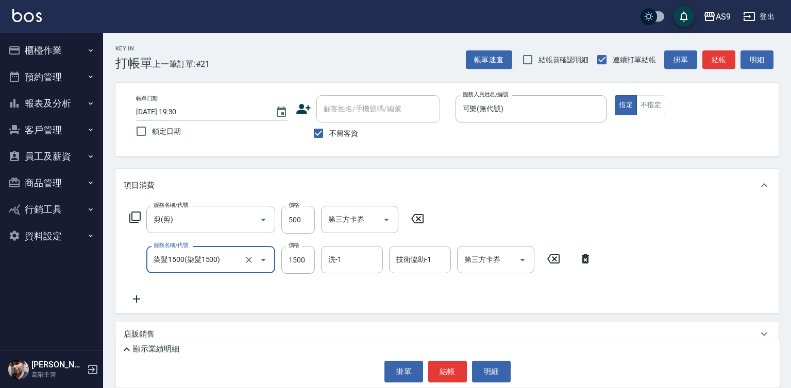
type input "染髮1500"
click at [138, 298] on icon at bounding box center [137, 299] width 26 height 12
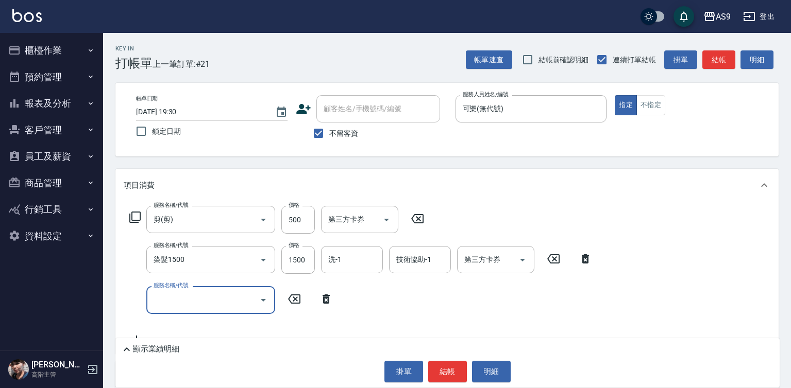
drag, startPoint x: 186, startPoint y: 301, endPoint x: 192, endPoint y: 290, distance: 12.5
click at [186, 300] on input "服務名稱/代號" at bounding box center [203, 300] width 104 height 18
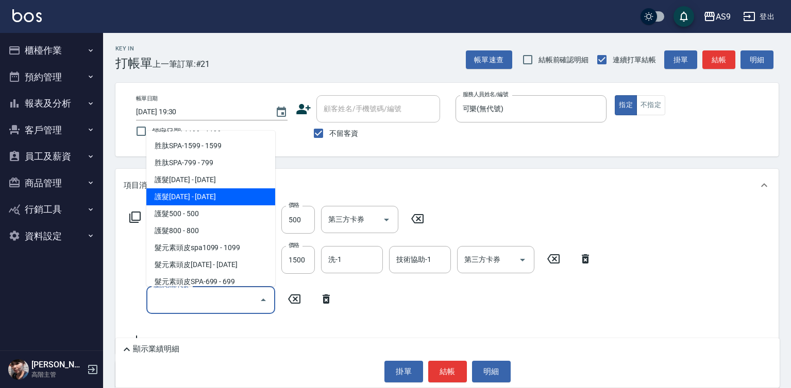
scroll to position [155, 0]
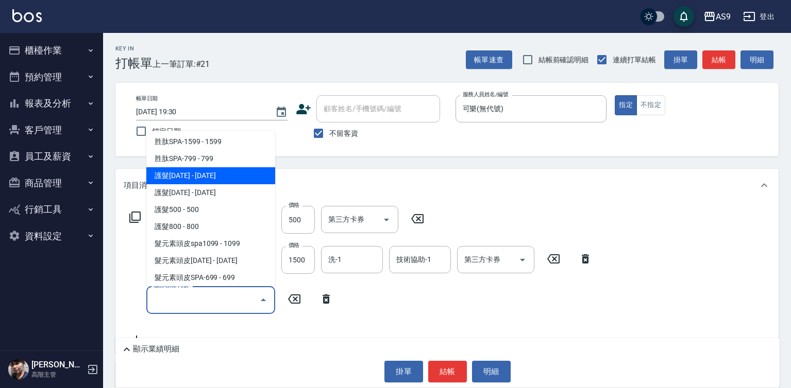
click at [209, 177] on span "護髮[DATE] - [DATE]" at bounding box center [210, 175] width 129 height 17
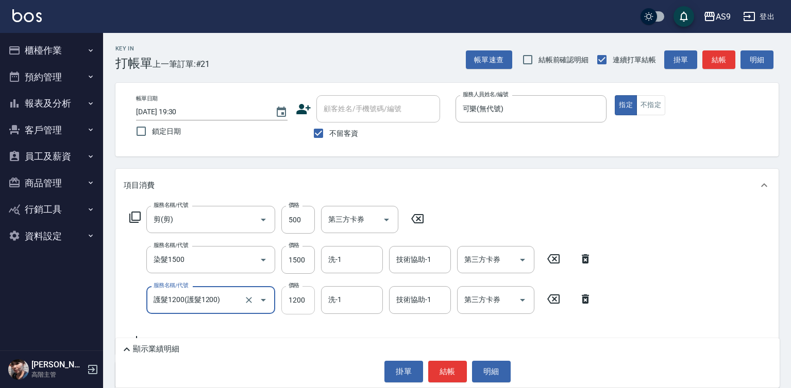
click at [298, 298] on input "1200" at bounding box center [297, 300] width 33 height 28
type input "護髮1200"
click at [298, 298] on input "1200" at bounding box center [297, 300] width 33 height 28
type input "900"
click at [295, 221] on input "500" at bounding box center [297, 220] width 33 height 28
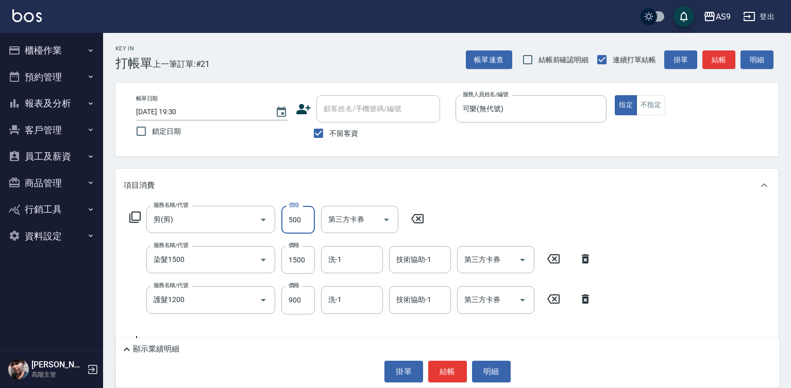
click at [295, 221] on input "500" at bounding box center [297, 220] width 33 height 28
type input "100"
click at [452, 373] on button "結帳" at bounding box center [447, 372] width 39 height 22
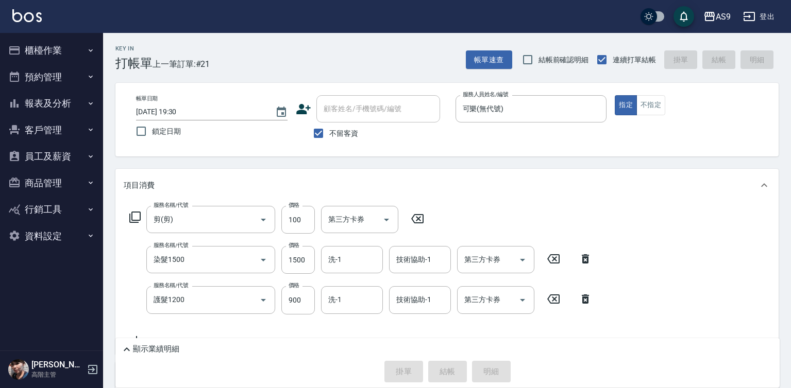
type input "[DATE] 19:31"
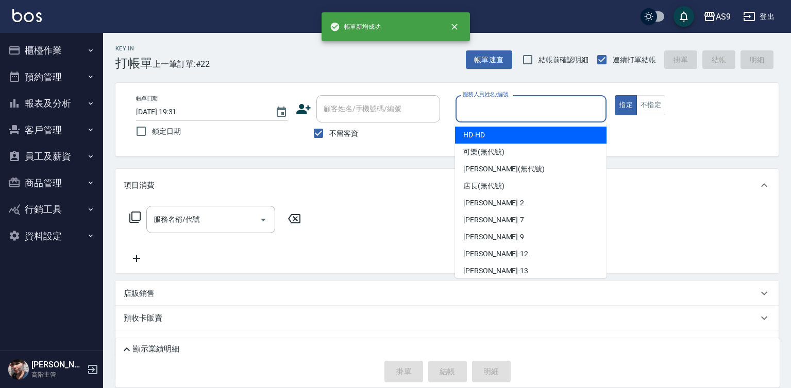
drag, startPoint x: 461, startPoint y: 107, endPoint x: 517, endPoint y: 127, distance: 59.6
click at [491, 115] on input "服務人員姓名/編號" at bounding box center [531, 109] width 142 height 18
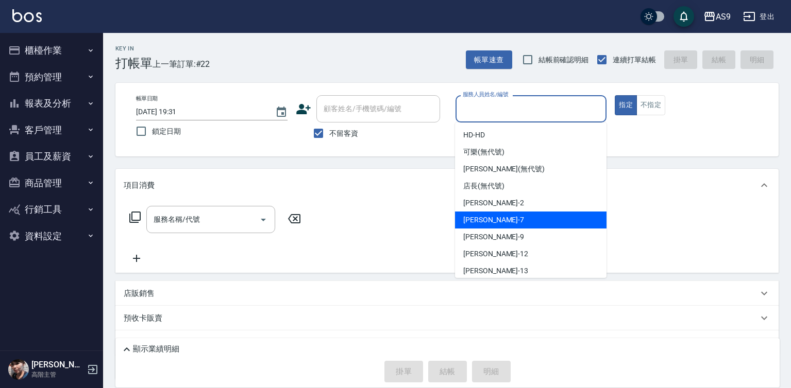
click at [500, 218] on div "Peggy -7" at bounding box center [530, 220] width 151 height 17
type input "Peggy-7"
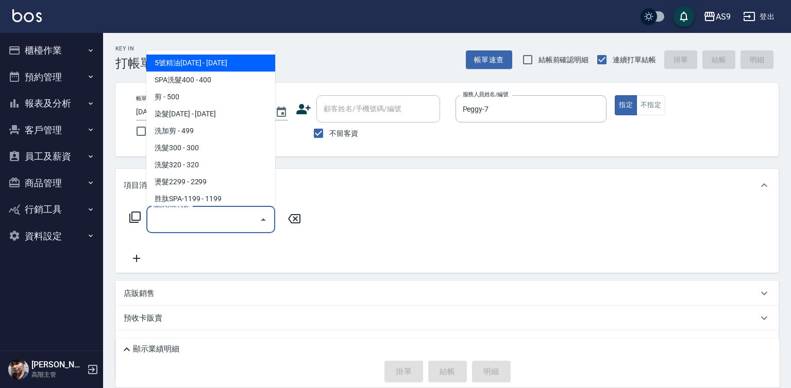
click at [244, 217] on input "服務名稱/代號" at bounding box center [203, 220] width 104 height 18
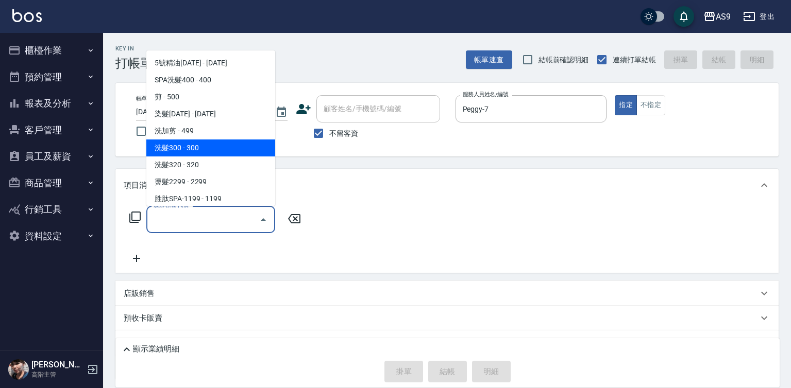
click at [212, 146] on span "洗髮300 - 300" at bounding box center [210, 148] width 129 height 17
type input "洗髮300(洗 髮300)"
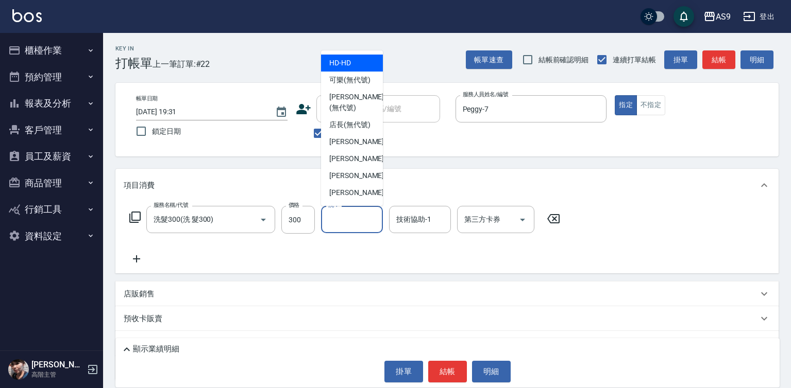
click at [359, 214] on input "洗-1" at bounding box center [352, 220] width 53 height 18
click at [349, 80] on span "可樂 (無代號)" at bounding box center [349, 80] width 41 height 11
type input "可樂(無代號)"
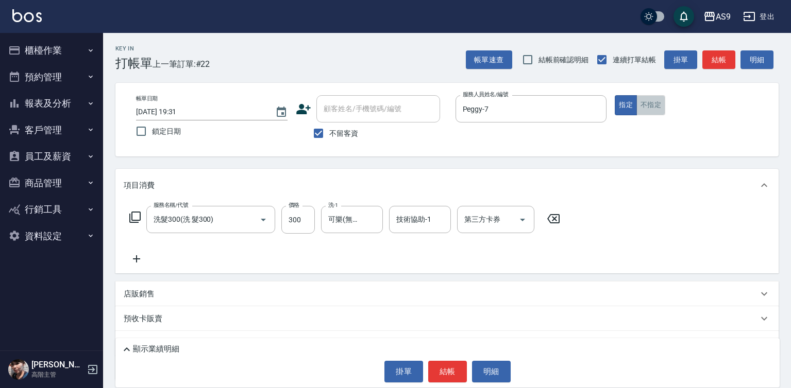
click at [647, 105] on button "不指定" at bounding box center [650, 105] width 29 height 20
click at [449, 377] on button "結帳" at bounding box center [447, 372] width 39 height 22
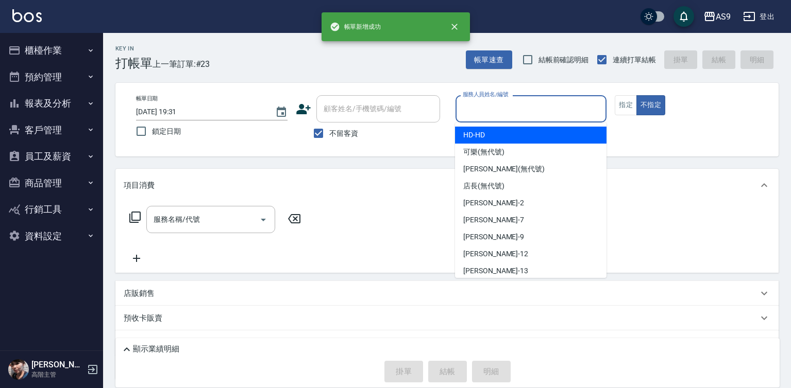
drag, startPoint x: 493, startPoint y: 109, endPoint x: 493, endPoint y: 160, distance: 51.0
click at [493, 109] on input "服務人員姓名/編號" at bounding box center [531, 109] width 142 height 18
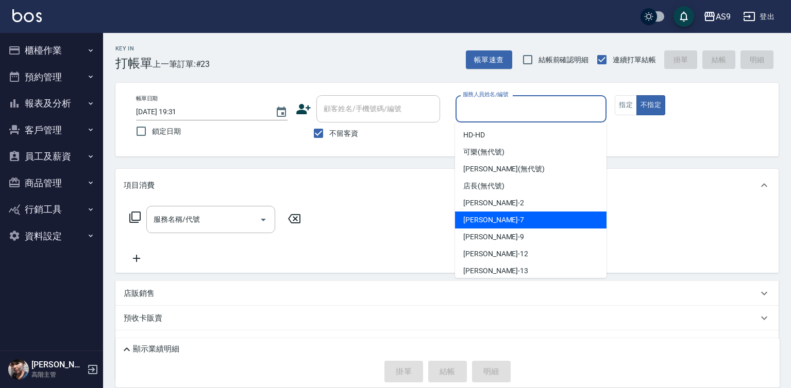
click at [502, 223] on div "Peggy -7" at bounding box center [530, 220] width 151 height 17
type input "Peggy-7"
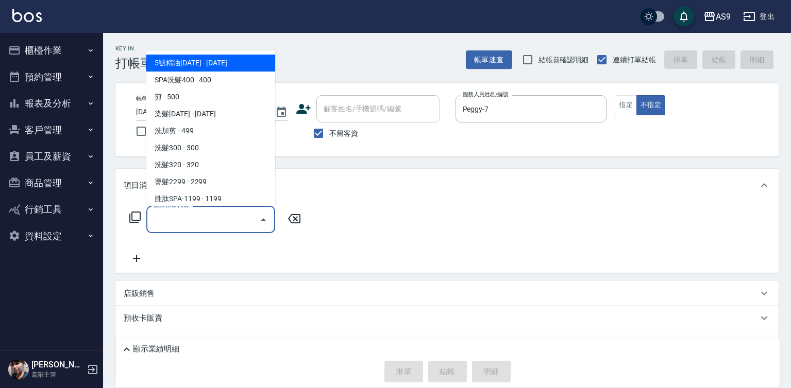
click at [249, 221] on input "服務名稱/代號" at bounding box center [203, 220] width 104 height 18
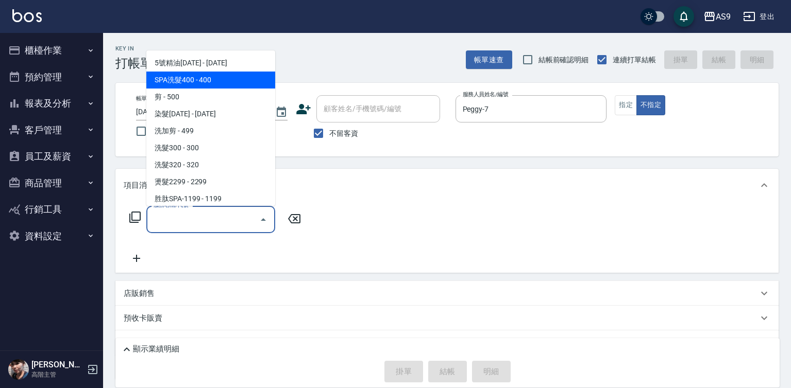
click at [211, 79] on span "SPA洗髮400 - 400" at bounding box center [210, 80] width 129 height 17
type input "SPA洗髮400(SPA洗髮400)"
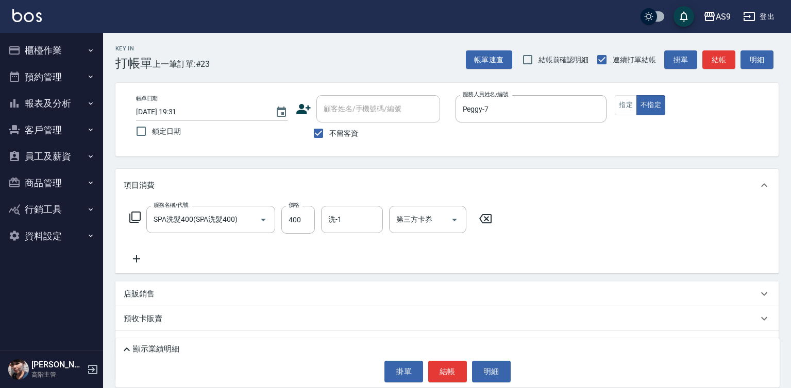
click at [134, 259] on icon at bounding box center [137, 259] width 26 height 12
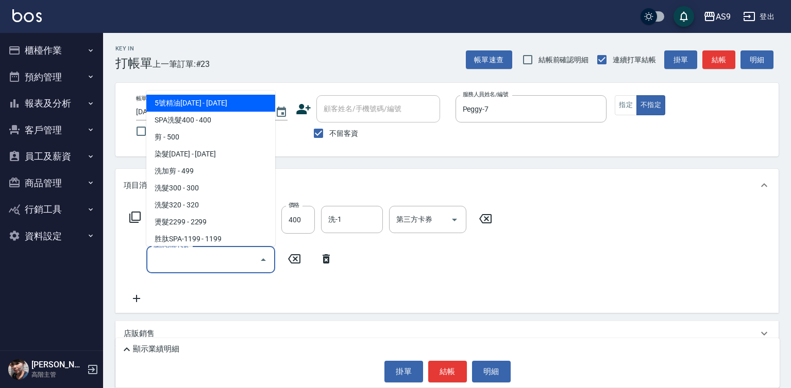
click at [173, 258] on input "服務名稱/代號" at bounding box center [203, 260] width 104 height 18
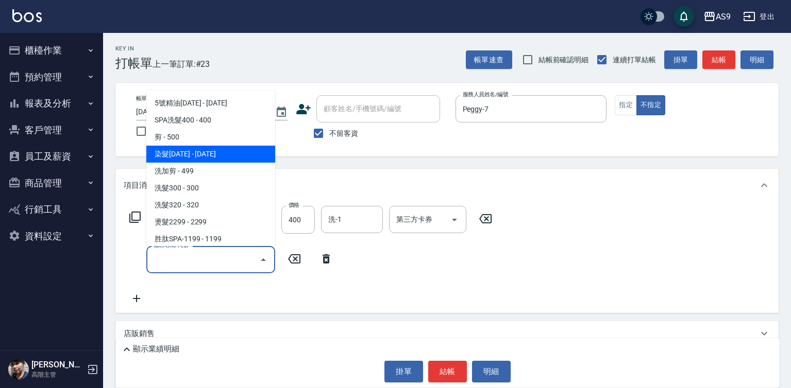
click at [198, 156] on span "染髮[DATE] - [DATE]" at bounding box center [210, 154] width 129 height 17
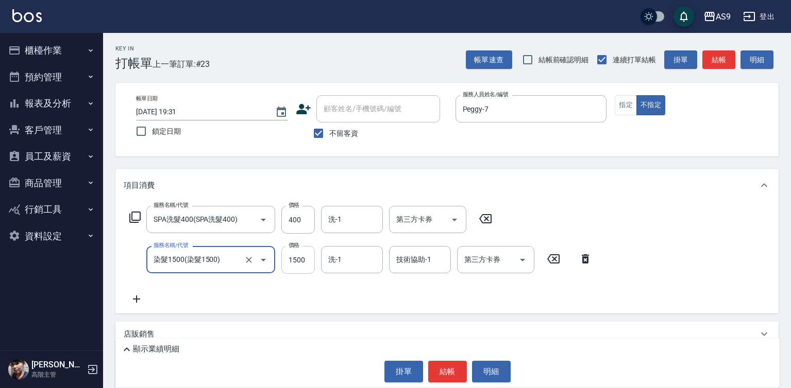
click at [295, 262] on input "1500" at bounding box center [297, 260] width 33 height 28
type input "染髮1500"
click at [295, 262] on input "1500" at bounding box center [297, 260] width 33 height 28
type input "890"
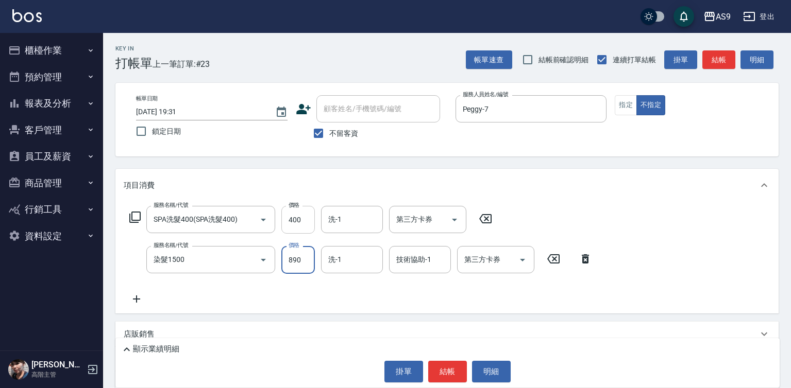
click at [297, 219] on input "400" at bounding box center [297, 220] width 33 height 28
click at [300, 219] on input "3180" at bounding box center [297, 220] width 33 height 28
click at [306, 221] on input "3180" at bounding box center [297, 220] width 33 height 28
type input "318"
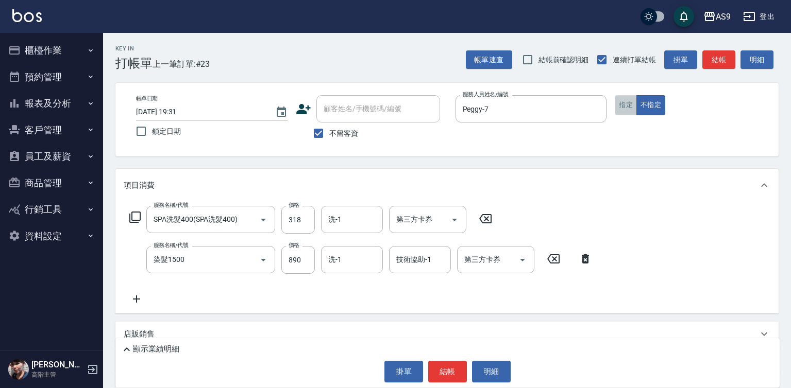
click at [632, 111] on button "指定" at bounding box center [626, 105] width 22 height 20
click at [449, 371] on button "結帳" at bounding box center [447, 372] width 39 height 22
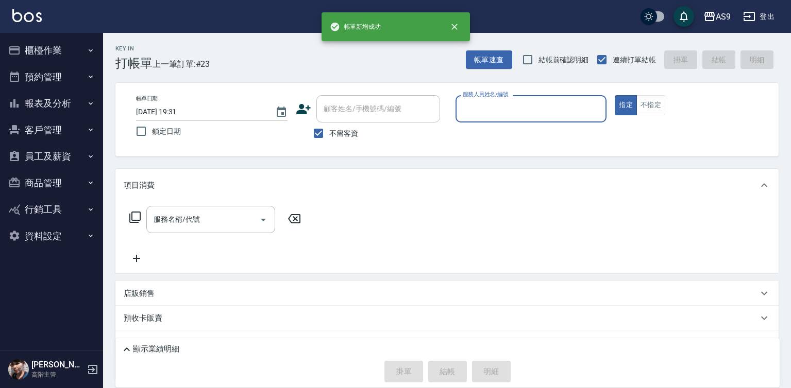
click at [492, 107] on input "服務人員姓名/編號" at bounding box center [531, 109] width 142 height 18
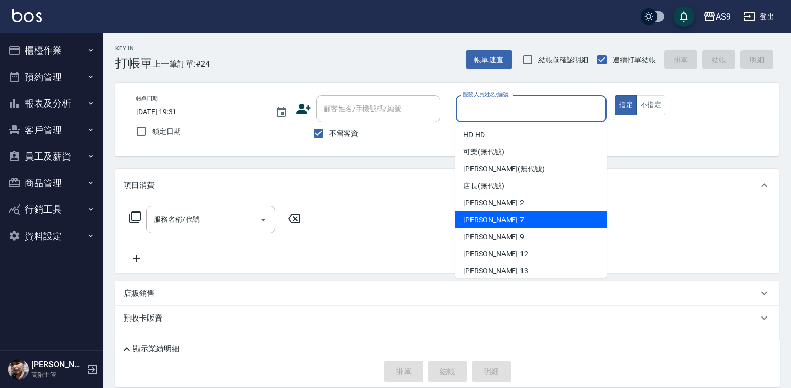
drag, startPoint x: 480, startPoint y: 221, endPoint x: 340, endPoint y: 214, distance: 139.8
click at [480, 222] on span "Peggy -7" at bounding box center [493, 220] width 61 height 11
type input "Peggy-7"
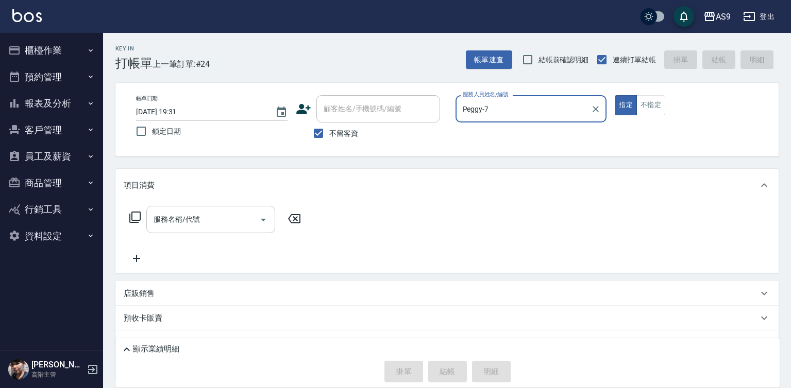
click at [229, 227] on input "服務名稱/代號" at bounding box center [203, 220] width 104 height 18
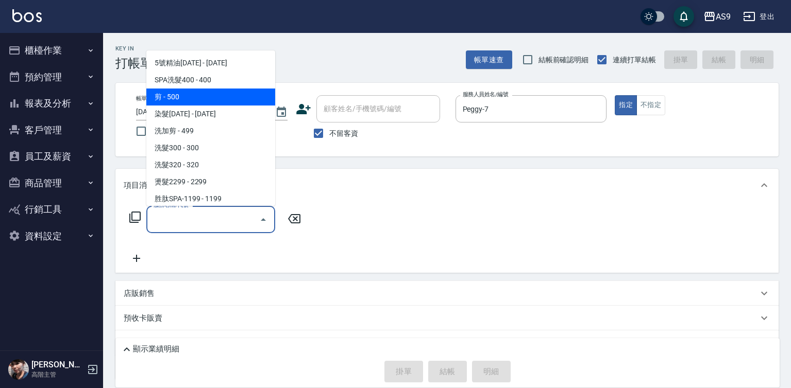
click at [189, 100] on span "剪 - 500" at bounding box center [210, 97] width 129 height 17
type input "剪(剪)"
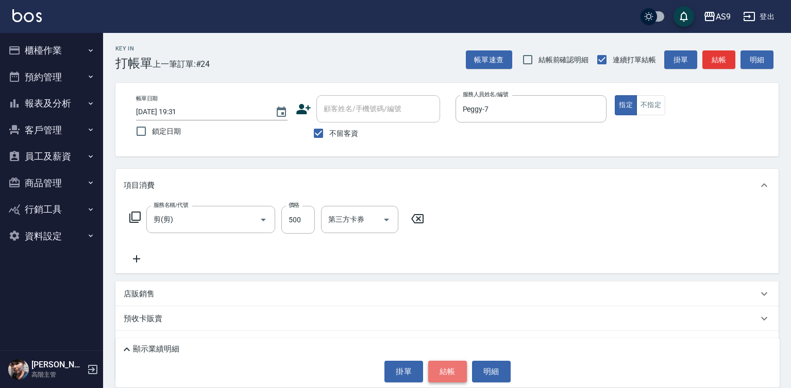
click at [437, 375] on button "結帳" at bounding box center [447, 372] width 39 height 22
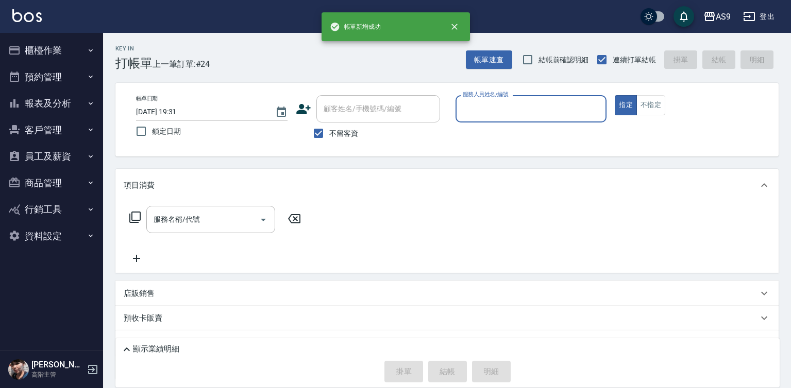
click at [483, 104] on input "服務人員姓名/編號" at bounding box center [531, 109] width 142 height 18
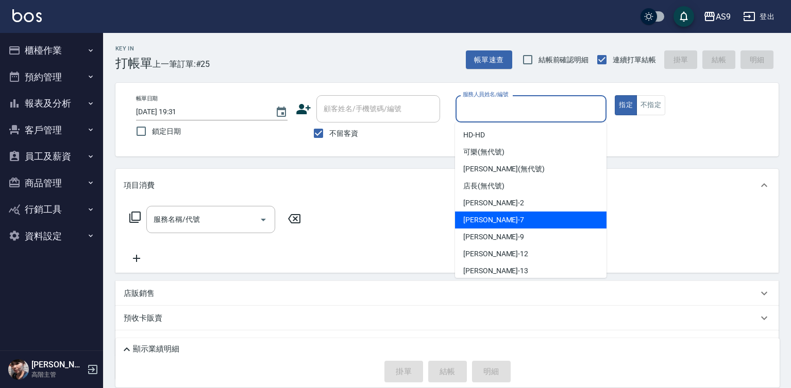
click at [482, 221] on span "Peggy -7" at bounding box center [493, 220] width 61 height 11
type input "Peggy-7"
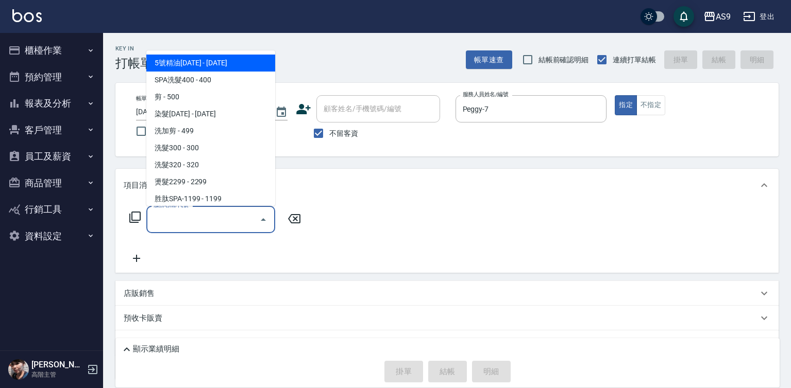
click at [234, 227] on input "服務名稱/代號" at bounding box center [203, 220] width 104 height 18
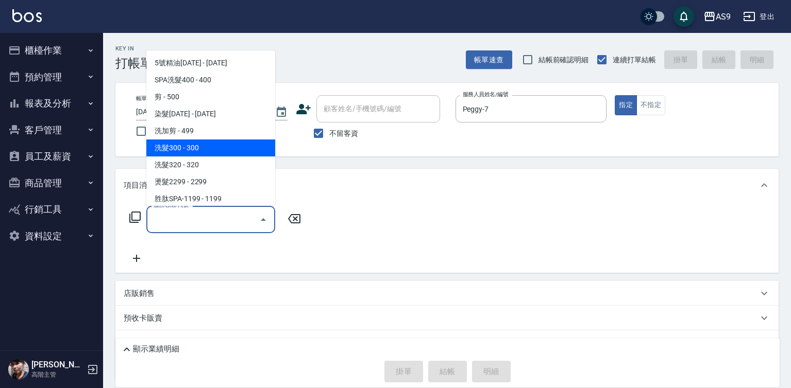
click at [212, 148] on span "洗髮300 - 300" at bounding box center [210, 148] width 129 height 17
type input "洗髮300(洗 髮300)"
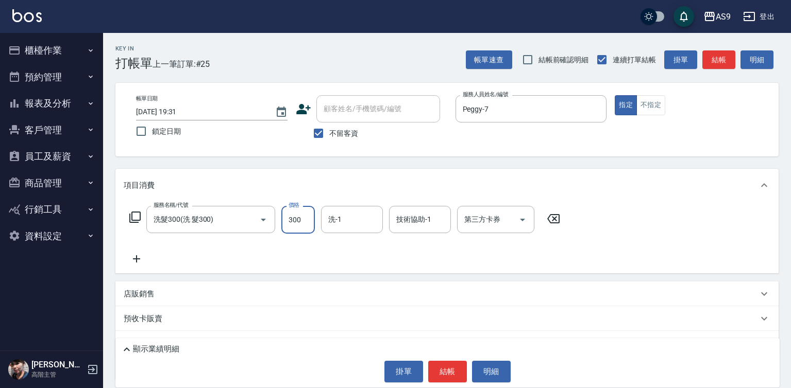
click at [300, 219] on input "300" at bounding box center [297, 220] width 33 height 28
type input "227"
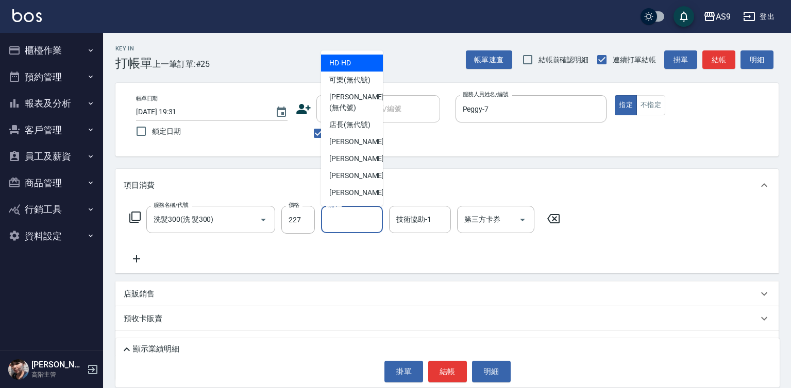
click at [341, 224] on input "洗-1" at bounding box center [352, 220] width 53 height 18
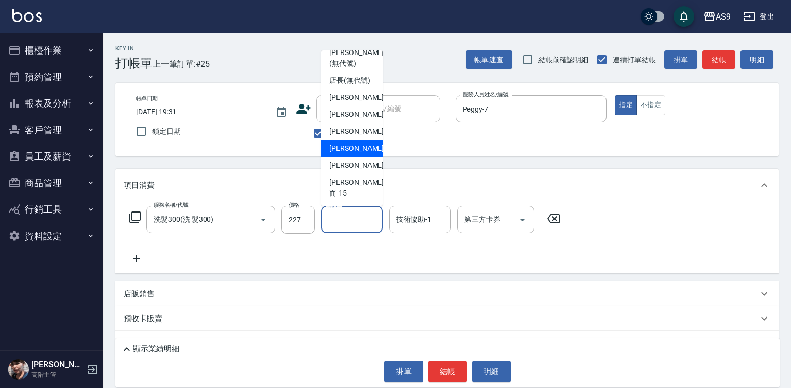
scroll to position [66, 0]
click at [361, 171] on span "[PERSON_NAME] -13" at bounding box center [361, 165] width 65 height 11
type input "[PERSON_NAME]-13"
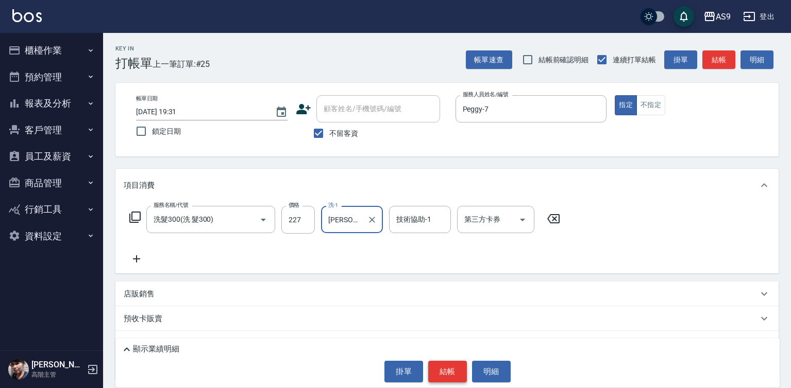
click at [432, 379] on button "結帳" at bounding box center [447, 372] width 39 height 22
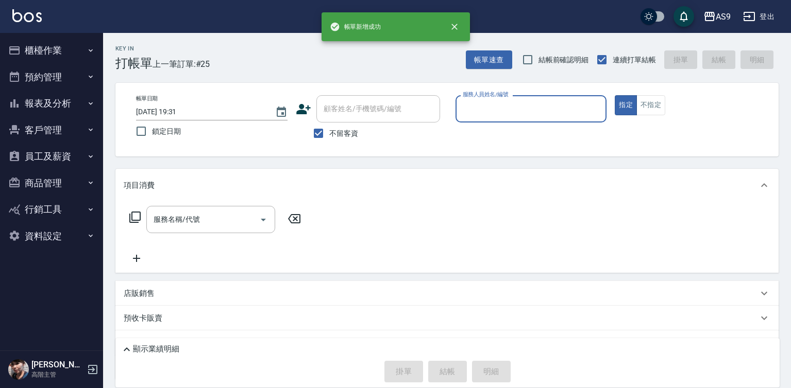
click at [490, 112] on input "服務人員姓名/編號" at bounding box center [531, 109] width 142 height 18
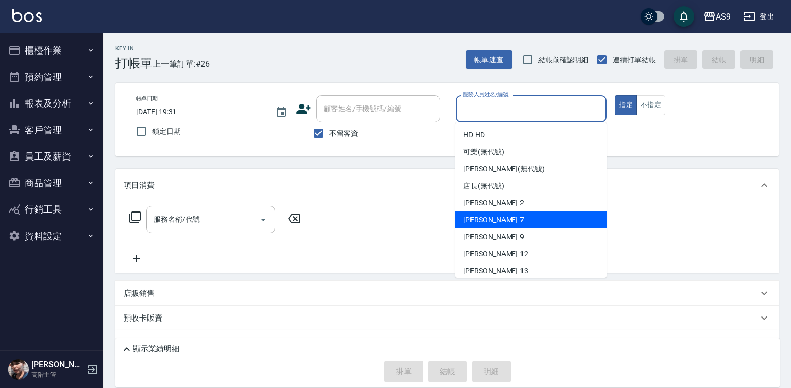
click at [487, 222] on span "Peggy -7" at bounding box center [493, 220] width 61 height 11
type input "Peggy-7"
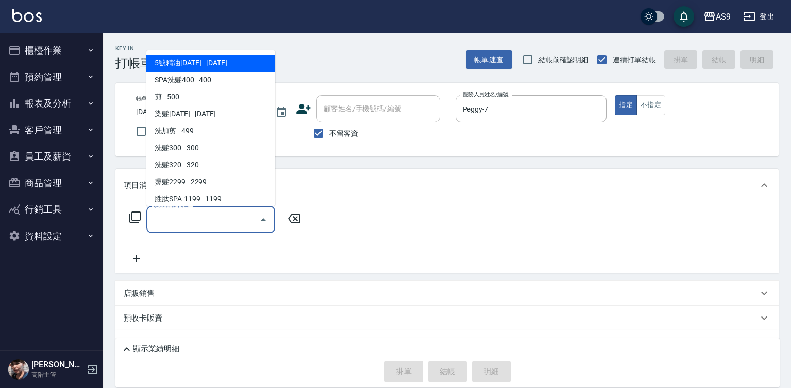
click at [226, 220] on input "服務名稱/代號" at bounding box center [203, 220] width 104 height 18
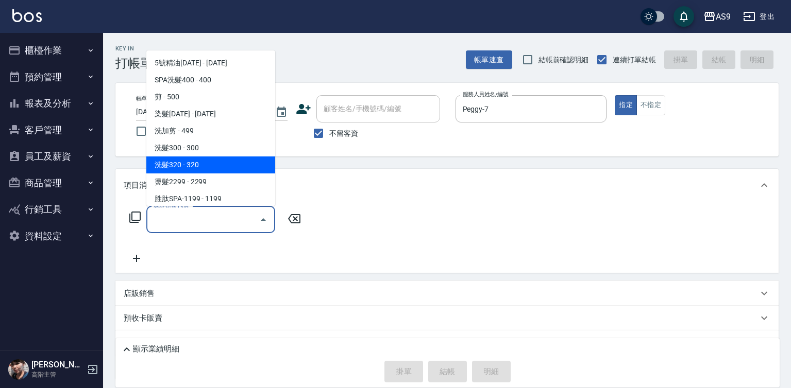
click at [196, 163] on span "洗髮320 - 320" at bounding box center [210, 165] width 129 height 17
type input "洗髮320(洗髮320)"
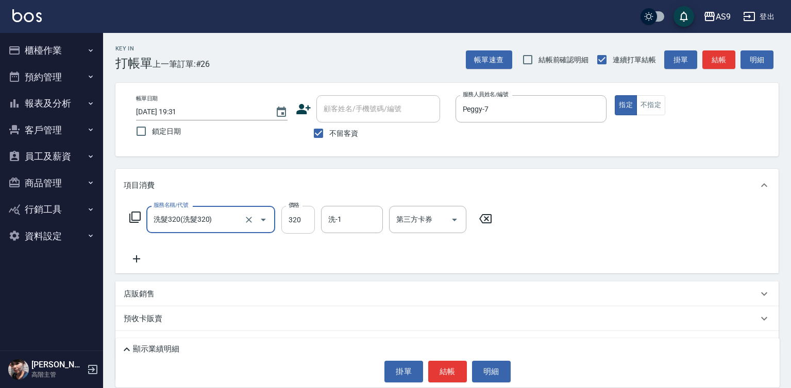
click at [297, 216] on input "320" at bounding box center [297, 220] width 33 height 28
type input "290"
click at [447, 373] on button "結帳" at bounding box center [447, 372] width 39 height 22
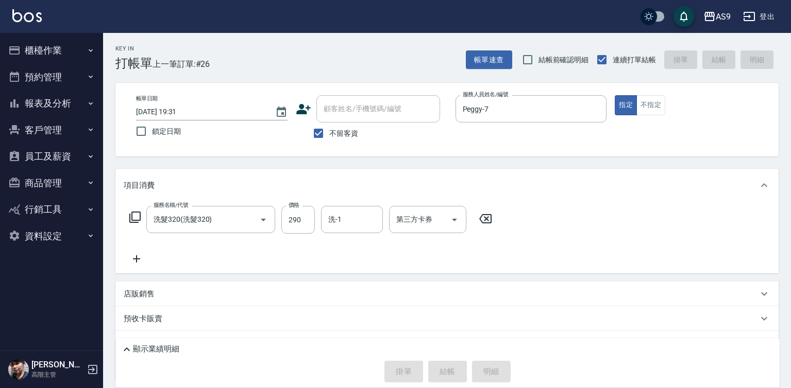
type input "[DATE] 19:32"
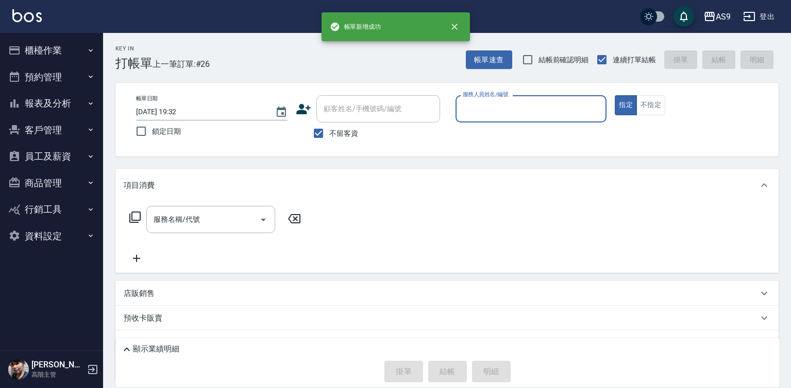
click at [487, 109] on input "服務人員姓名/編號" at bounding box center [531, 109] width 142 height 18
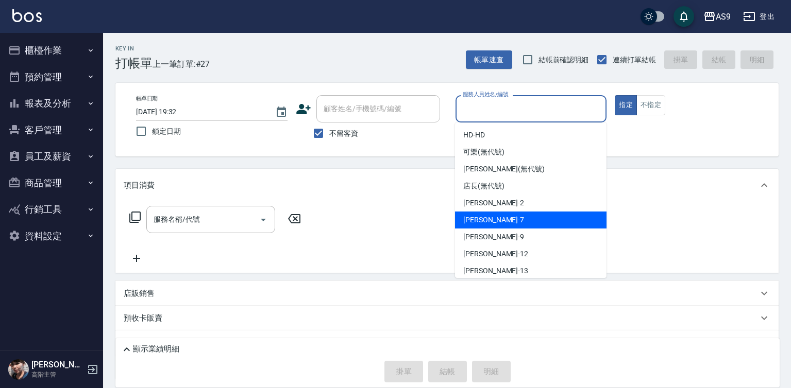
click at [478, 221] on span "Peggy -7" at bounding box center [493, 220] width 61 height 11
type input "Peggy-7"
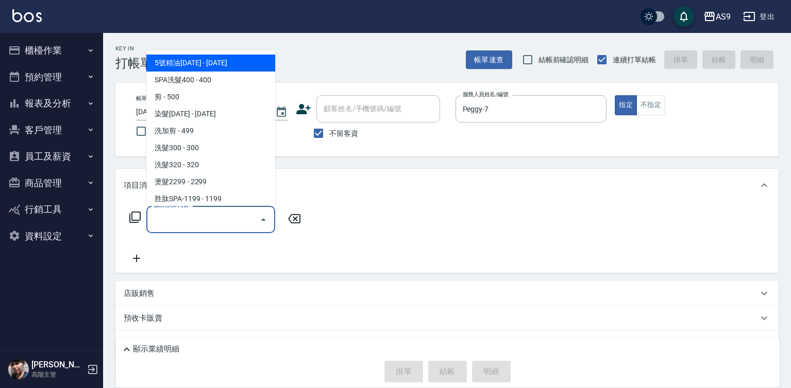
click at [243, 222] on input "服務名稱/代號" at bounding box center [203, 220] width 104 height 18
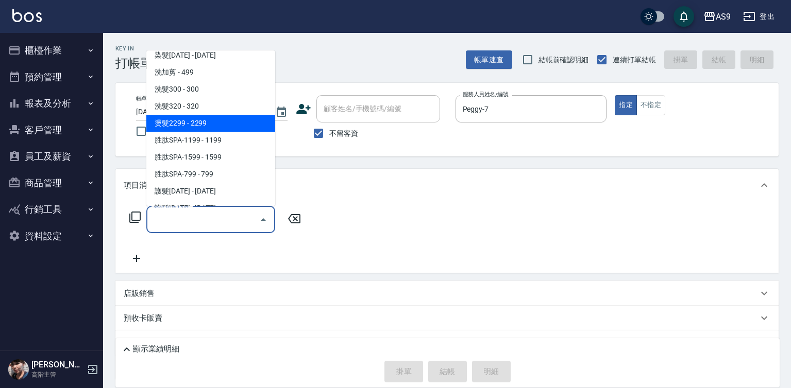
scroll to position [155, 0]
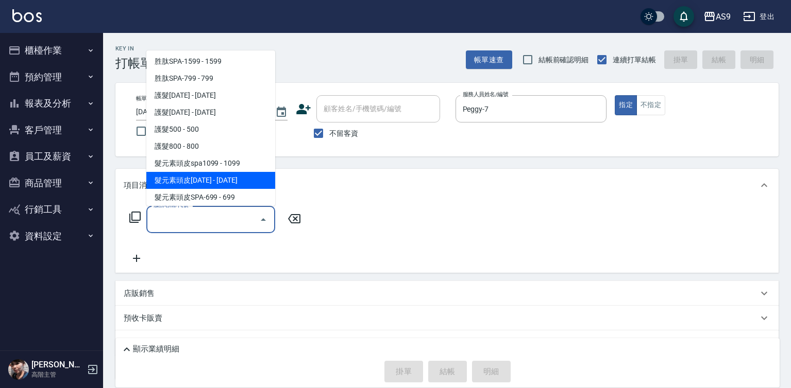
click at [230, 180] on span "髮元素頭皮[DATE] - [DATE]" at bounding box center [210, 180] width 129 height 17
type input "髮元素頭皮1399(髮元素頭皮spa1399)"
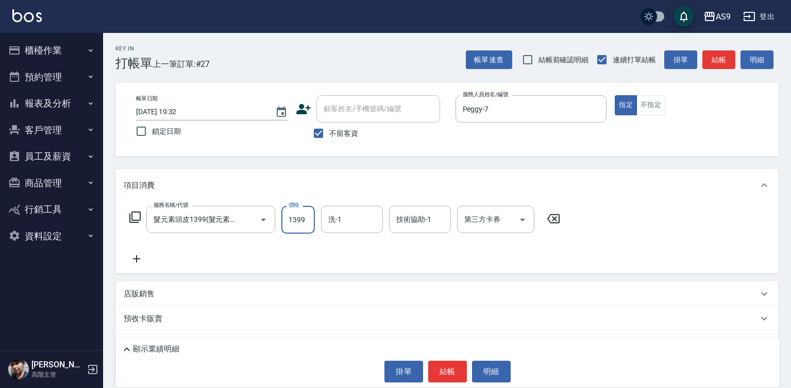
click at [304, 220] on input "1399" at bounding box center [297, 220] width 33 height 28
click at [304, 219] on input "1399" at bounding box center [297, 220] width 33 height 28
drag, startPoint x: 304, startPoint y: 219, endPoint x: 302, endPoint y: 213, distance: 7.2
click at [304, 218] on input "1399" at bounding box center [297, 220] width 33 height 28
type input "1449"
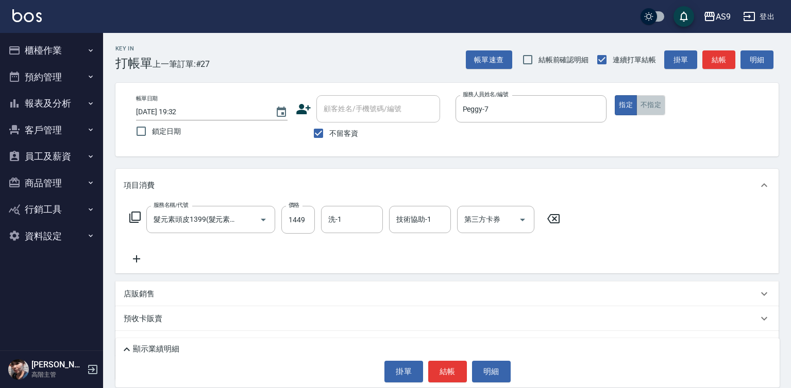
click at [652, 114] on button "不指定" at bounding box center [650, 105] width 29 height 20
click at [452, 382] on button "結帳" at bounding box center [447, 372] width 39 height 22
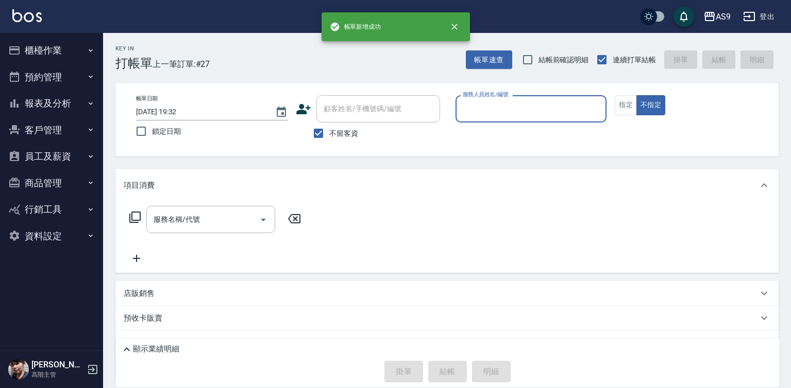
click at [495, 110] on input "服務人員姓名/編號" at bounding box center [531, 109] width 142 height 18
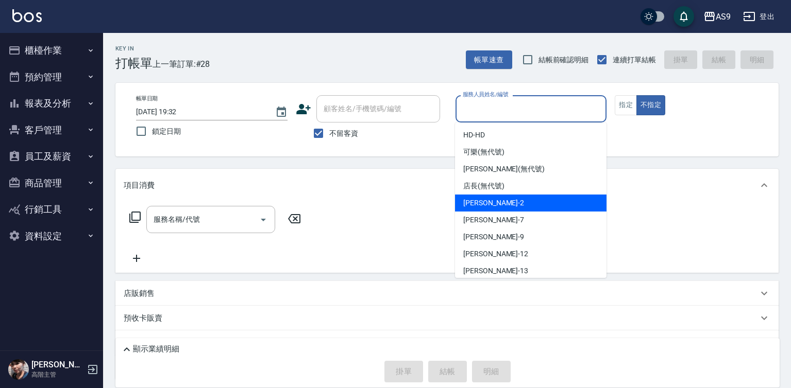
click at [487, 208] on span "[PERSON_NAME]蘭 -2" at bounding box center [493, 203] width 61 height 11
type input "[PERSON_NAME]蘭-2"
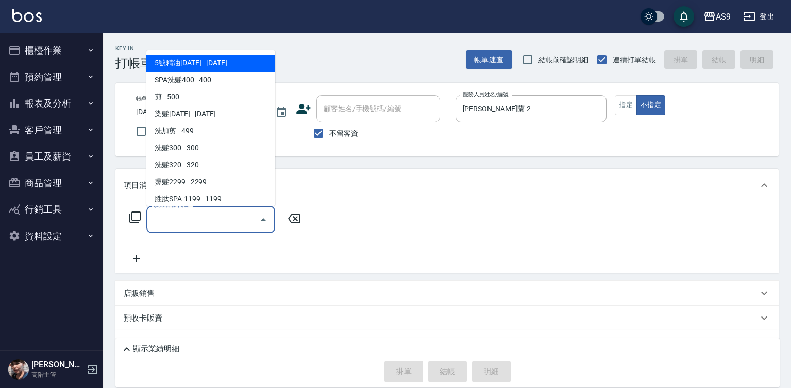
click at [233, 218] on input "服務名稱/代號" at bounding box center [203, 220] width 104 height 18
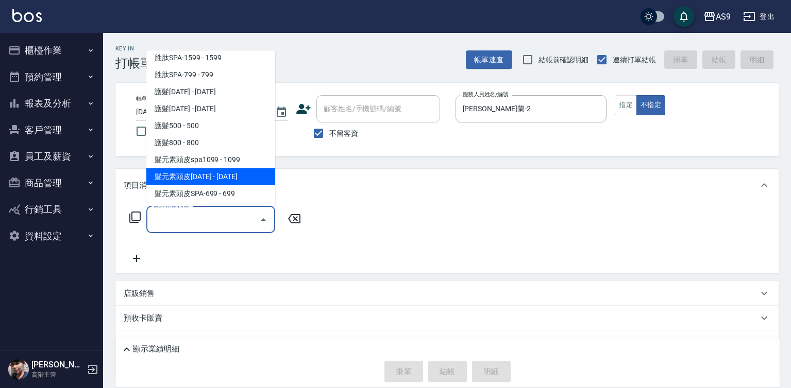
scroll to position [159, 0]
click at [224, 178] on span "髮元素頭皮[DATE] - [DATE]" at bounding box center [210, 176] width 129 height 17
type input "髮元素頭皮1399(髮元素頭皮spa1399)"
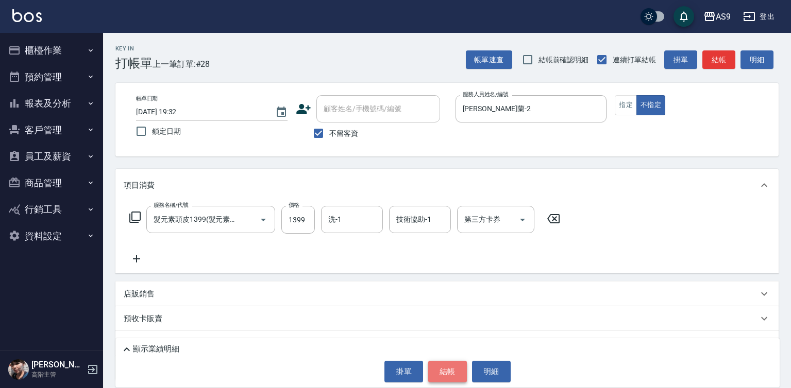
click at [449, 371] on button "結帳" at bounding box center [447, 372] width 39 height 22
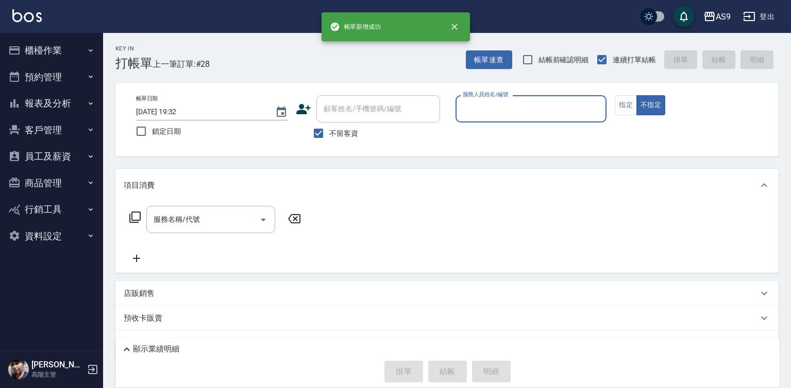
click at [489, 105] on input "服務人員姓名/編號" at bounding box center [531, 109] width 142 height 18
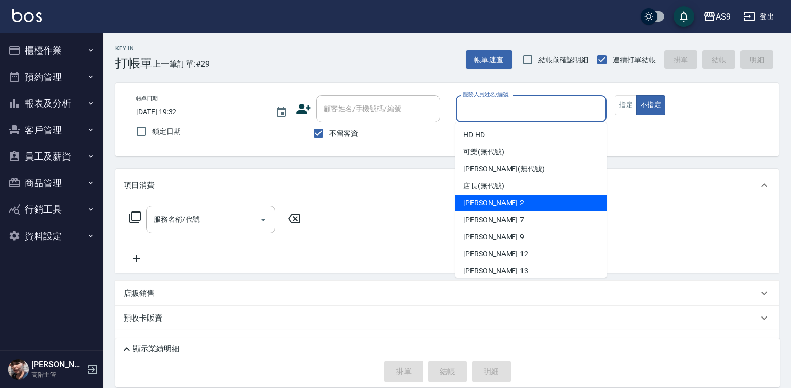
click at [493, 209] on div "[PERSON_NAME]蘭 -2" at bounding box center [530, 203] width 151 height 17
type input "[PERSON_NAME]蘭-2"
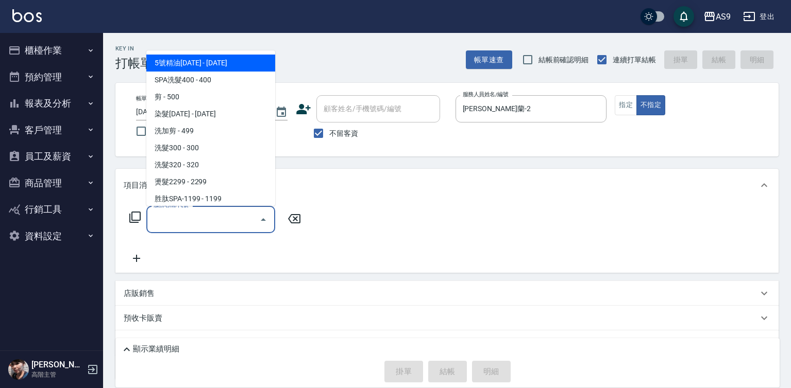
click at [242, 218] on input "服務名稱/代號" at bounding box center [203, 220] width 104 height 18
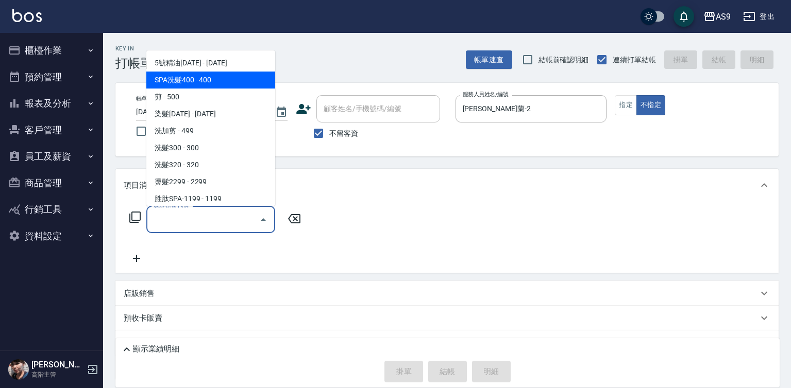
click at [206, 77] on span "SPA洗髮400 - 400" at bounding box center [210, 80] width 129 height 17
type input "SPA洗髮400(SPA洗髮400)"
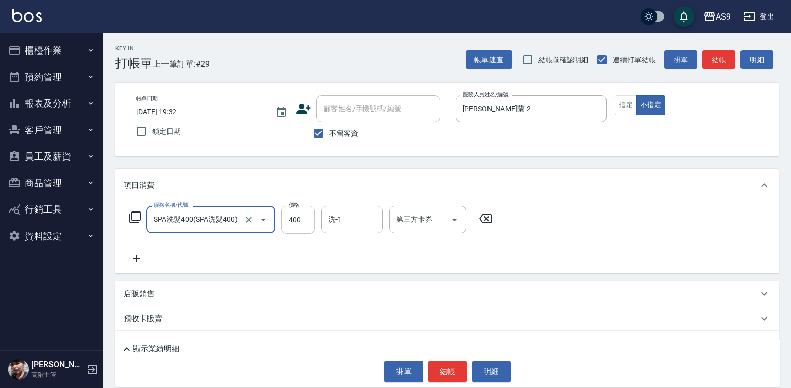
click at [303, 226] on input "400" at bounding box center [297, 220] width 33 height 28
click at [303, 224] on input "400" at bounding box center [297, 220] width 33 height 28
click at [303, 218] on input "0" at bounding box center [297, 220] width 33 height 28
click at [302, 218] on input "360" at bounding box center [297, 220] width 33 height 28
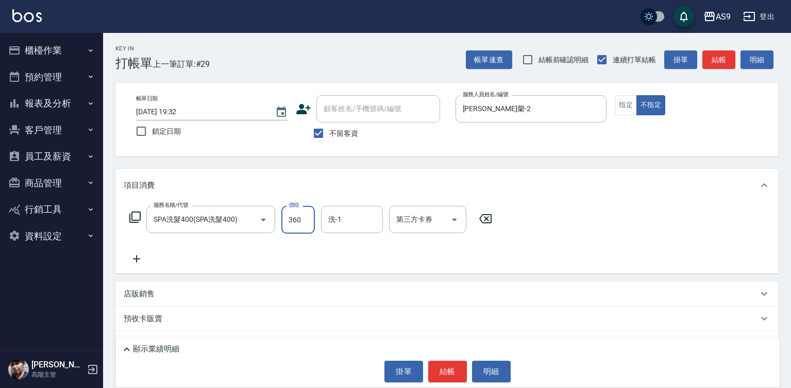
click at [302, 218] on input "360" at bounding box center [297, 220] width 33 height 28
type input "363"
click at [353, 223] on input "洗-1" at bounding box center [352, 220] width 53 height 18
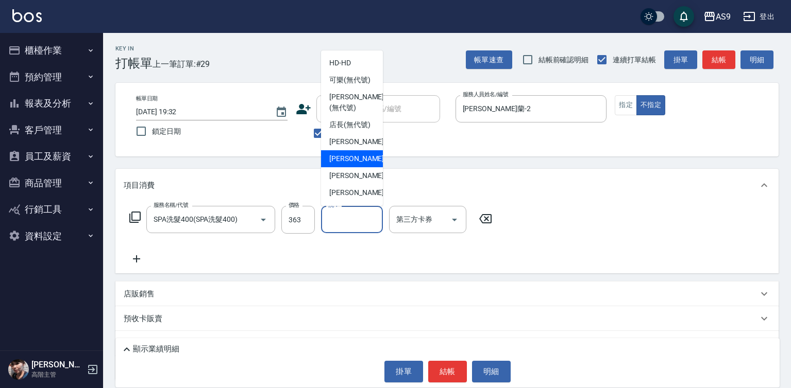
click at [353, 164] on span "Peggy -7" at bounding box center [359, 159] width 61 height 11
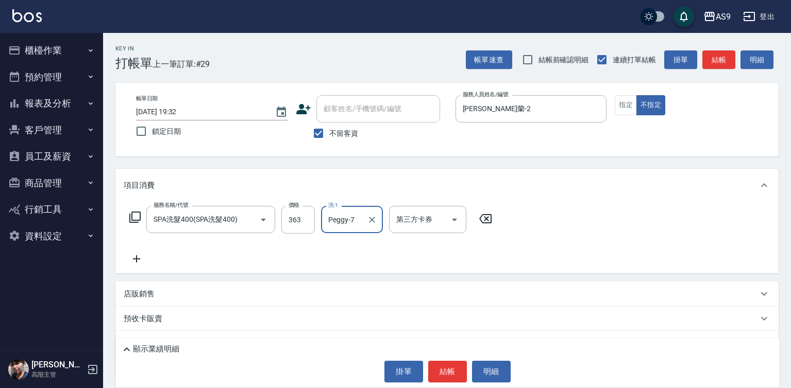
type input "Peggy-7"
click at [439, 377] on button "結帳" at bounding box center [447, 372] width 39 height 22
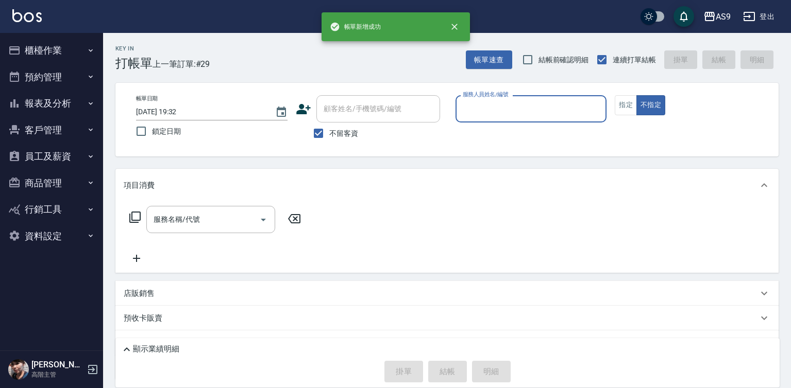
click at [490, 113] on input "服務人員姓名/編號" at bounding box center [531, 109] width 142 height 18
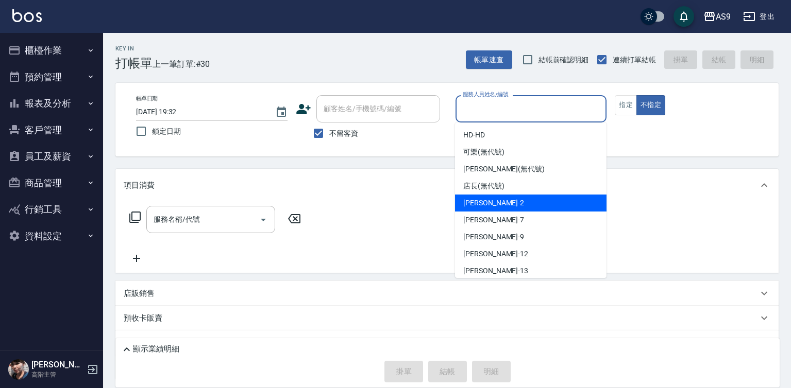
drag, startPoint x: 496, startPoint y: 201, endPoint x: 328, endPoint y: 207, distance: 168.1
click at [494, 205] on span "[PERSON_NAME]蘭 -2" at bounding box center [493, 203] width 61 height 11
type input "[PERSON_NAME]蘭-2"
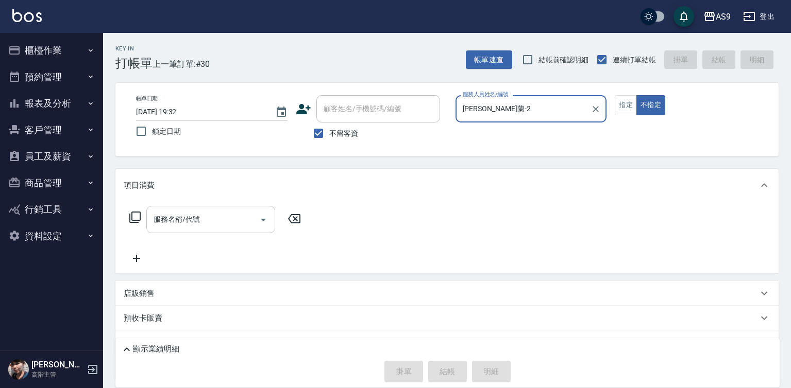
click at [186, 219] on input "服務名稱/代號" at bounding box center [203, 220] width 104 height 18
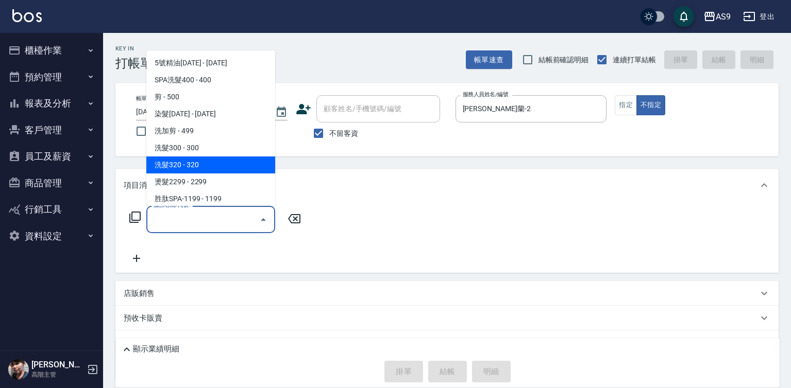
click at [191, 163] on span "洗髮320 - 320" at bounding box center [210, 165] width 129 height 17
type input "洗髮320(洗髮320)"
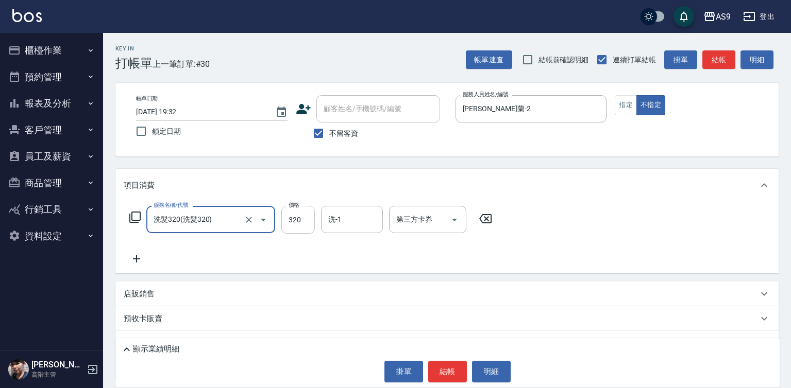
click at [285, 223] on input "320" at bounding box center [297, 220] width 33 height 28
click at [285, 218] on input "272320" at bounding box center [297, 220] width 33 height 28
type input "272"
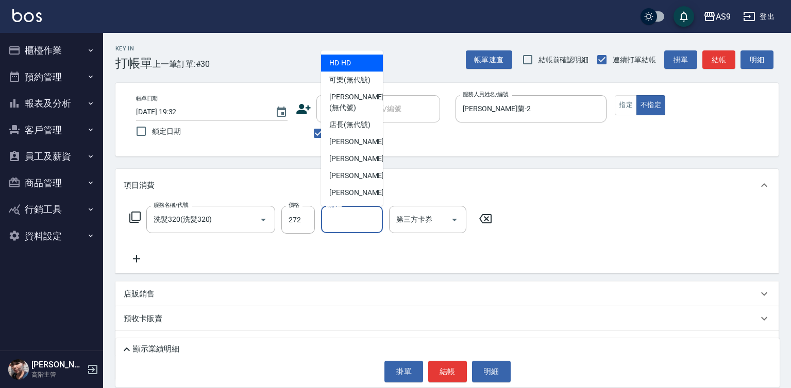
click at [332, 224] on input "洗-1" at bounding box center [352, 220] width 53 height 18
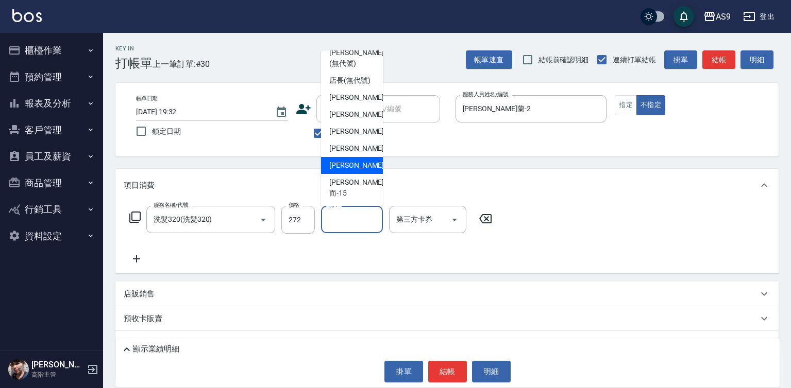
scroll to position [66, 0]
click at [361, 171] on span "[PERSON_NAME] -13" at bounding box center [361, 165] width 65 height 11
type input "[PERSON_NAME]-13"
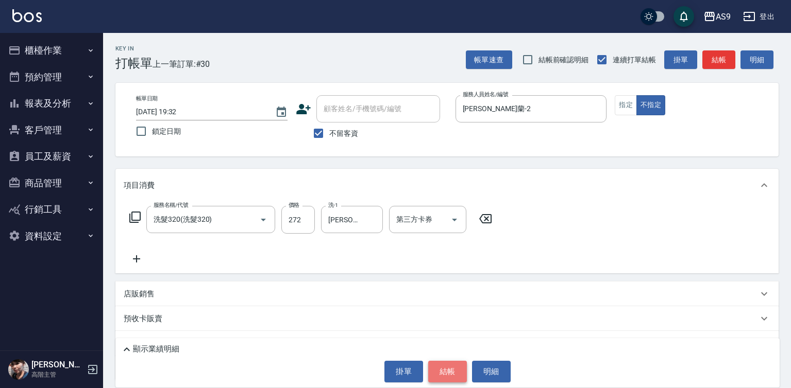
click at [433, 373] on button "結帳" at bounding box center [447, 372] width 39 height 22
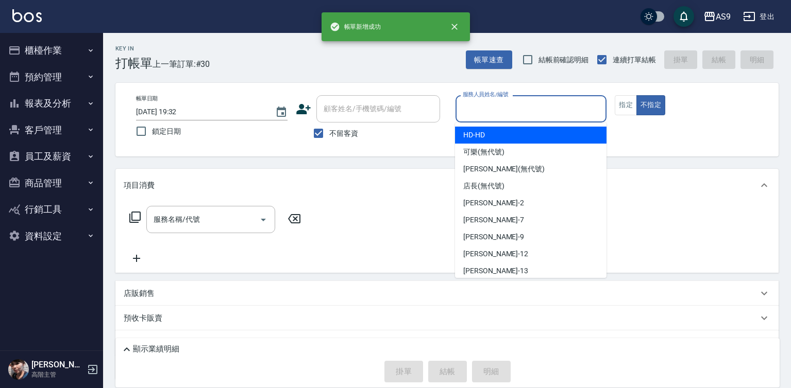
click at [511, 115] on input "服務人員姓名/編號" at bounding box center [531, 109] width 142 height 18
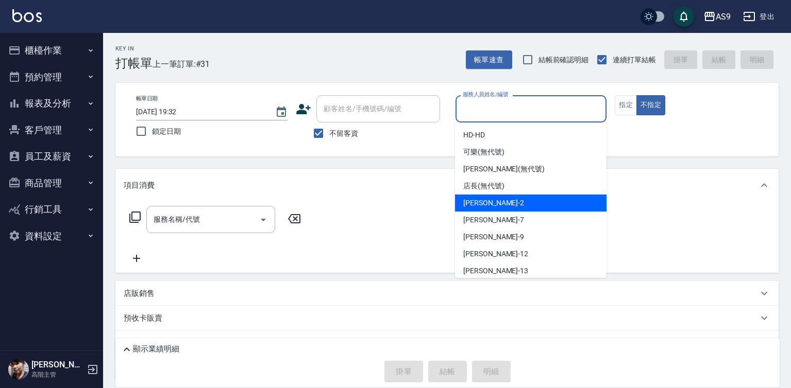
drag, startPoint x: 494, startPoint y: 205, endPoint x: 281, endPoint y: 231, distance: 214.4
click at [494, 205] on span "[PERSON_NAME]蘭 -2" at bounding box center [493, 203] width 61 height 11
type input "[PERSON_NAME]蘭-2"
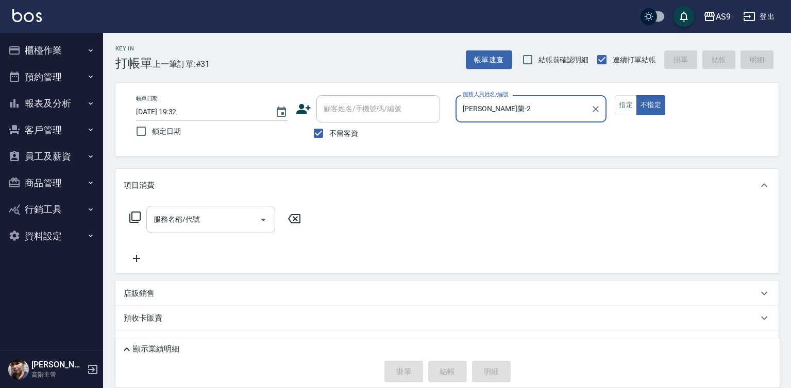
click at [196, 220] on input "服務名稱/代號" at bounding box center [203, 220] width 104 height 18
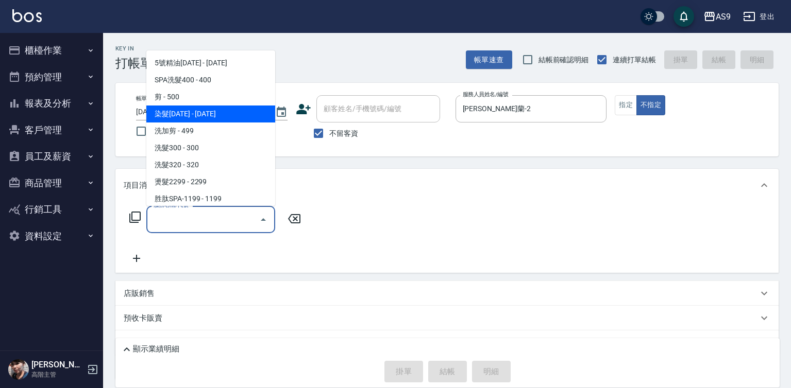
click at [198, 117] on span "染髮[DATE] - [DATE]" at bounding box center [210, 114] width 129 height 17
type input "染髮1500(染髮1500)"
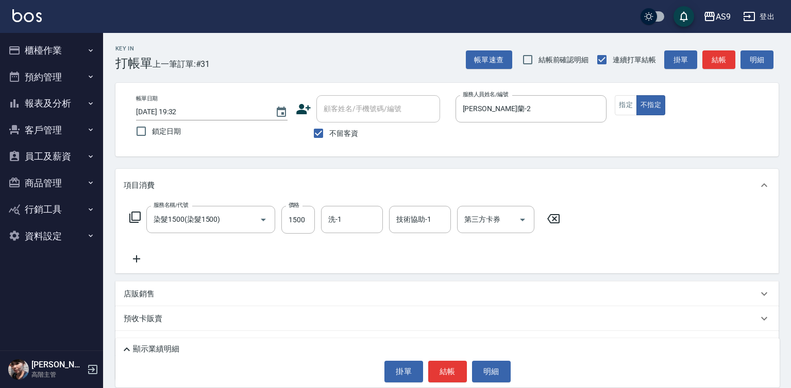
click at [132, 260] on icon at bounding box center [137, 259] width 26 height 12
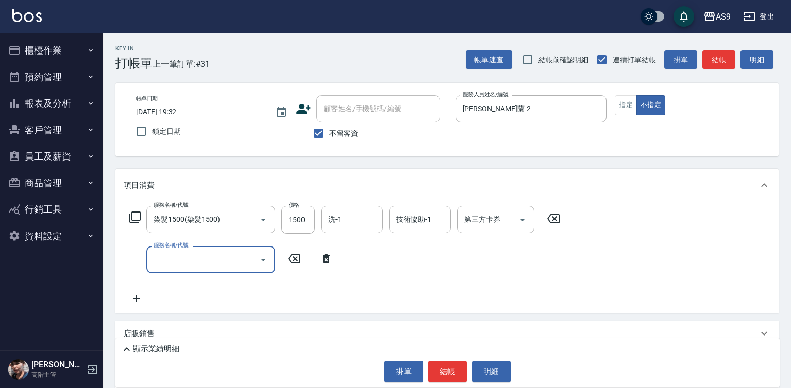
click at [156, 255] on input "服務名稱/代號" at bounding box center [203, 260] width 104 height 18
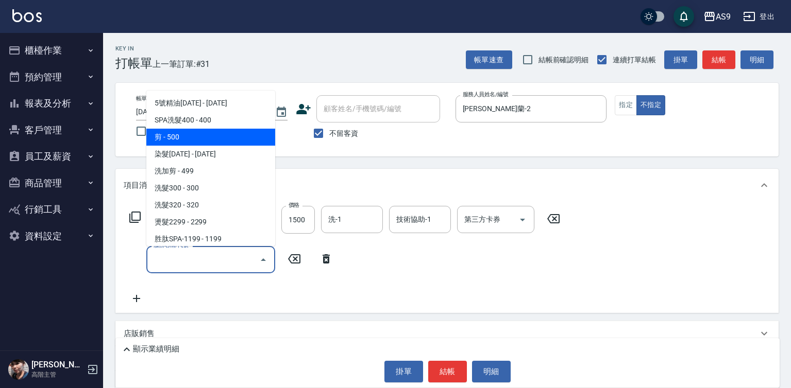
click at [180, 135] on span "剪 - 500" at bounding box center [210, 137] width 129 height 17
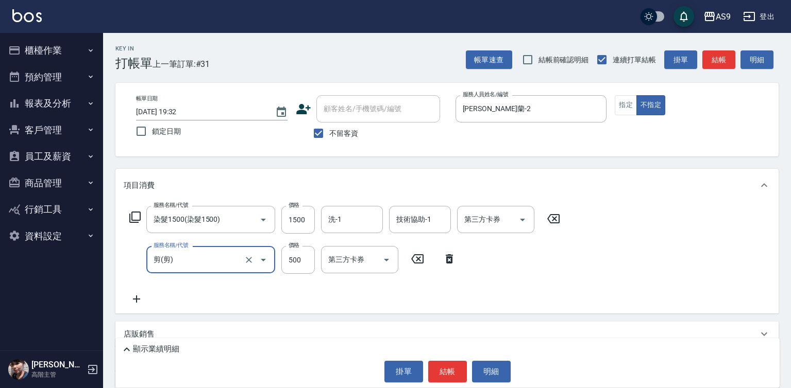
type input "剪"
click at [132, 298] on icon at bounding box center [137, 299] width 26 height 12
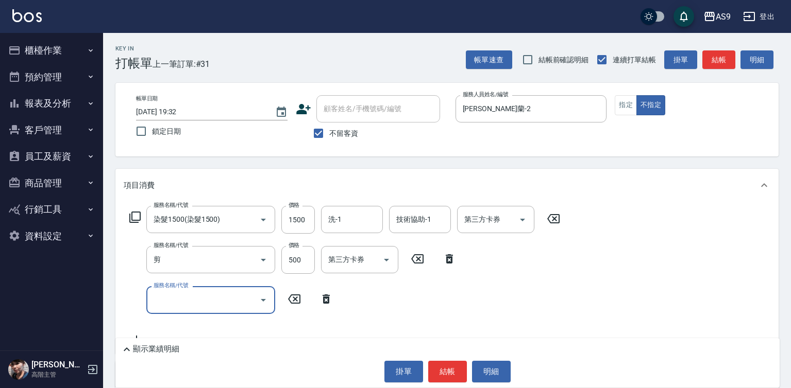
click at [162, 296] on input "服務名稱/代號" at bounding box center [203, 300] width 104 height 18
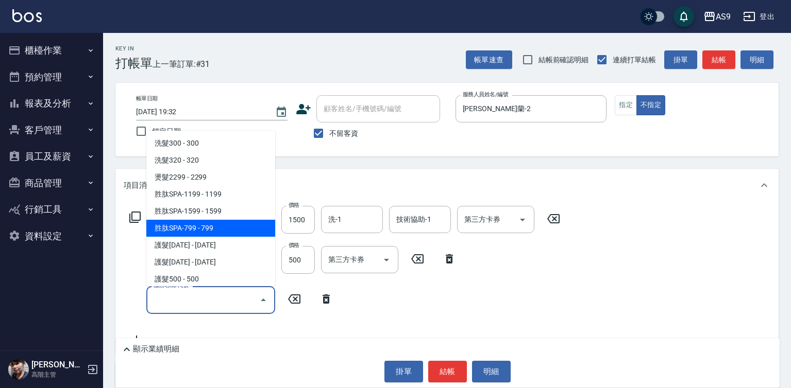
scroll to position [103, 0]
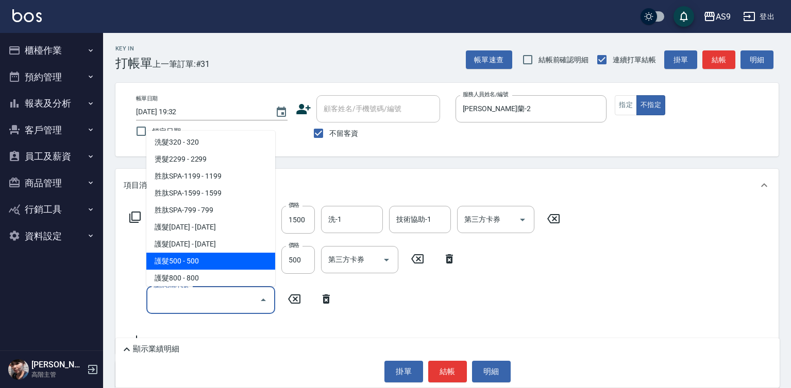
drag, startPoint x: 201, startPoint y: 265, endPoint x: 212, endPoint y: 261, distance: 11.8
click at [201, 265] on span "護髮500 - 500" at bounding box center [210, 261] width 129 height 17
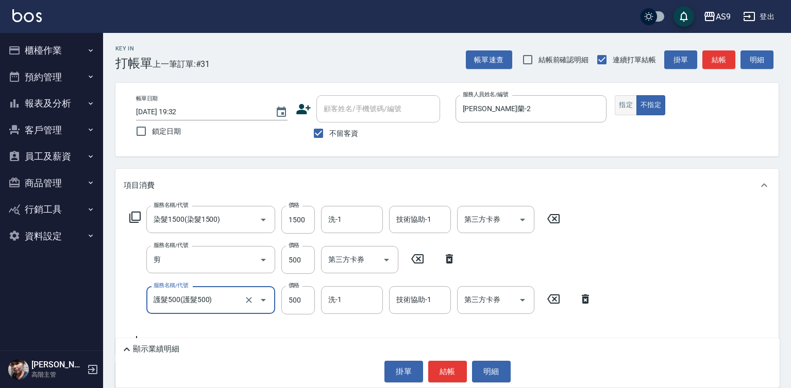
type input "護髮500"
click at [622, 106] on button "指定" at bounding box center [626, 105] width 22 height 20
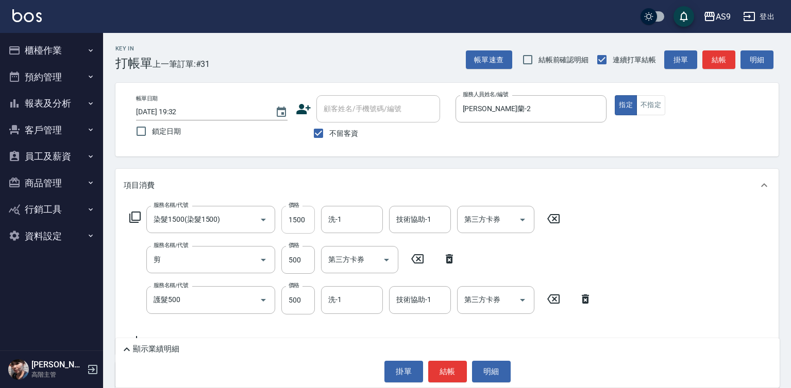
click at [300, 222] on input "1500" at bounding box center [297, 220] width 33 height 28
type input "1800"
click at [294, 263] on input "500" at bounding box center [297, 260] width 33 height 28
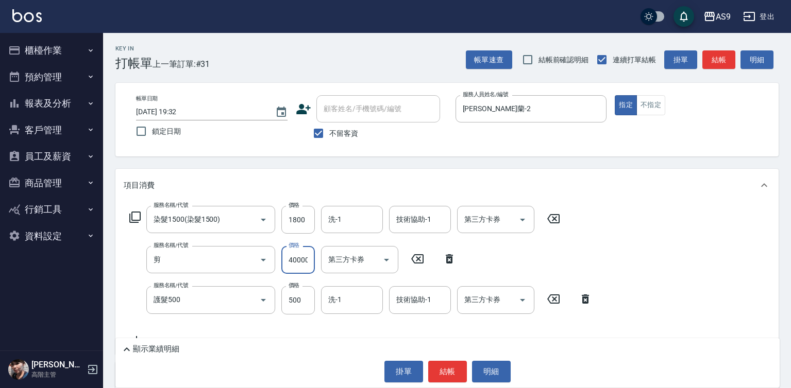
click at [304, 266] on input "40000" at bounding box center [297, 260] width 33 height 28
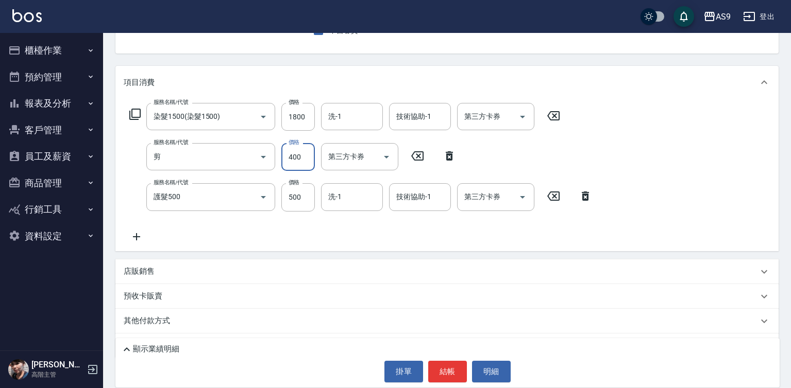
type input "400"
click at [137, 239] on icon at bounding box center [136, 236] width 7 height 7
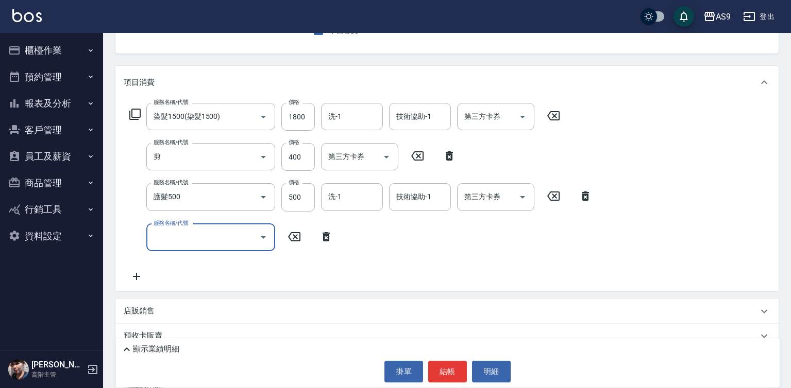
click at [173, 241] on input "服務名稱/代號" at bounding box center [203, 238] width 104 height 18
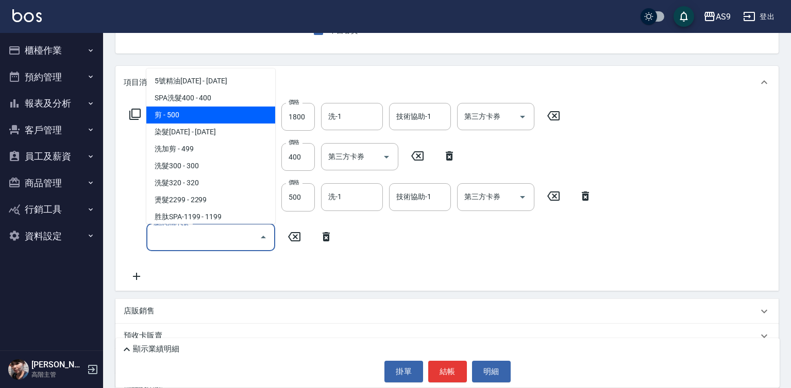
click at [165, 115] on span "剪 - 500" at bounding box center [210, 115] width 129 height 17
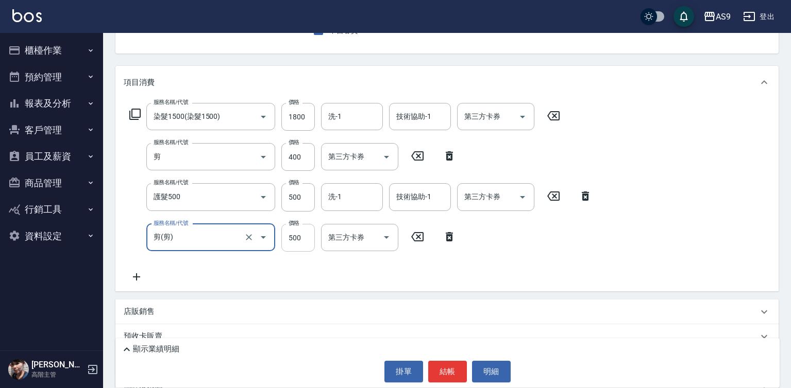
click at [297, 243] on input "500" at bounding box center [297, 238] width 33 height 28
type input "剪"
click at [297, 242] on input "500" at bounding box center [297, 238] width 33 height 28
click at [292, 241] on input "501000" at bounding box center [297, 238] width 33 height 28
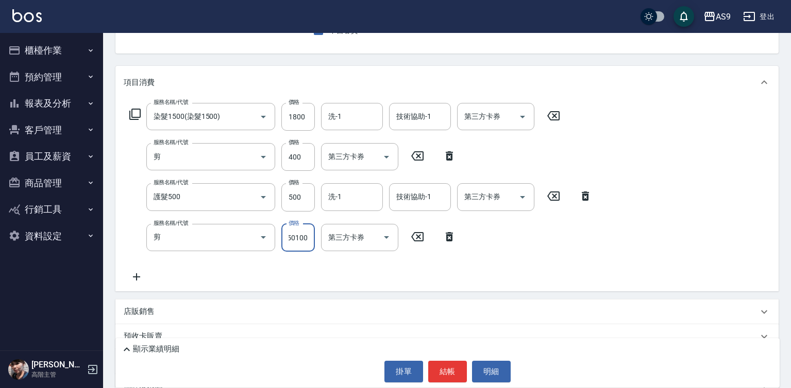
click at [292, 241] on input "501000" at bounding box center [297, 238] width 33 height 28
type input "100"
click at [452, 371] on button "結帳" at bounding box center [447, 372] width 39 height 22
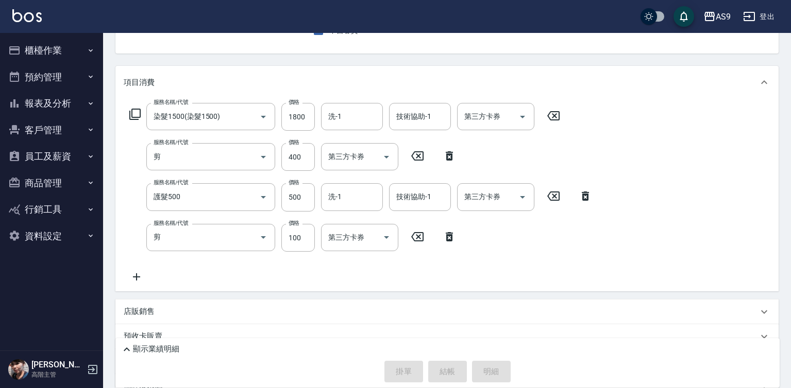
type input "[DATE] 19:33"
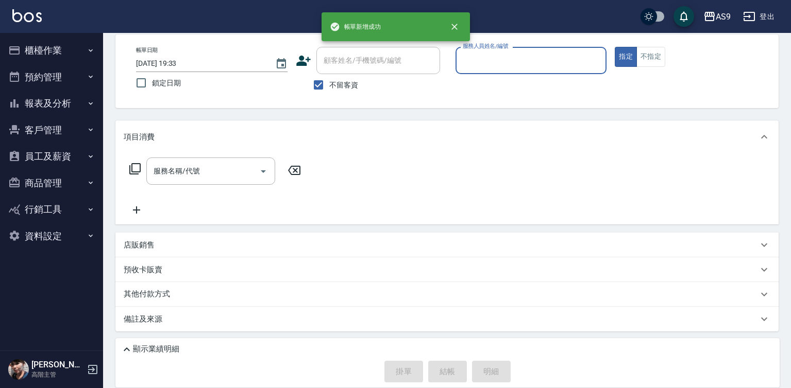
scroll to position [48, 0]
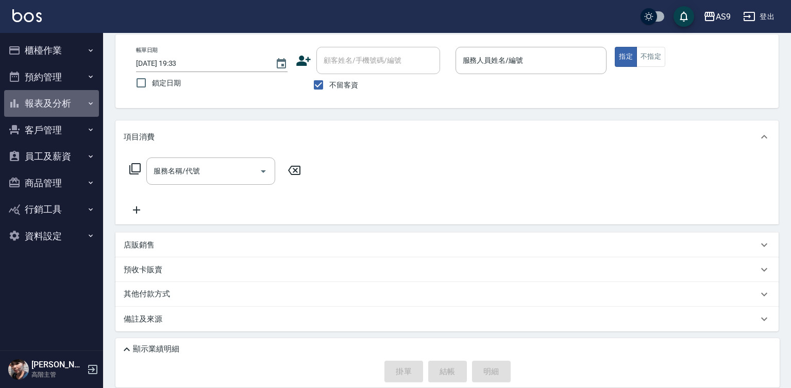
click at [39, 104] on button "報表及分析" at bounding box center [51, 103] width 95 height 27
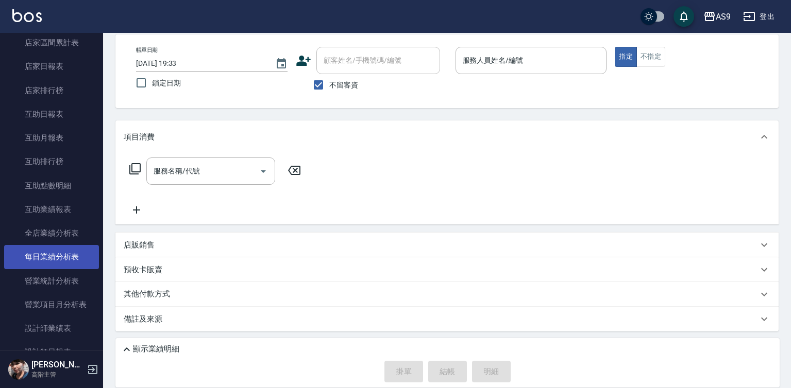
scroll to position [206, 0]
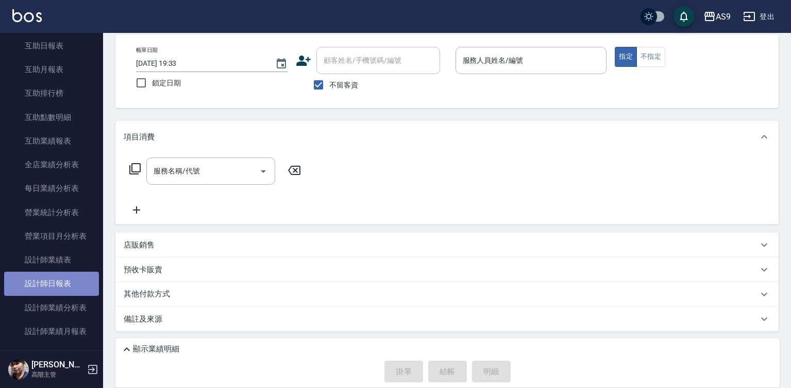
click at [56, 282] on link "設計師日報表" at bounding box center [51, 284] width 95 height 24
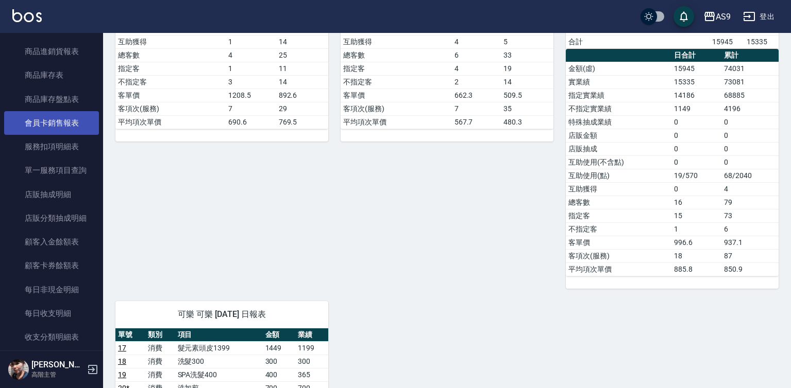
scroll to position [773, 0]
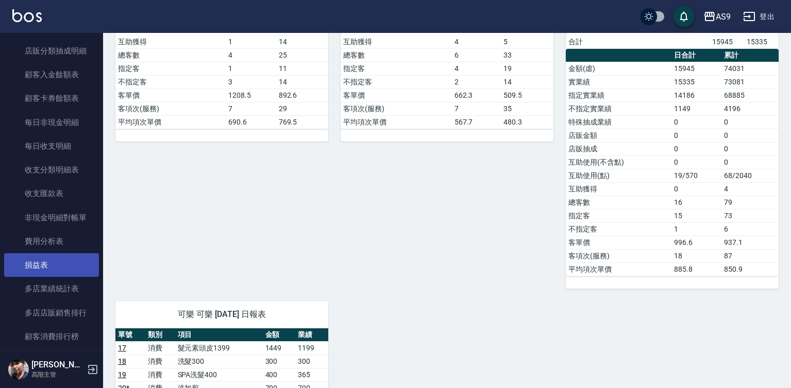
click at [53, 267] on link "損益表" at bounding box center [51, 265] width 95 height 24
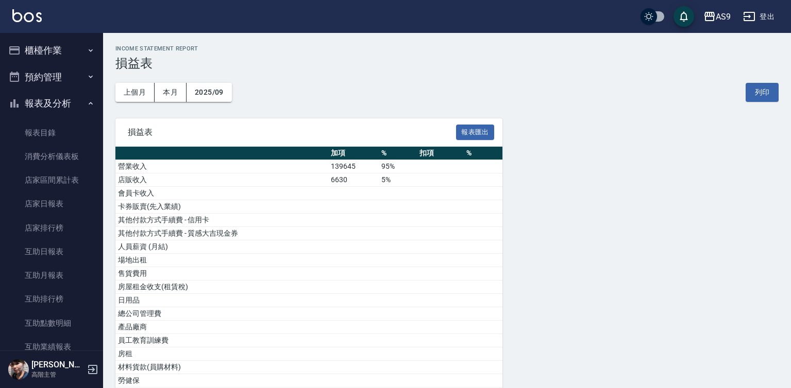
click at [73, 54] on button "櫃檯作業" at bounding box center [51, 50] width 95 height 27
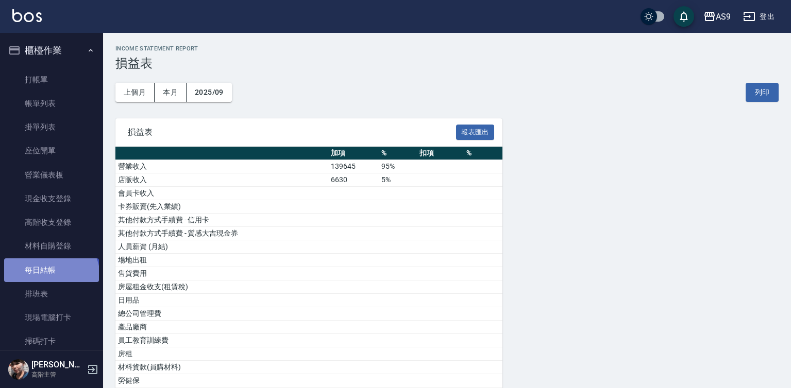
click at [50, 276] on link "每日結帳" at bounding box center [51, 271] width 95 height 24
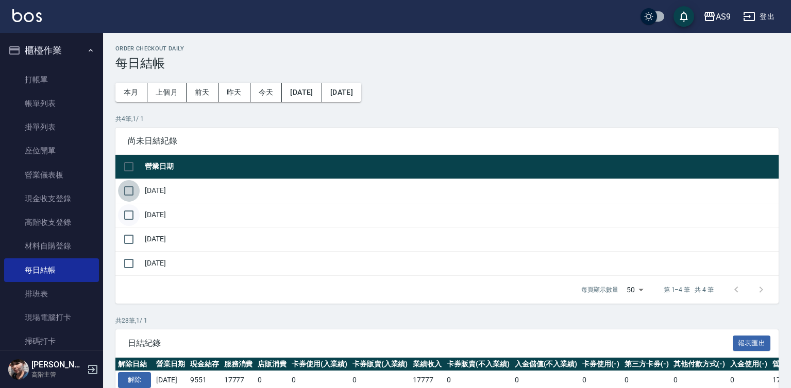
drag, startPoint x: 129, startPoint y: 190, endPoint x: 129, endPoint y: 218, distance: 28.9
click at [129, 194] on input "checkbox" at bounding box center [129, 191] width 22 height 22
checkbox input "true"
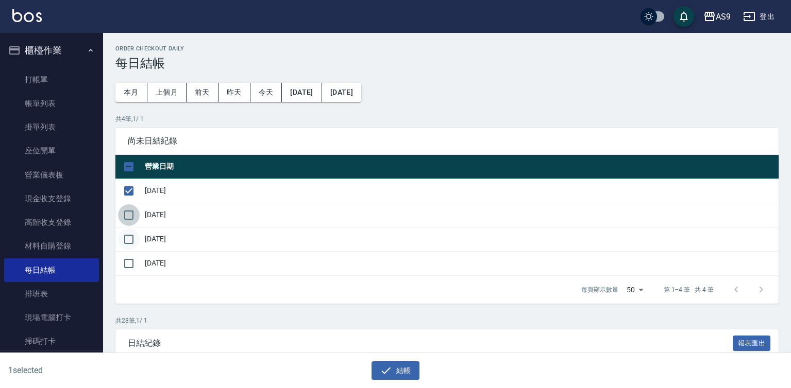
drag, startPoint x: 129, startPoint y: 218, endPoint x: 126, endPoint y: 232, distance: 13.9
click at [129, 220] on input "checkbox" at bounding box center [129, 216] width 22 height 22
checkbox input "true"
click at [124, 241] on input "checkbox" at bounding box center [129, 240] width 22 height 22
checkbox input "true"
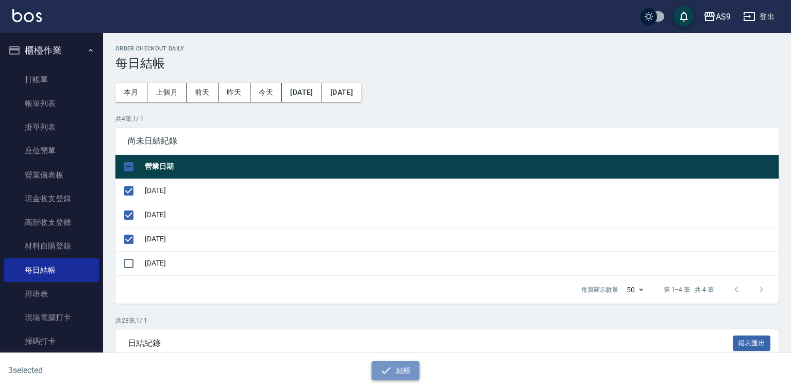
click at [395, 371] on button "結帳" at bounding box center [395, 371] width 48 height 19
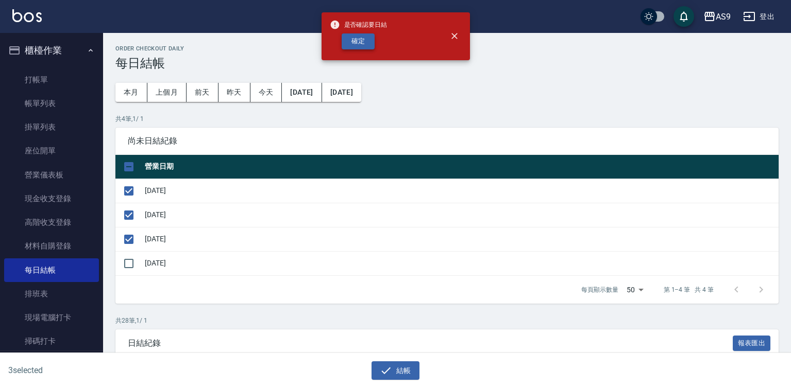
click at [355, 42] on button "確定" at bounding box center [358, 41] width 33 height 16
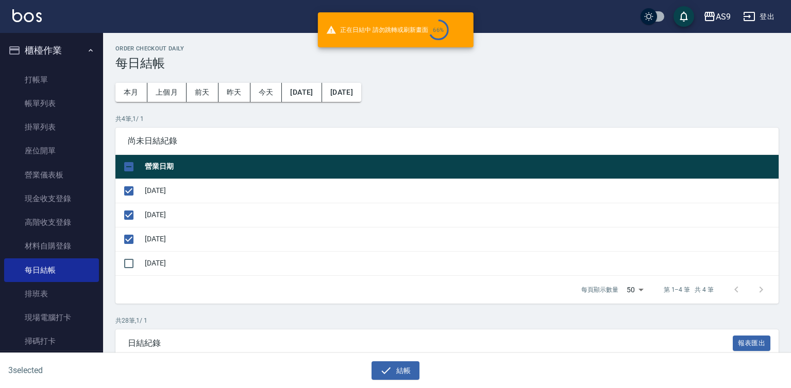
checkbox input "false"
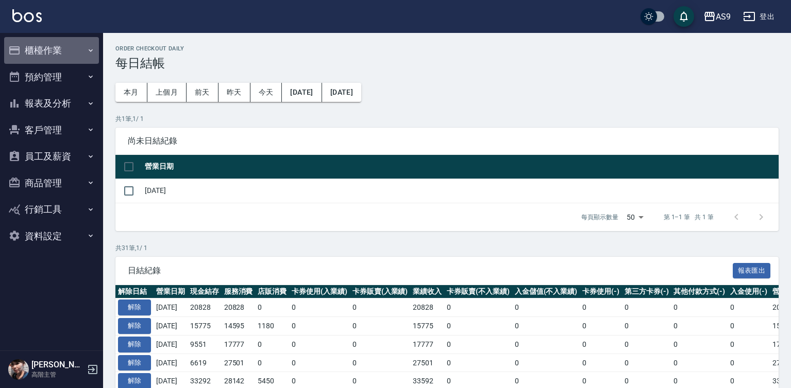
click at [63, 52] on button "櫃檯作業" at bounding box center [51, 50] width 95 height 27
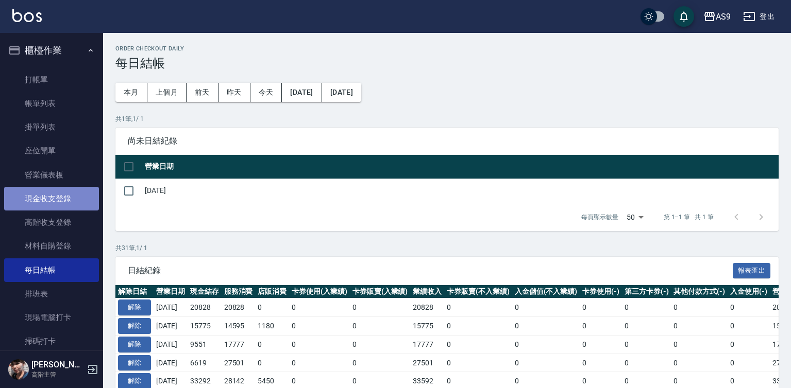
click at [72, 200] on link "現金收支登錄" at bounding box center [51, 199] width 95 height 24
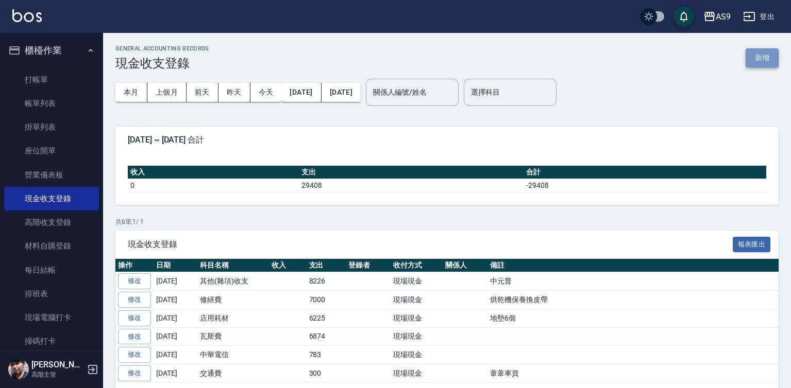
click at [767, 56] on button "新增" at bounding box center [762, 57] width 33 height 19
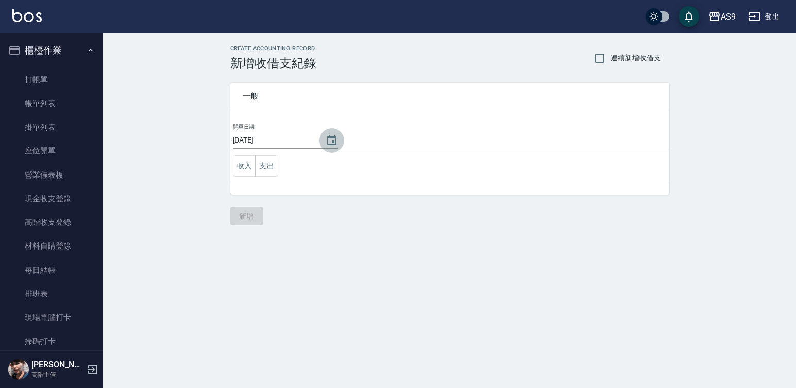
click at [328, 140] on icon "Choose date, selected date is 2025-09-06" at bounding box center [332, 140] width 12 height 12
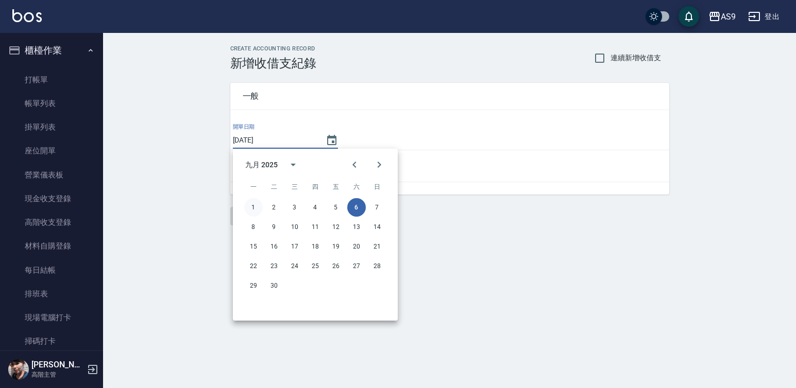
click at [252, 207] on button "1" at bounding box center [253, 207] width 19 height 19
type input "[DATE]"
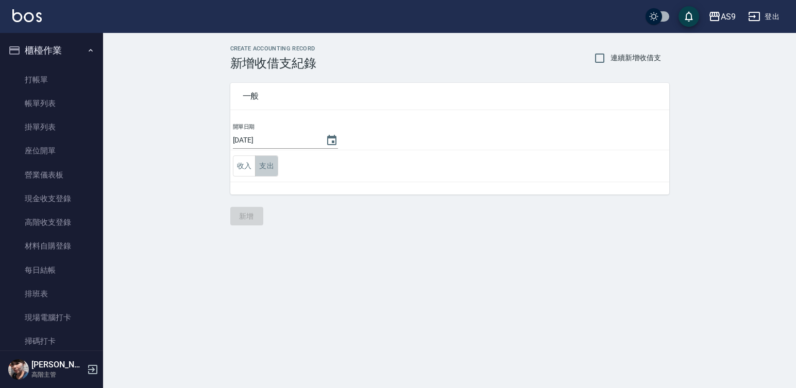
click at [261, 165] on button "支出" at bounding box center [266, 166] width 23 height 21
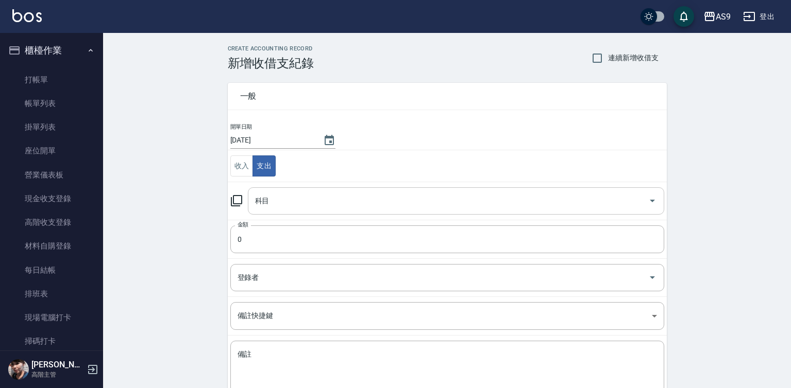
drag, startPoint x: 287, startPoint y: 190, endPoint x: 287, endPoint y: 207, distance: 17.5
click at [287, 190] on div "科目" at bounding box center [456, 201] width 416 height 27
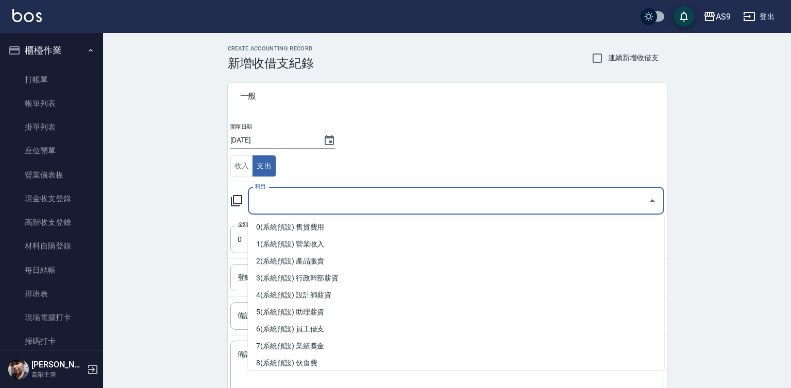
click at [287, 201] on input "科目" at bounding box center [448, 201] width 392 height 18
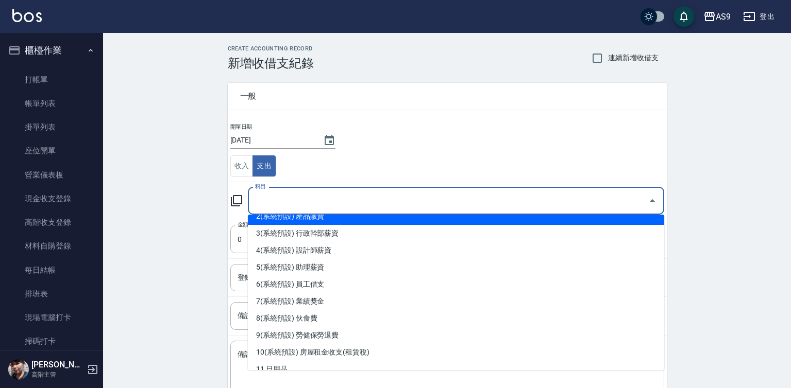
scroll to position [155, 0]
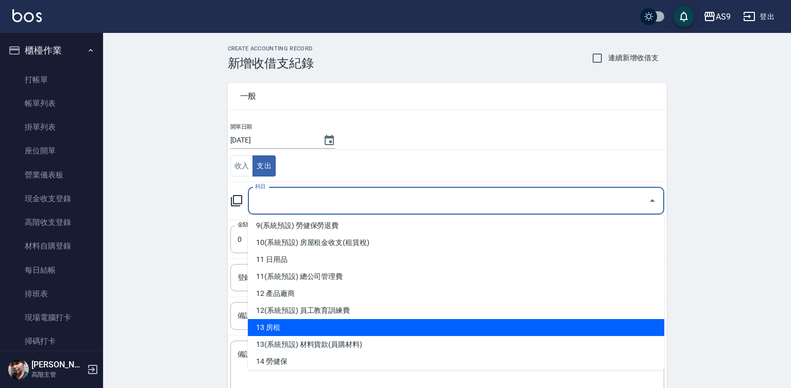
click at [286, 329] on li "13 房租" at bounding box center [456, 327] width 416 height 17
type input "13 房租"
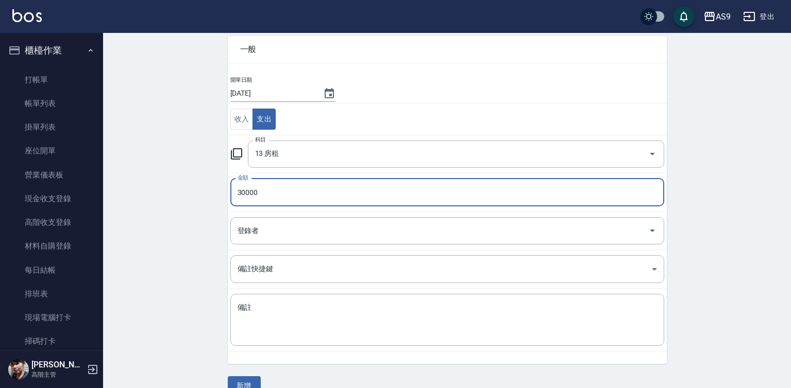
scroll to position [66, 0]
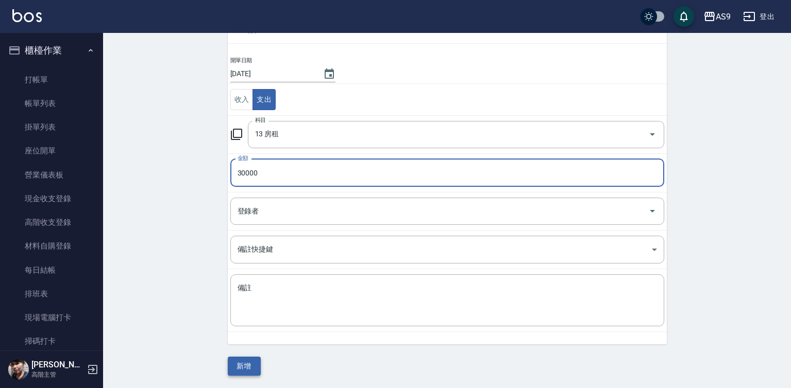
type input "30000"
click at [248, 369] on button "新增" at bounding box center [244, 366] width 33 height 19
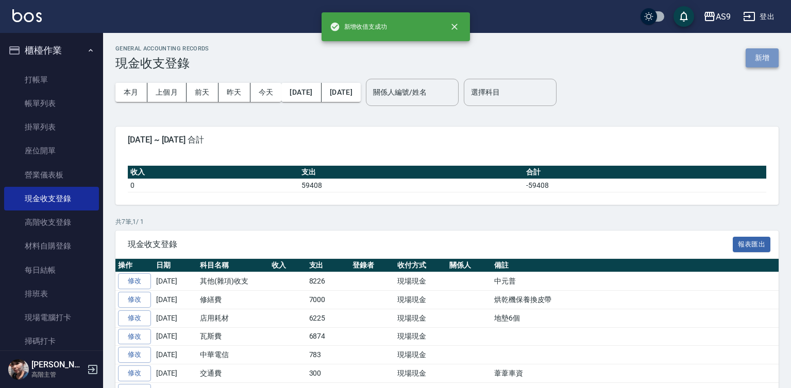
click at [757, 57] on button "新增" at bounding box center [762, 57] width 33 height 19
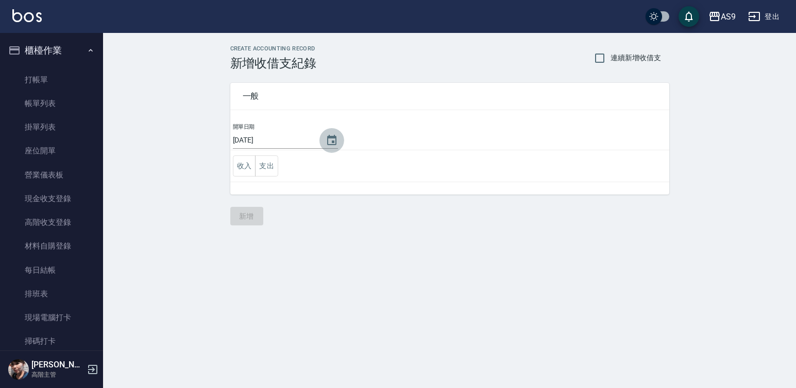
click at [330, 140] on icon "Choose date, selected date is 2025-09-06" at bounding box center [332, 140] width 12 height 12
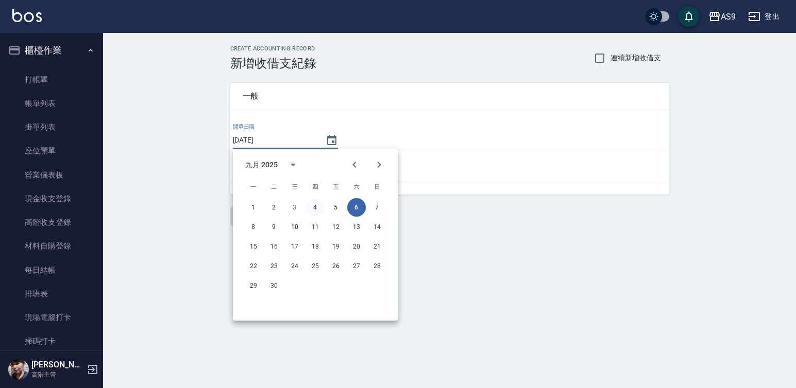
click at [317, 205] on button "4" at bounding box center [315, 207] width 19 height 19
type input "[DATE]"
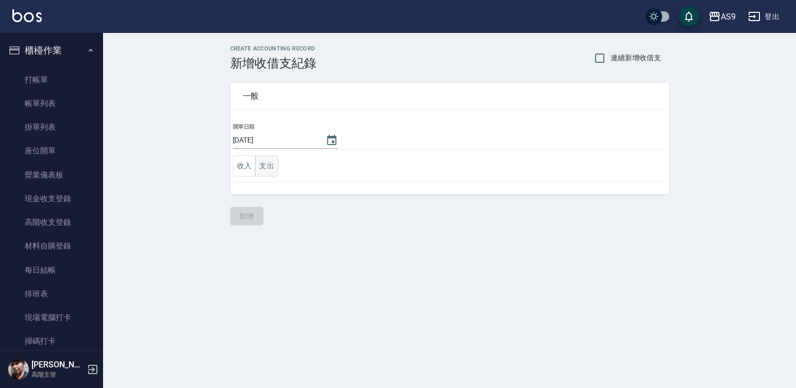
click at [274, 167] on button "支出" at bounding box center [266, 166] width 23 height 21
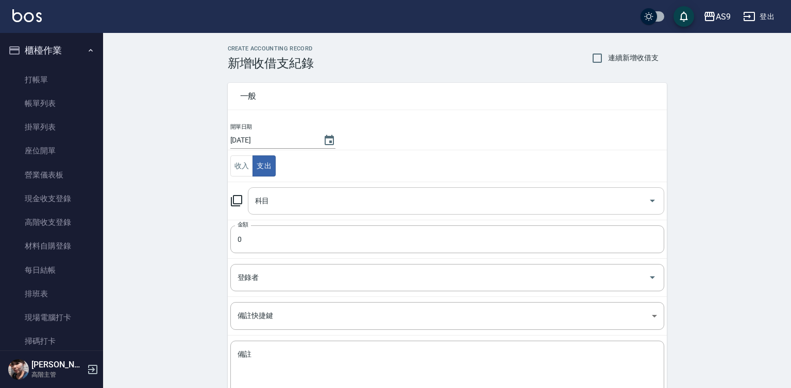
click at [289, 207] on input "科目" at bounding box center [448, 201] width 392 height 18
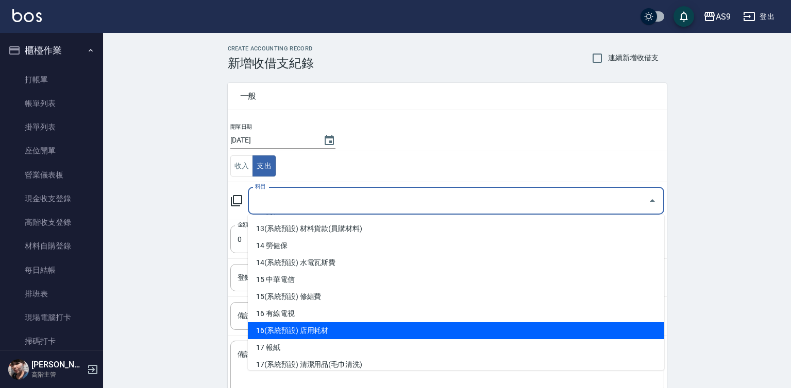
scroll to position [258, 0]
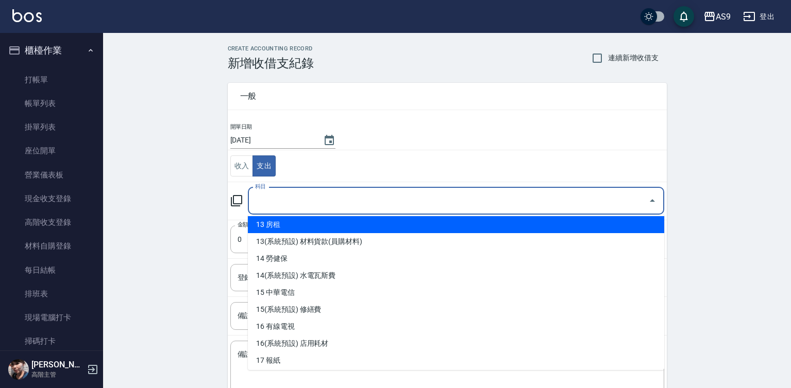
click at [285, 227] on li "13 房租" at bounding box center [456, 224] width 416 height 17
type input "13 房租"
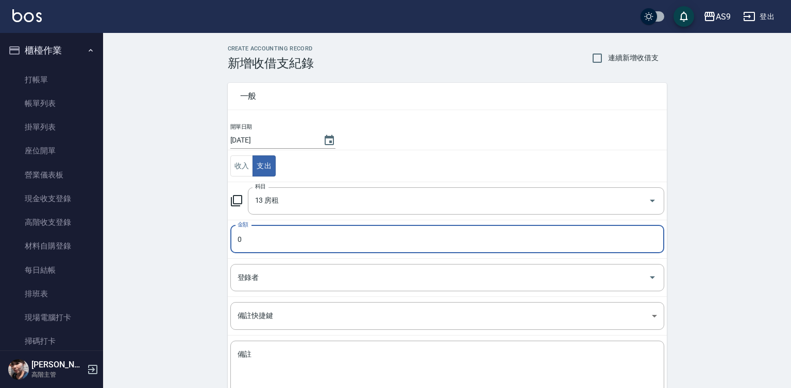
click at [247, 239] on input "0" at bounding box center [447, 240] width 434 height 28
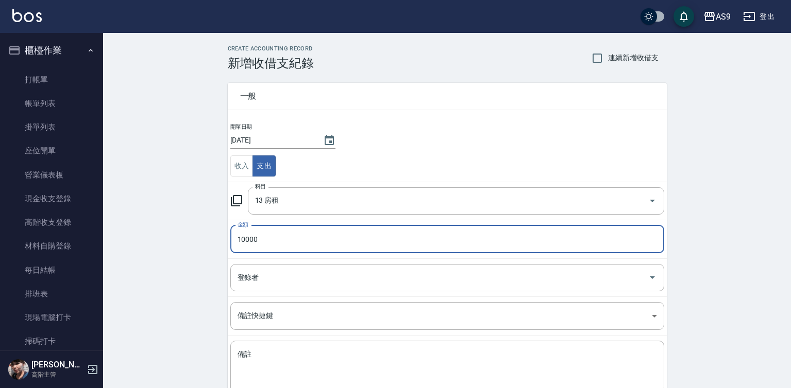
type input "10000"
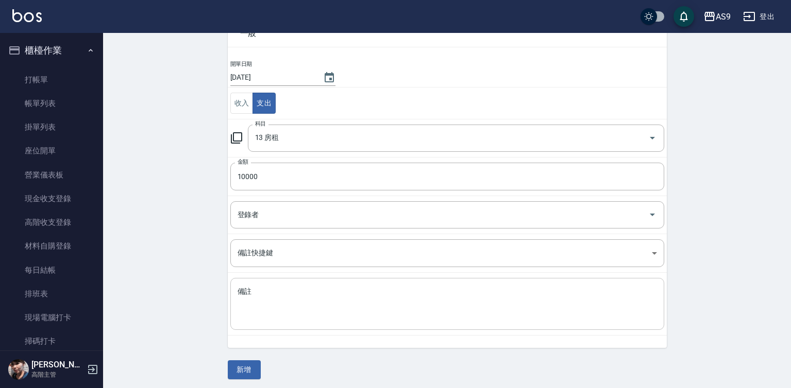
scroll to position [66, 0]
click at [244, 361] on button "新增" at bounding box center [244, 366] width 33 height 19
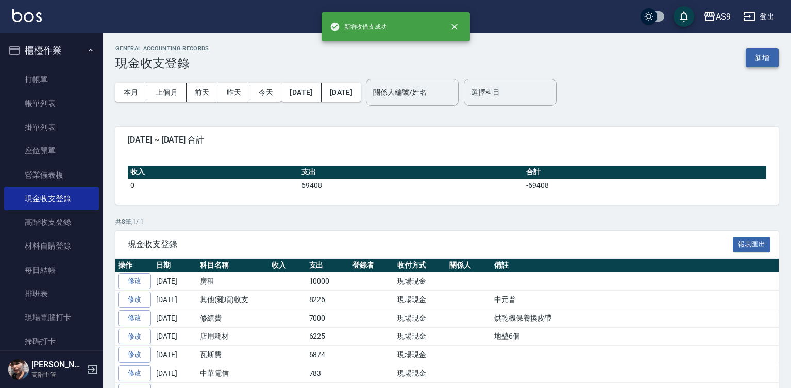
click at [774, 49] on button "新增" at bounding box center [762, 57] width 33 height 19
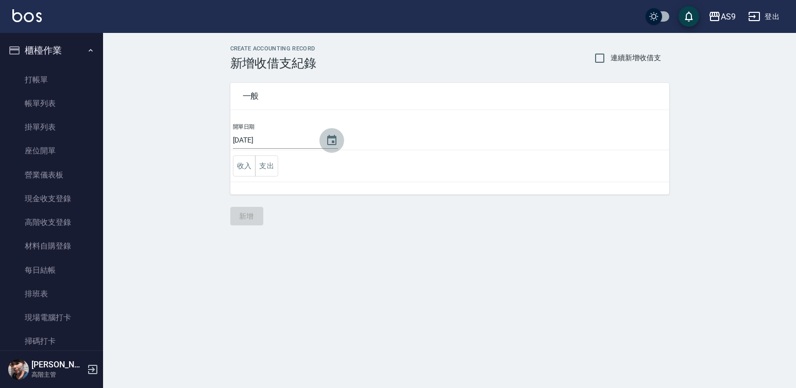
click at [329, 140] on icon "Choose date, selected date is 2025-09-06" at bounding box center [332, 140] width 12 height 12
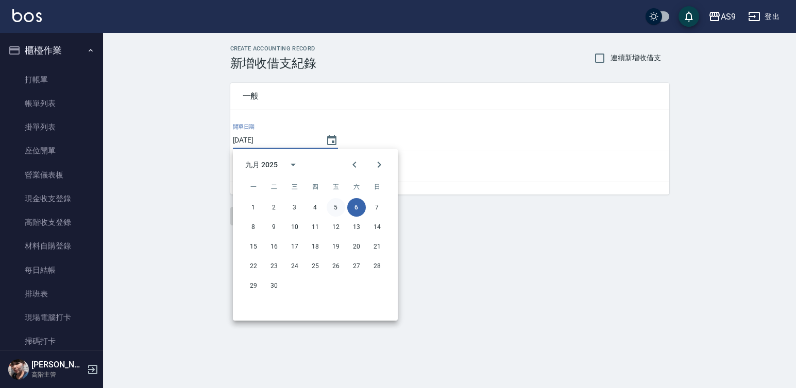
click at [338, 207] on button "5" at bounding box center [336, 207] width 19 height 19
type input "[DATE]"
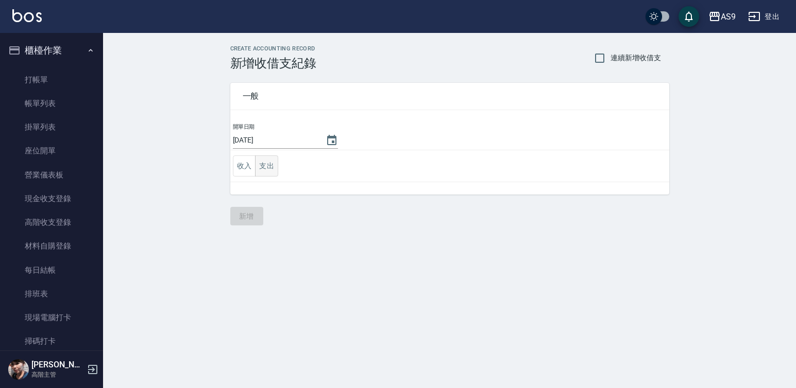
click at [272, 166] on button "支出" at bounding box center [266, 166] width 23 height 21
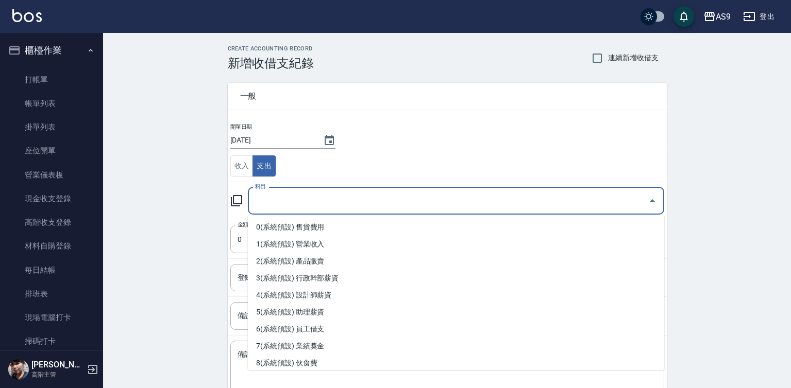
click at [278, 202] on input "科目" at bounding box center [448, 201] width 392 height 18
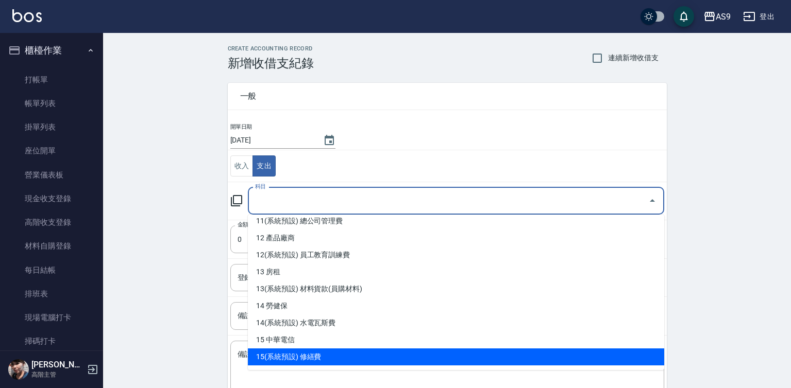
scroll to position [206, 0]
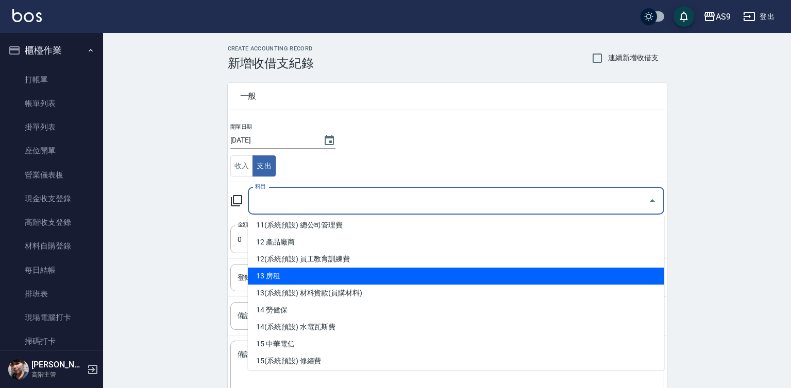
click at [290, 272] on li "13 房租" at bounding box center [456, 276] width 416 height 17
type input "13 房租"
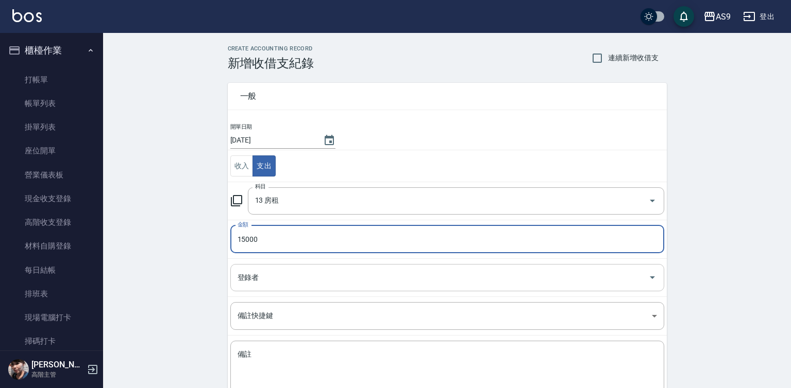
type input "15000"
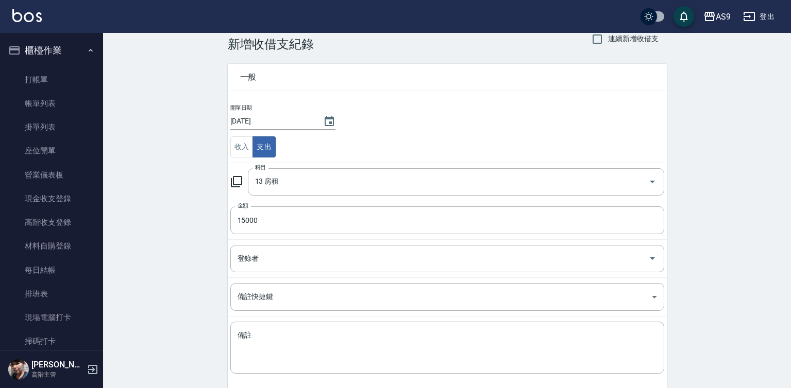
scroll to position [66, 0]
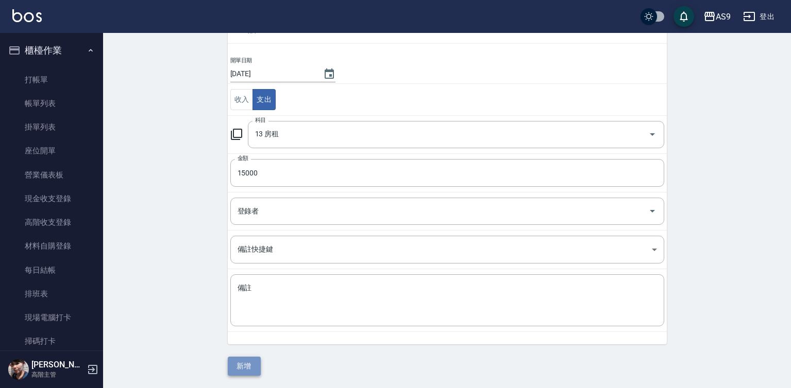
click at [251, 371] on button "新增" at bounding box center [244, 366] width 33 height 19
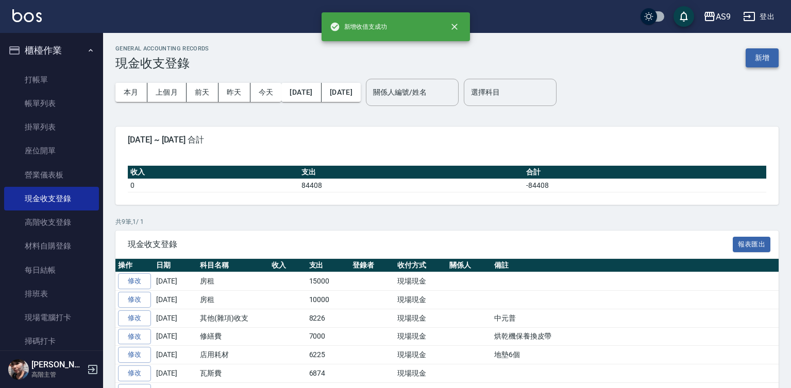
click at [763, 57] on button "新增" at bounding box center [762, 57] width 33 height 19
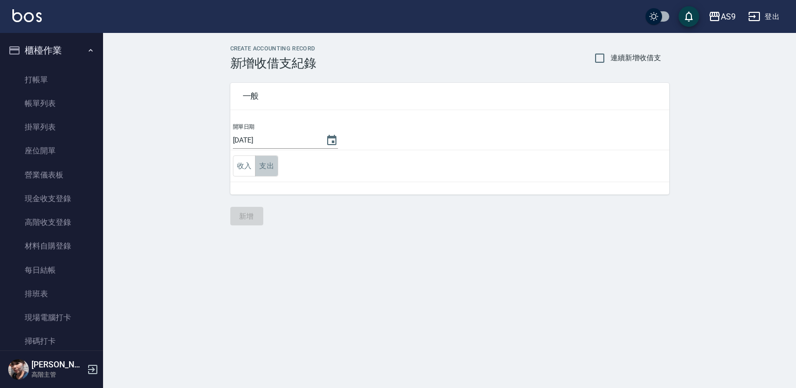
click at [270, 169] on button "支出" at bounding box center [266, 166] width 23 height 21
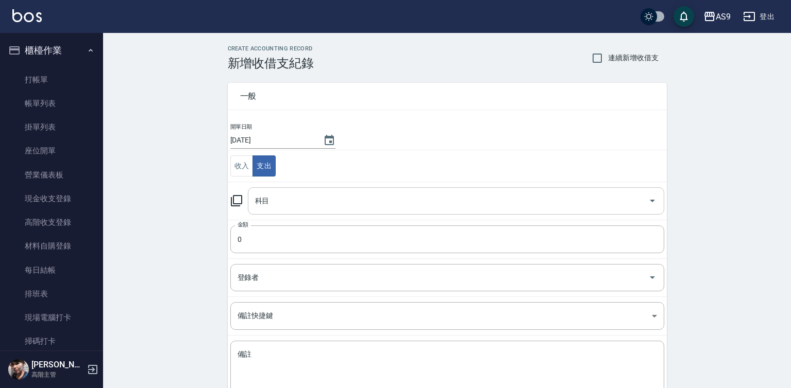
drag, startPoint x: 268, startPoint y: 194, endPoint x: 273, endPoint y: 212, distance: 18.5
click at [269, 197] on input "科目" at bounding box center [448, 201] width 392 height 18
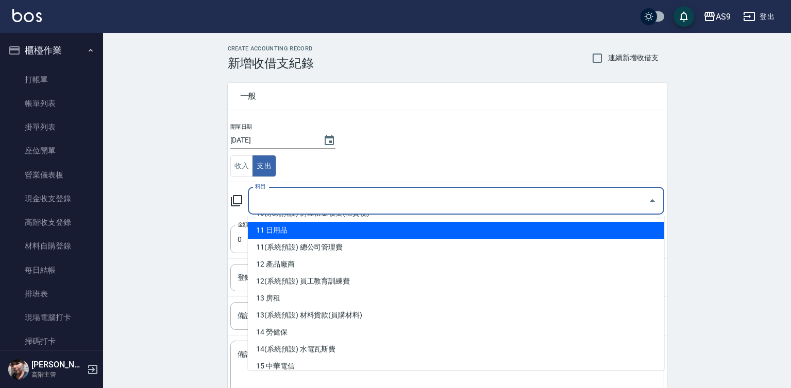
scroll to position [206, 0]
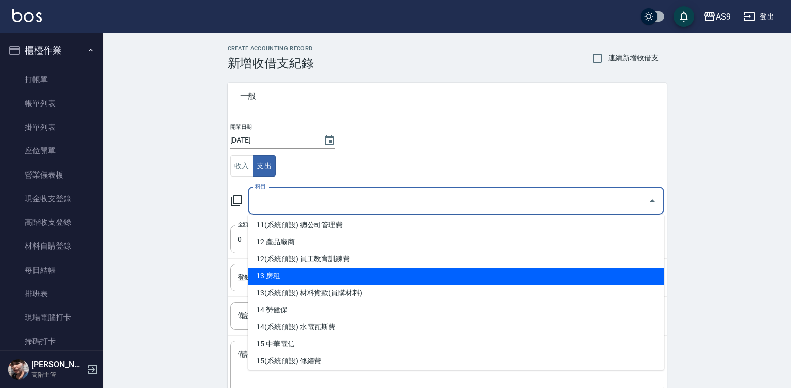
click at [290, 273] on li "13 房租" at bounding box center [456, 276] width 416 height 17
type input "13 房租"
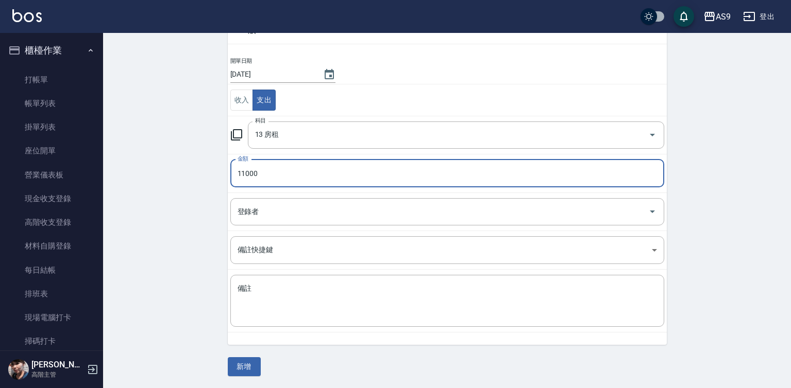
scroll to position [66, 0]
type input "11000"
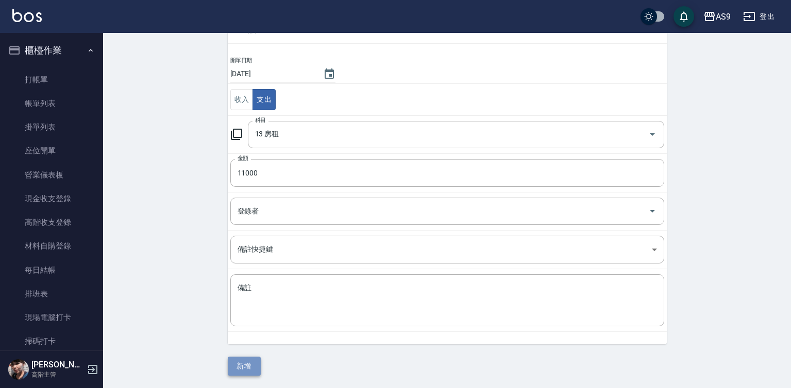
click at [243, 366] on button "新增" at bounding box center [244, 366] width 33 height 19
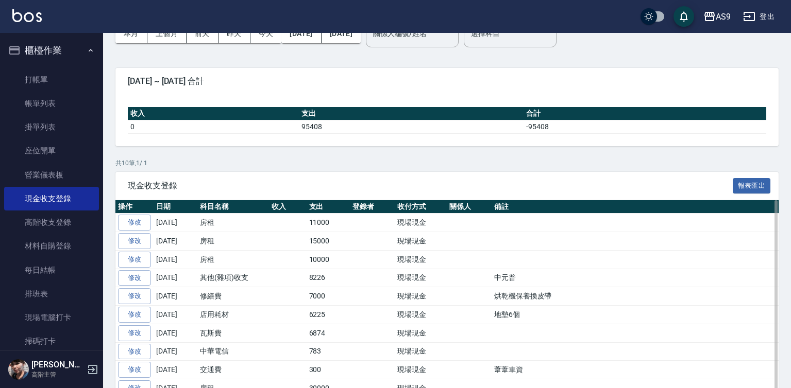
scroll to position [103, 0]
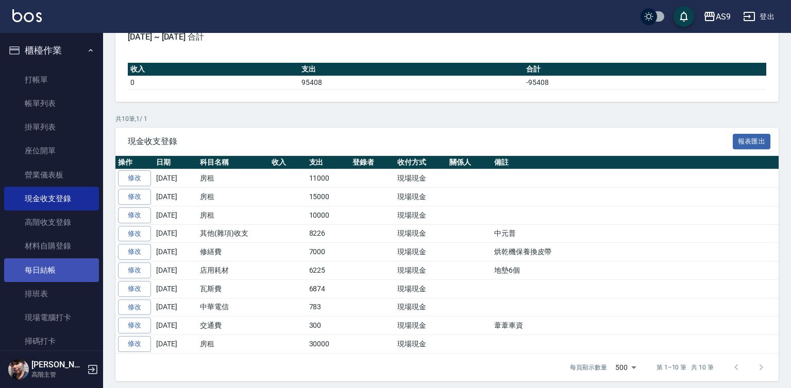
click at [50, 265] on link "每日結帳" at bounding box center [51, 271] width 95 height 24
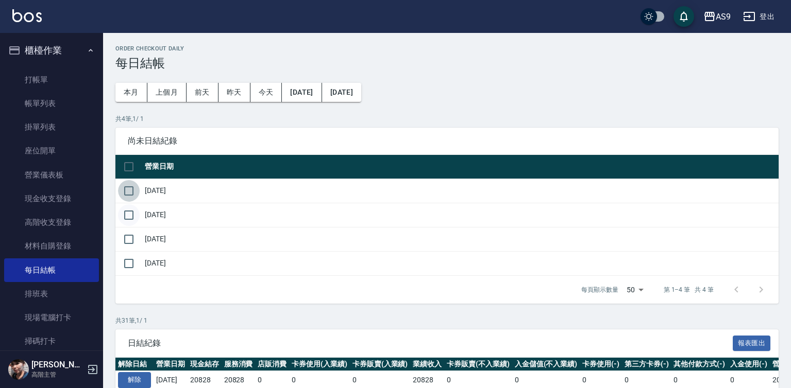
drag, startPoint x: 130, startPoint y: 190, endPoint x: 130, endPoint y: 214, distance: 24.7
click at [130, 195] on input "checkbox" at bounding box center [129, 191] width 22 height 22
checkbox input "true"
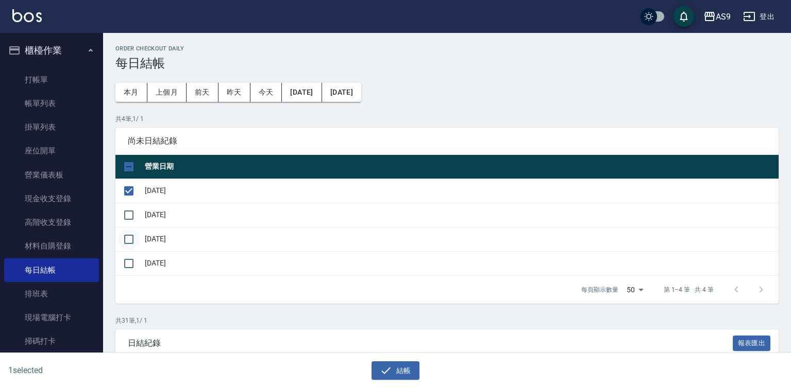
drag, startPoint x: 130, startPoint y: 216, endPoint x: 129, endPoint y: 232, distance: 16.0
click at [130, 218] on input "checkbox" at bounding box center [129, 216] width 22 height 22
checkbox input "true"
click at [128, 233] on input "checkbox" at bounding box center [129, 240] width 22 height 22
checkbox input "true"
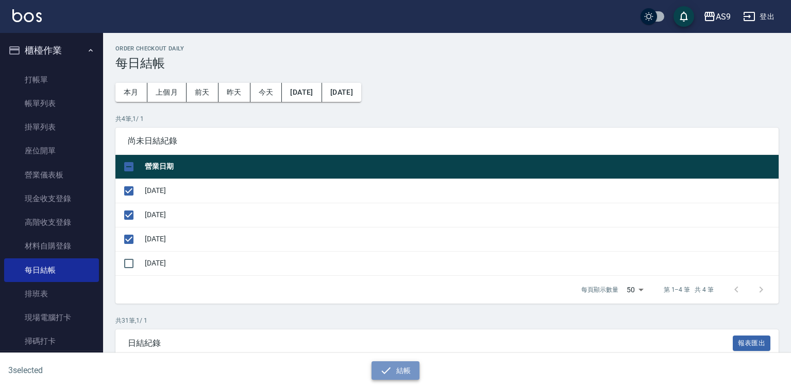
click at [379, 367] on button "結帳" at bounding box center [395, 371] width 48 height 19
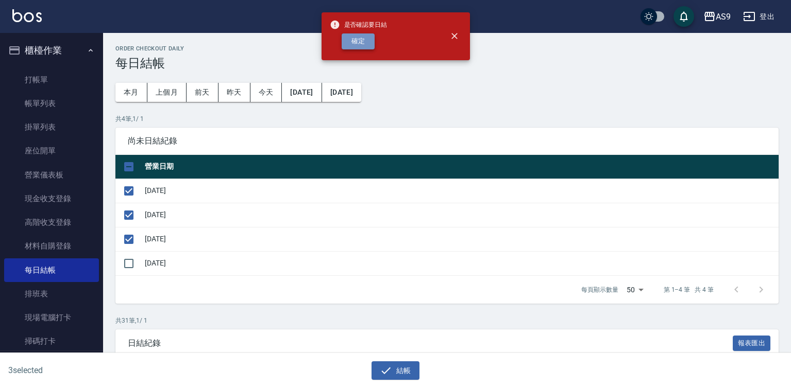
click at [356, 46] on button "確定" at bounding box center [358, 41] width 33 height 16
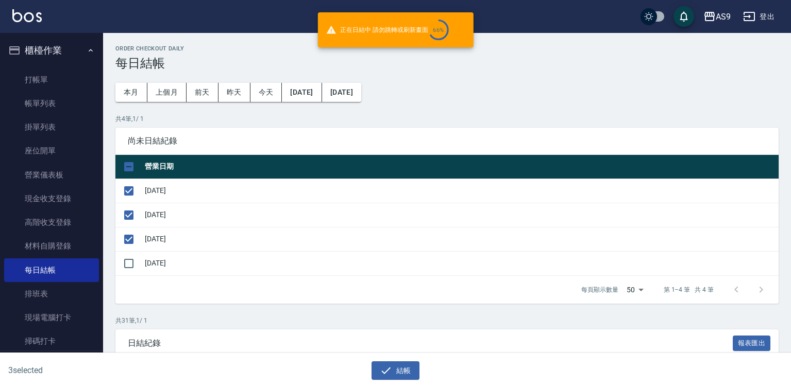
checkbox input "false"
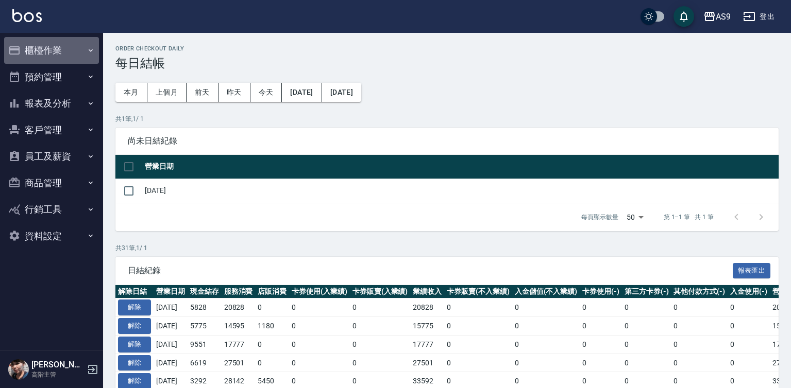
click at [44, 46] on button "櫃檯作業" at bounding box center [51, 50] width 95 height 27
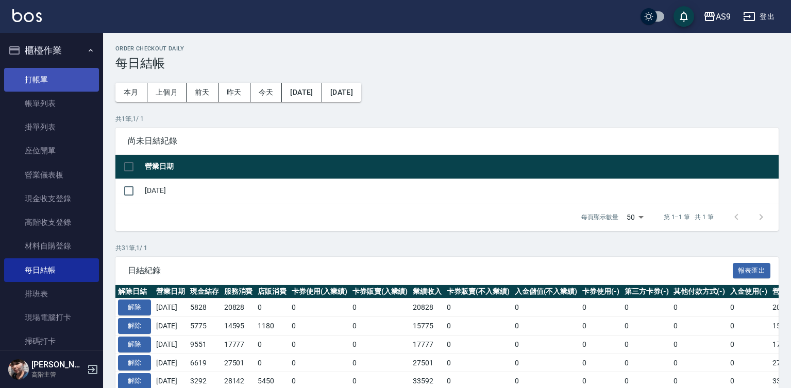
click at [66, 81] on link "打帳單" at bounding box center [51, 80] width 95 height 24
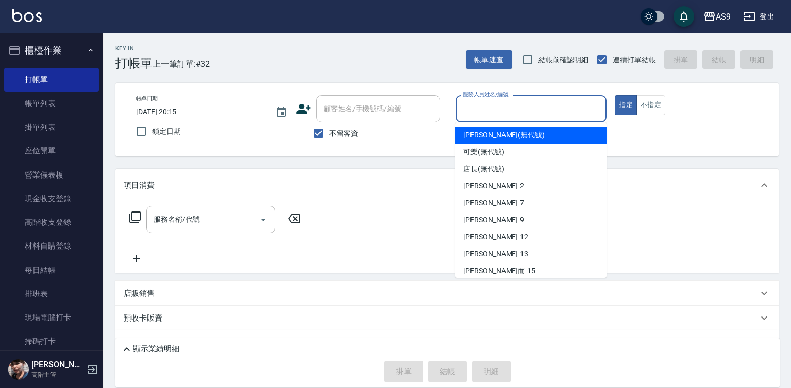
click at [473, 102] on input "服務人員姓名/編號" at bounding box center [531, 109] width 142 height 18
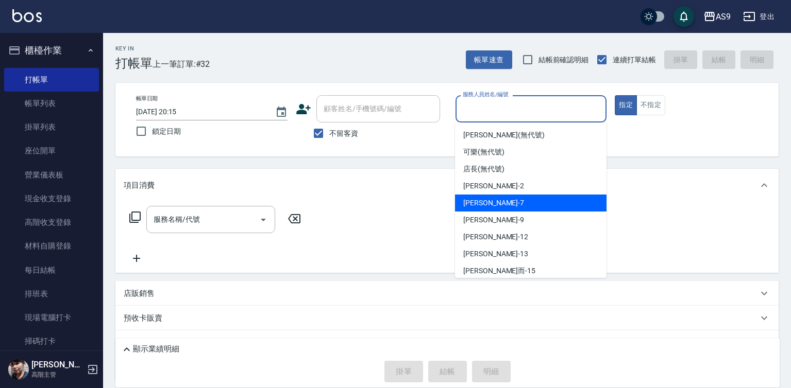
click at [503, 206] on div "Peggy -7" at bounding box center [530, 203] width 151 height 17
type input "Peggy-7"
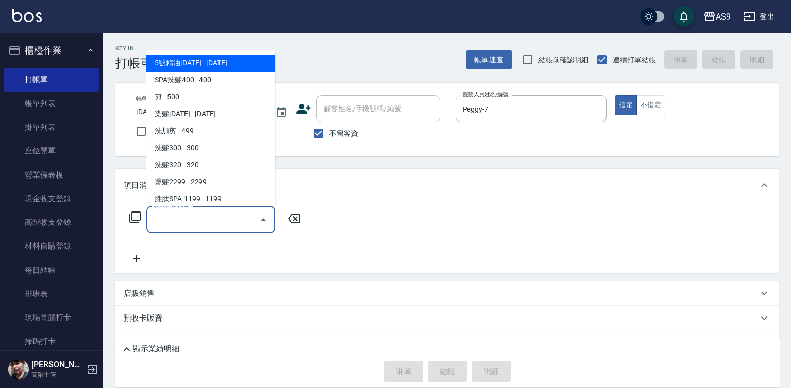
drag, startPoint x: 245, startPoint y: 219, endPoint x: 215, endPoint y: 181, distance: 48.8
click at [245, 219] on input "服務名稱/代號" at bounding box center [203, 220] width 104 height 18
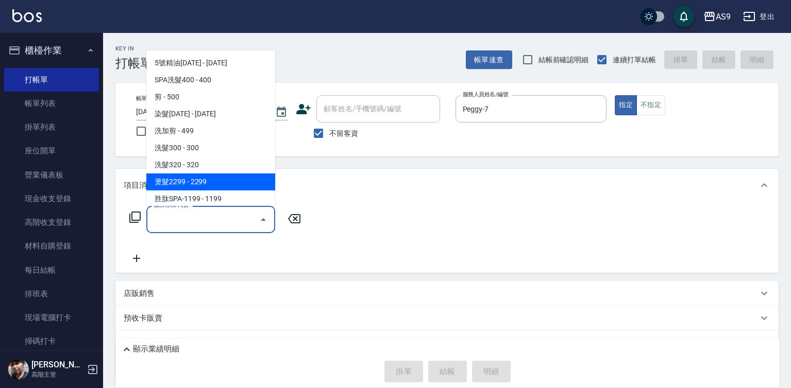
drag, startPoint x: 204, startPoint y: 182, endPoint x: 674, endPoint y: 128, distance: 474.0
click at [204, 182] on span "燙髮2299 - 2299" at bounding box center [210, 182] width 129 height 17
type input "燙髮2299(燙2299)"
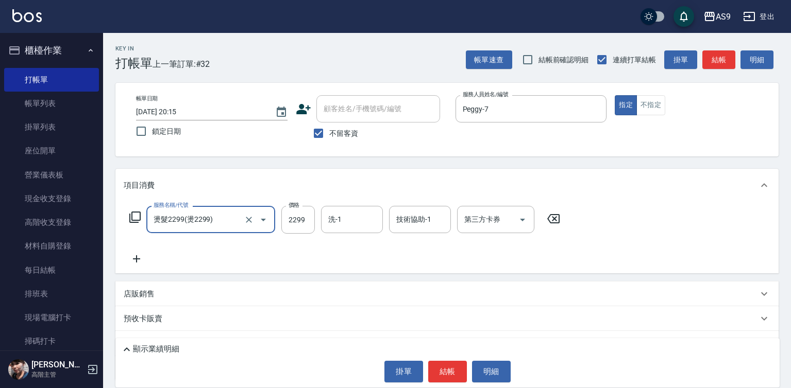
click at [666, 109] on div "指定 不指定" at bounding box center [690, 105] width 151 height 20
click at [642, 103] on button "不指定" at bounding box center [650, 105] width 29 height 20
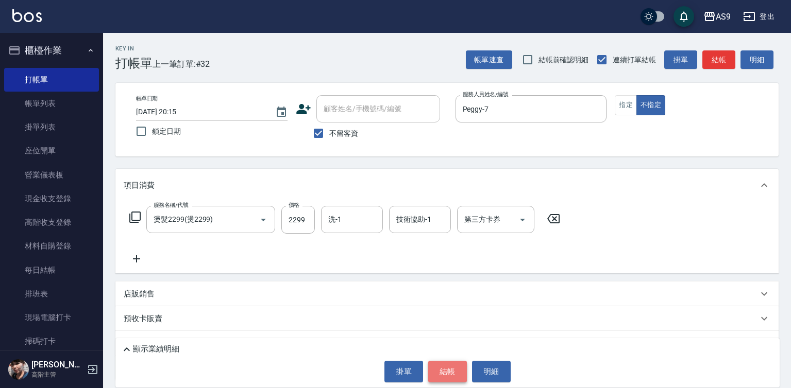
click at [449, 375] on button "結帳" at bounding box center [447, 372] width 39 height 22
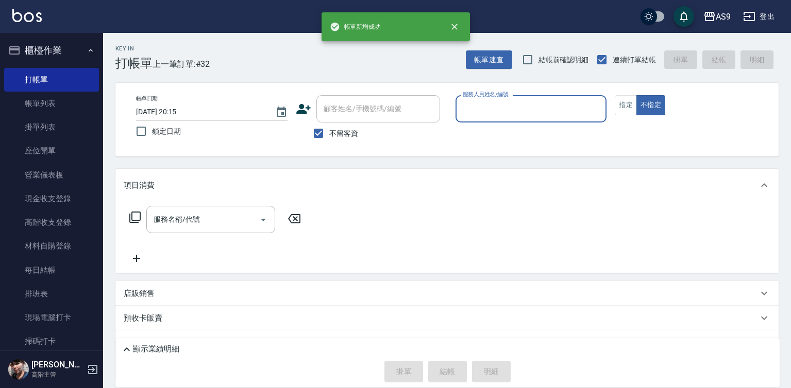
click at [490, 106] on input "服務人員姓名/編號" at bounding box center [531, 109] width 142 height 18
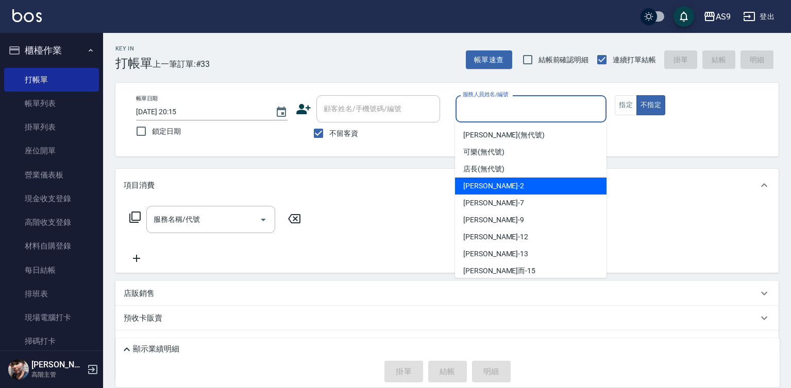
click at [495, 187] on span "[PERSON_NAME]蘭 -2" at bounding box center [493, 186] width 61 height 11
type input "[PERSON_NAME]蘭-2"
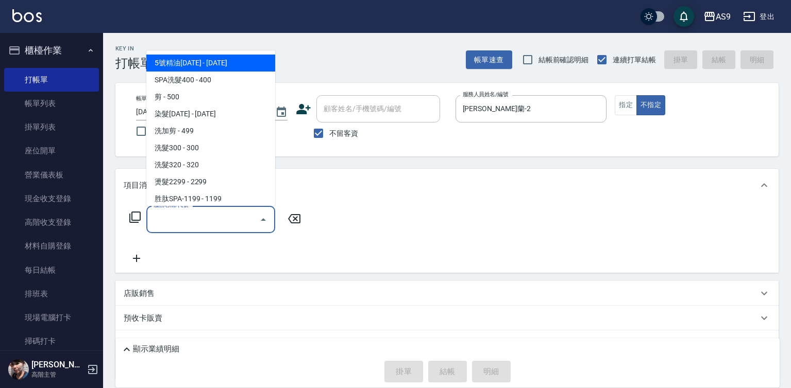
click at [211, 220] on input "服務名稱/代號" at bounding box center [203, 220] width 104 height 18
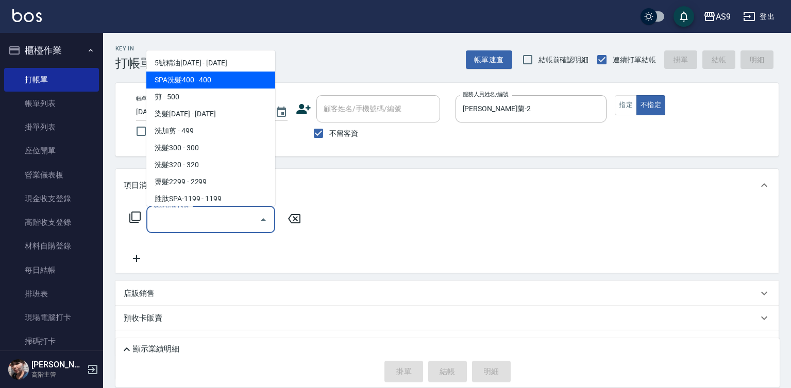
drag, startPoint x: 199, startPoint y: 76, endPoint x: 205, endPoint y: 95, distance: 20.2
click at [200, 76] on span "SPA洗髮400 - 400" at bounding box center [210, 80] width 129 height 17
type input "SPA洗髮400(SPA洗髮400)"
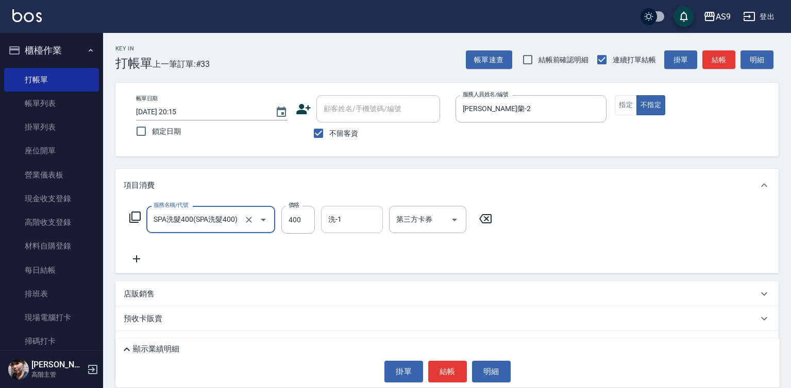
click at [354, 220] on input "洗-1" at bounding box center [352, 220] width 53 height 18
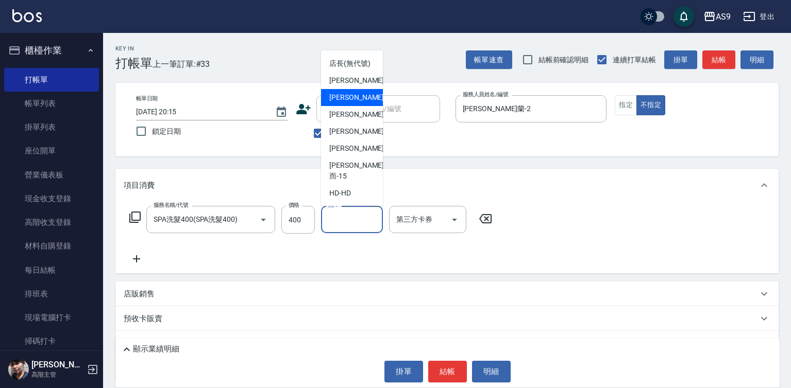
scroll to position [66, 0]
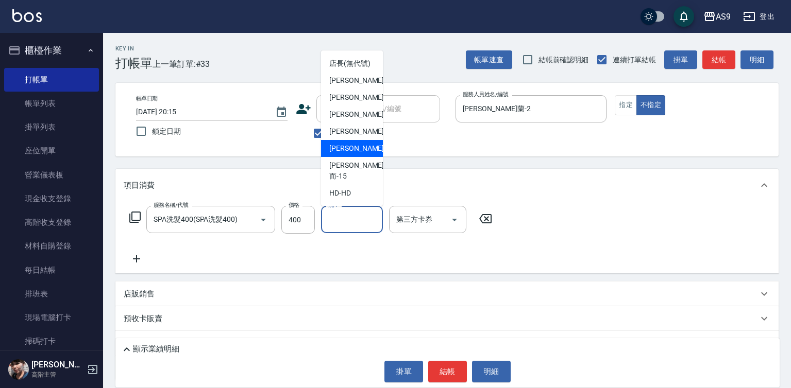
click at [362, 157] on div "[PERSON_NAME] -13" at bounding box center [352, 148] width 62 height 17
type input "[PERSON_NAME]-13"
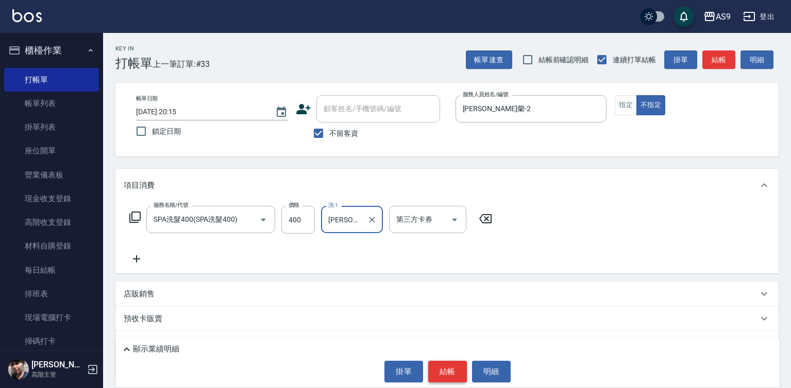
click at [451, 369] on button "結帳" at bounding box center [447, 372] width 39 height 22
